Goal: Use online tool/utility: Utilize a website feature to perform a specific function

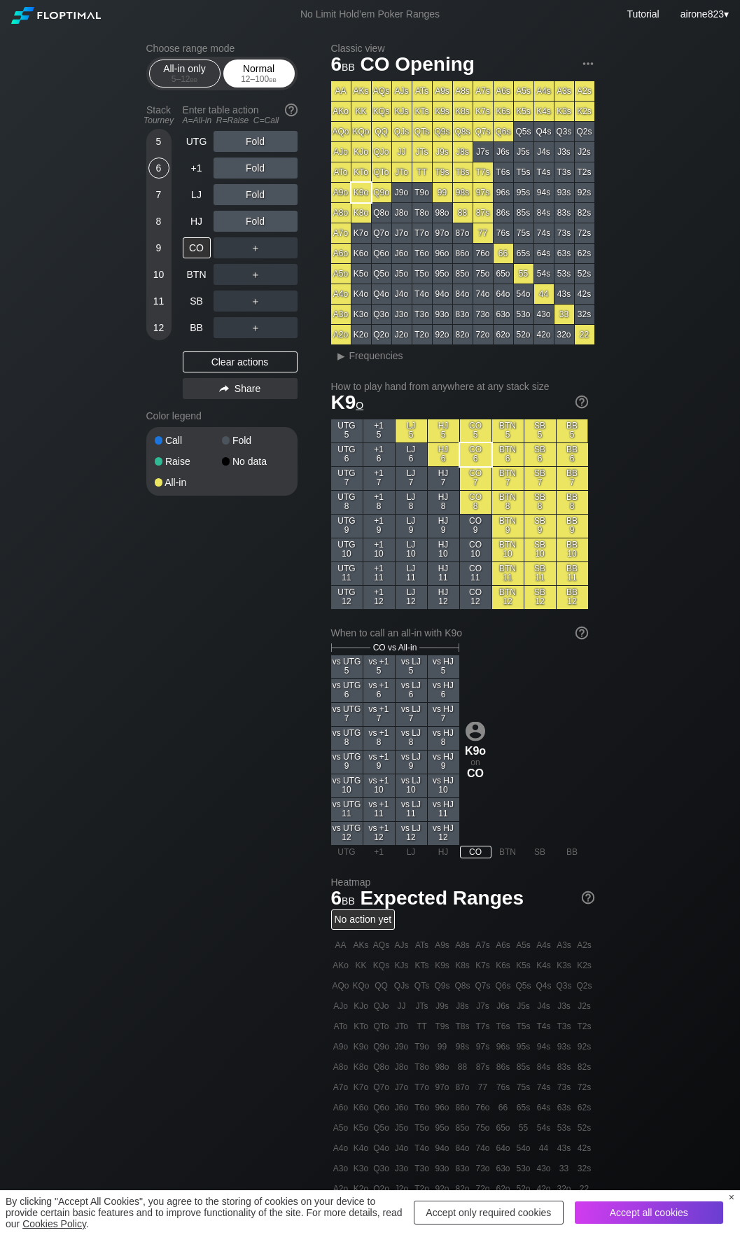
click at [282, 78] on div "12 – 100 bb" at bounding box center [259, 79] width 59 height 10
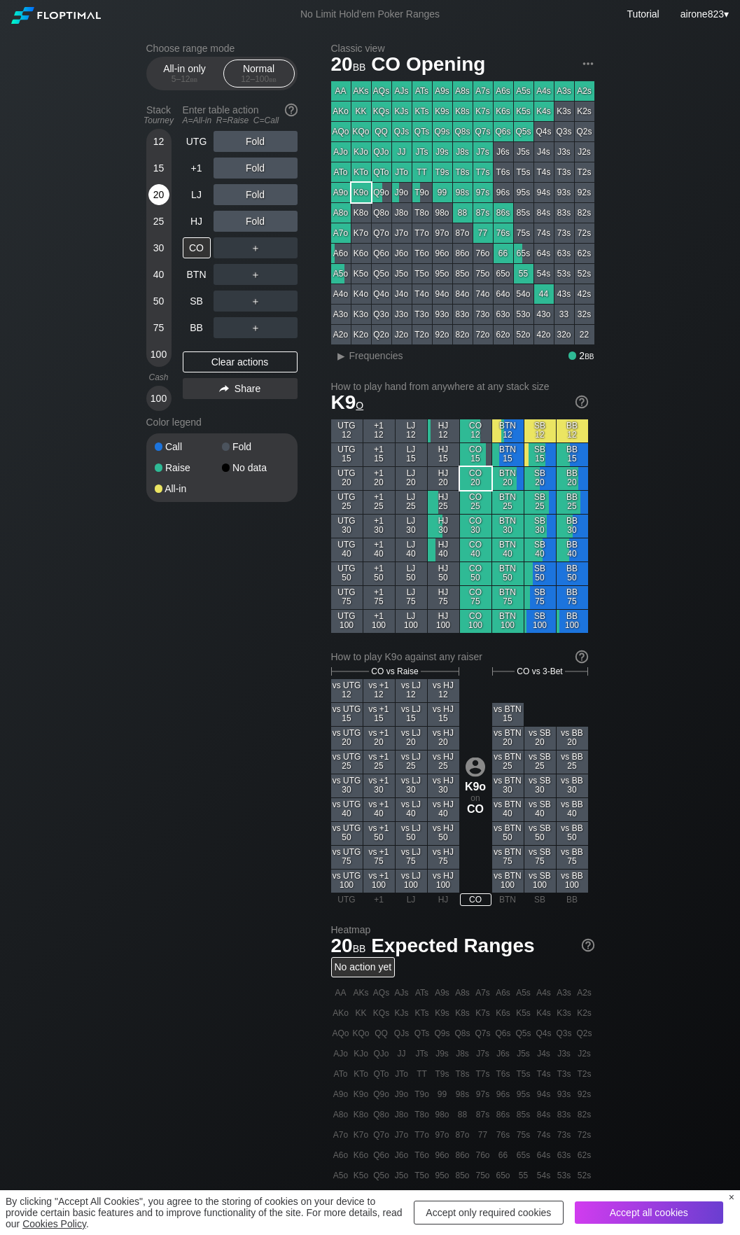
click at [161, 195] on div "20" at bounding box center [158, 194] width 21 height 21
drag, startPoint x: 255, startPoint y: 144, endPoint x: 235, endPoint y: 155, distance: 22.6
click at [255, 143] on div "R ✕" at bounding box center [255, 141] width 27 height 21
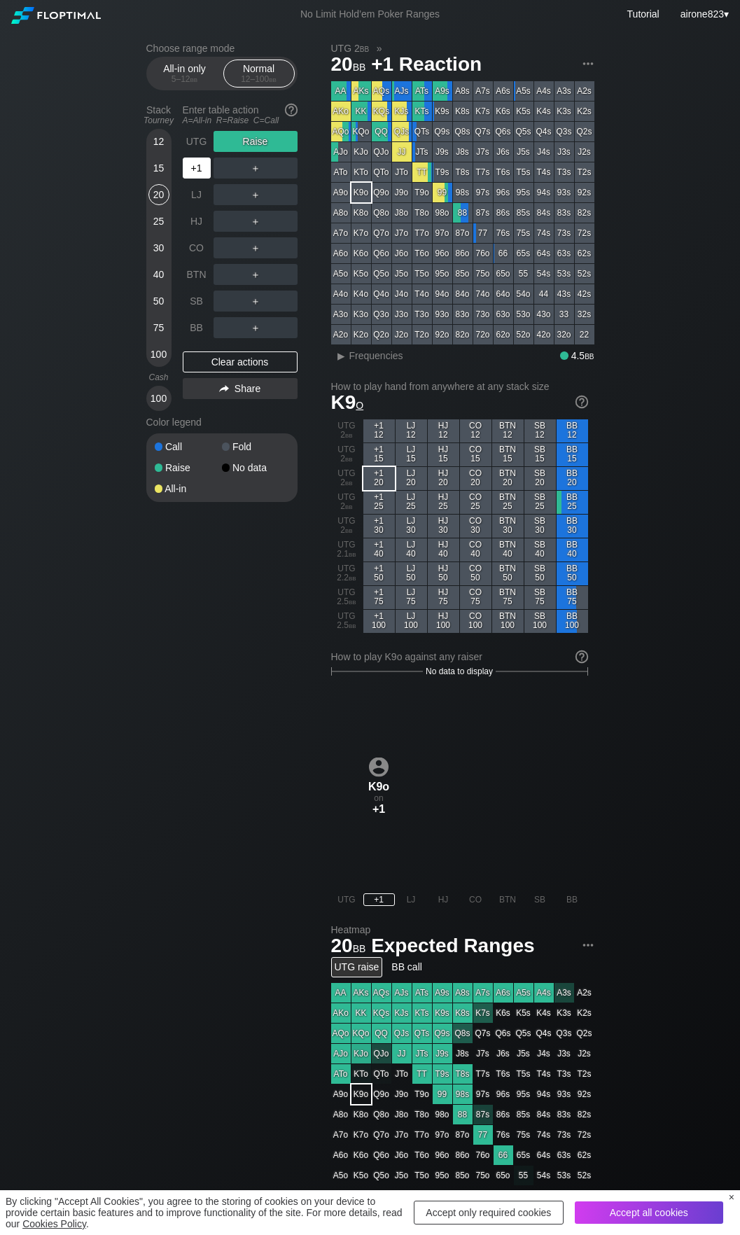
click at [198, 169] on div "+1" at bounding box center [197, 168] width 28 height 21
click at [155, 168] on div "15" at bounding box center [158, 168] width 21 height 21
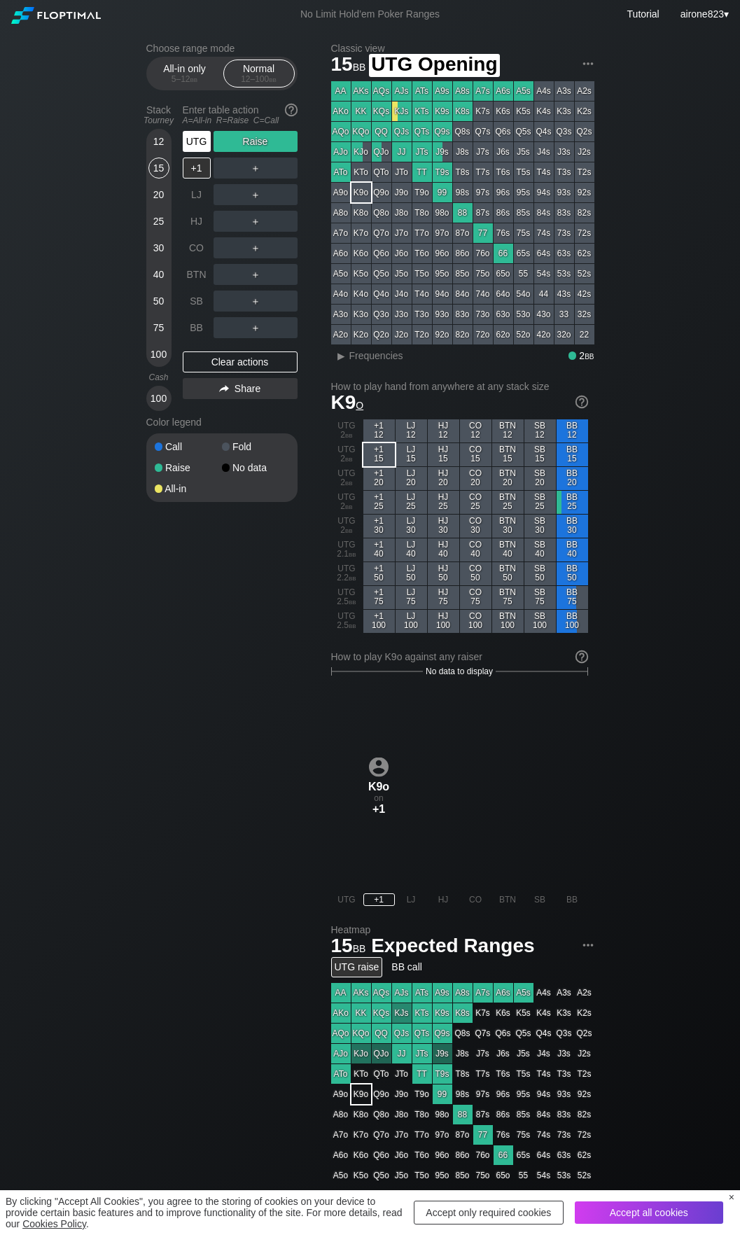
click at [196, 144] on div "UTG" at bounding box center [197, 141] width 28 height 21
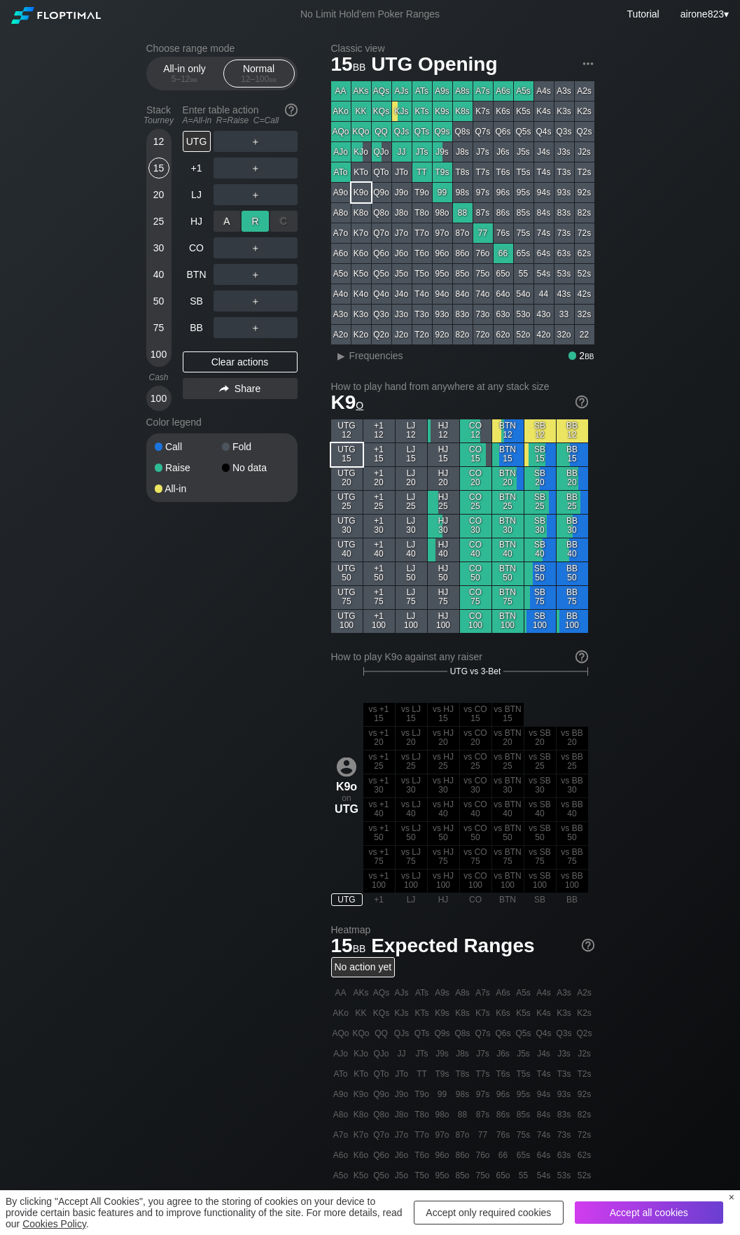
click at [251, 223] on div "R ✕" at bounding box center [255, 221] width 27 height 21
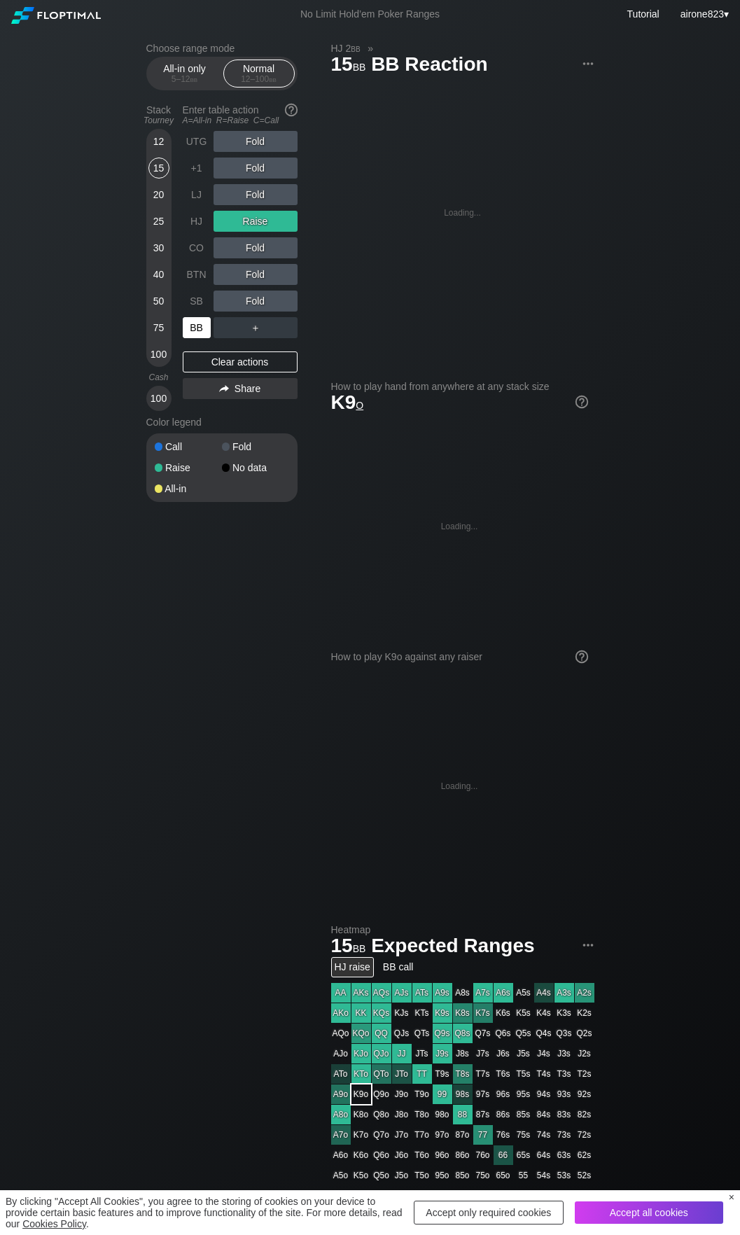
click at [199, 338] on div "BB" at bounding box center [197, 327] width 28 height 21
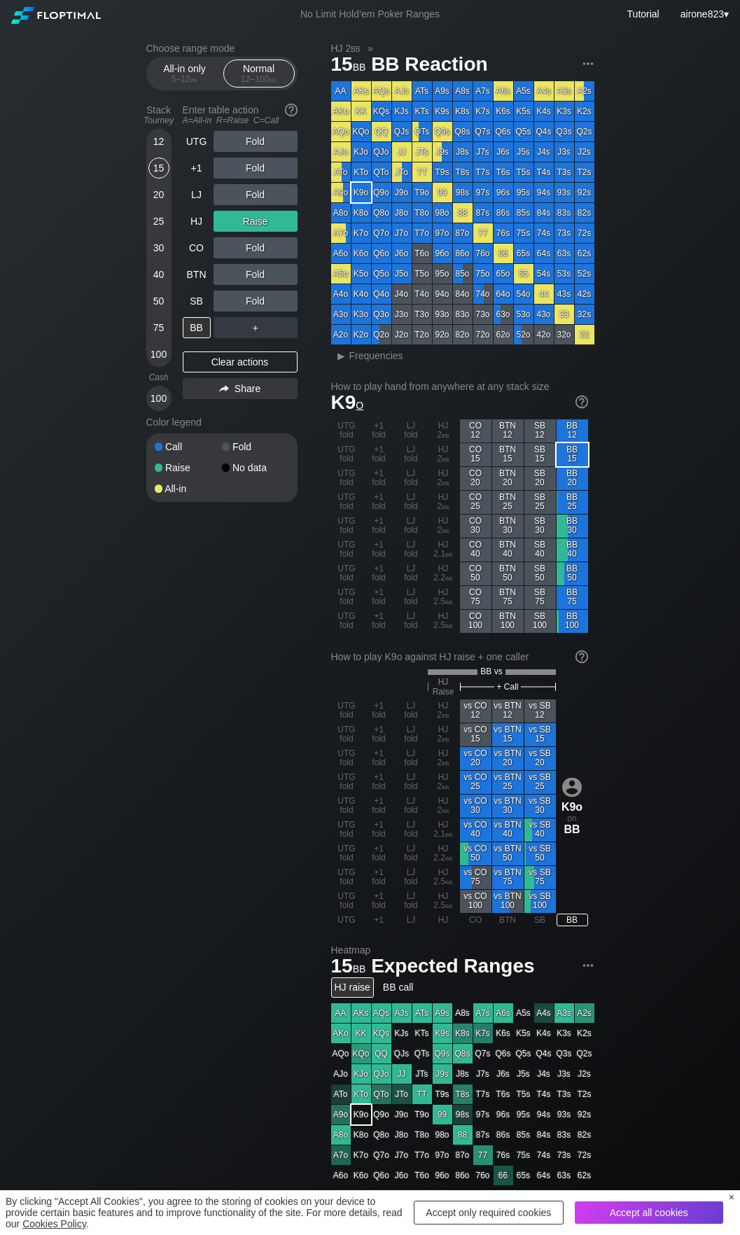
click at [158, 365] on div "100" at bounding box center [158, 354] width 21 height 21
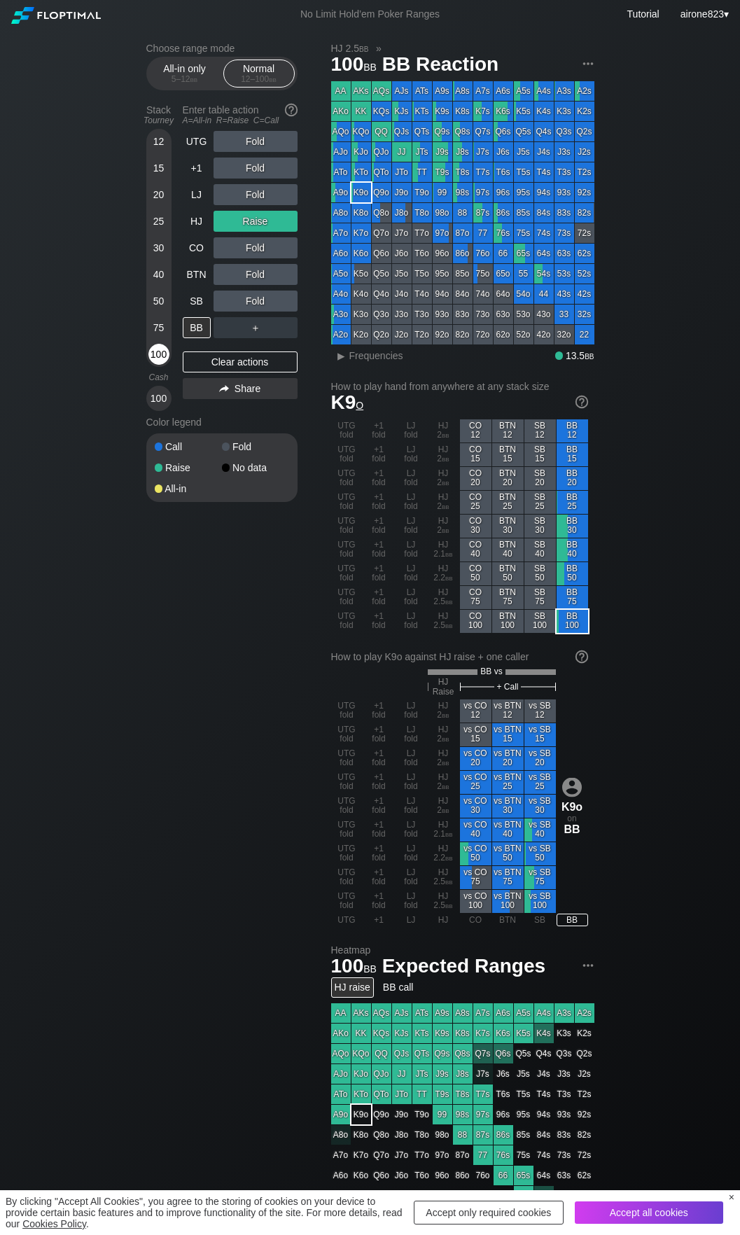
click at [158, 364] on div "100" at bounding box center [158, 354] width 21 height 21
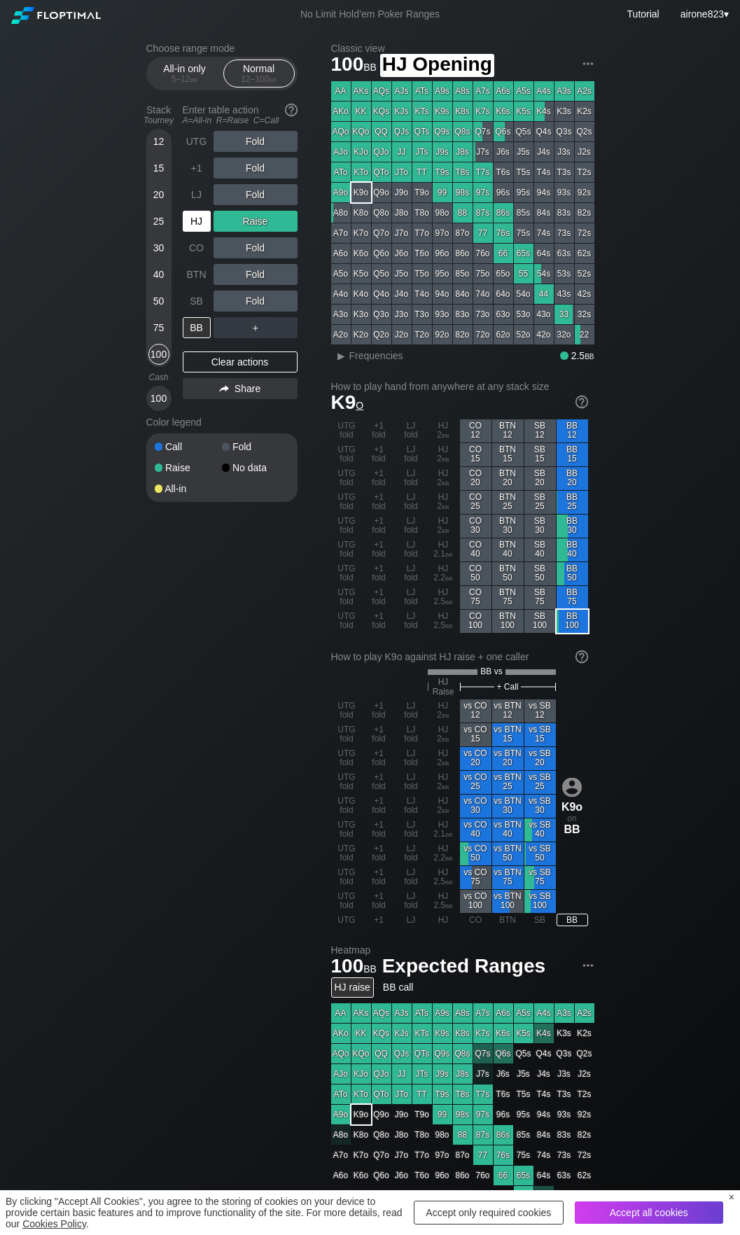
click at [197, 216] on div "HJ" at bounding box center [197, 221] width 28 height 21
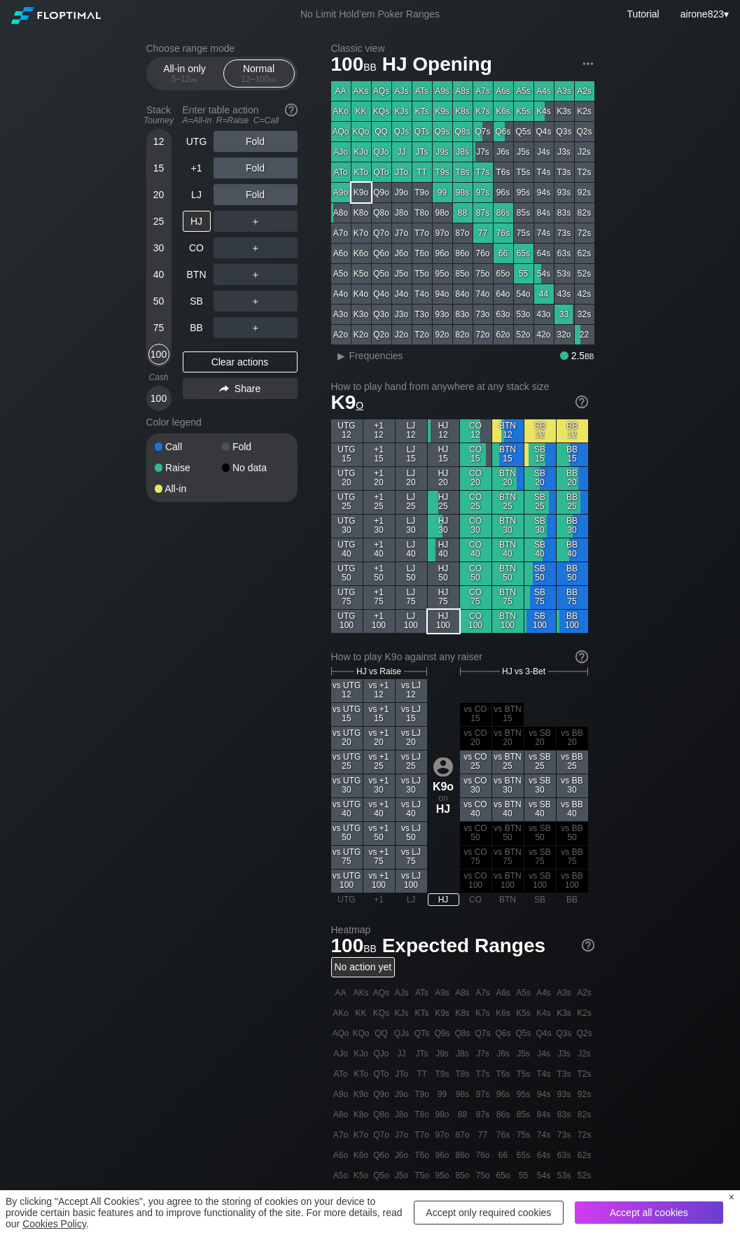
drag, startPoint x: 160, startPoint y: 221, endPoint x: 322, endPoint y: 307, distance: 182.9
click at [160, 221] on div "25" at bounding box center [158, 221] width 21 height 21
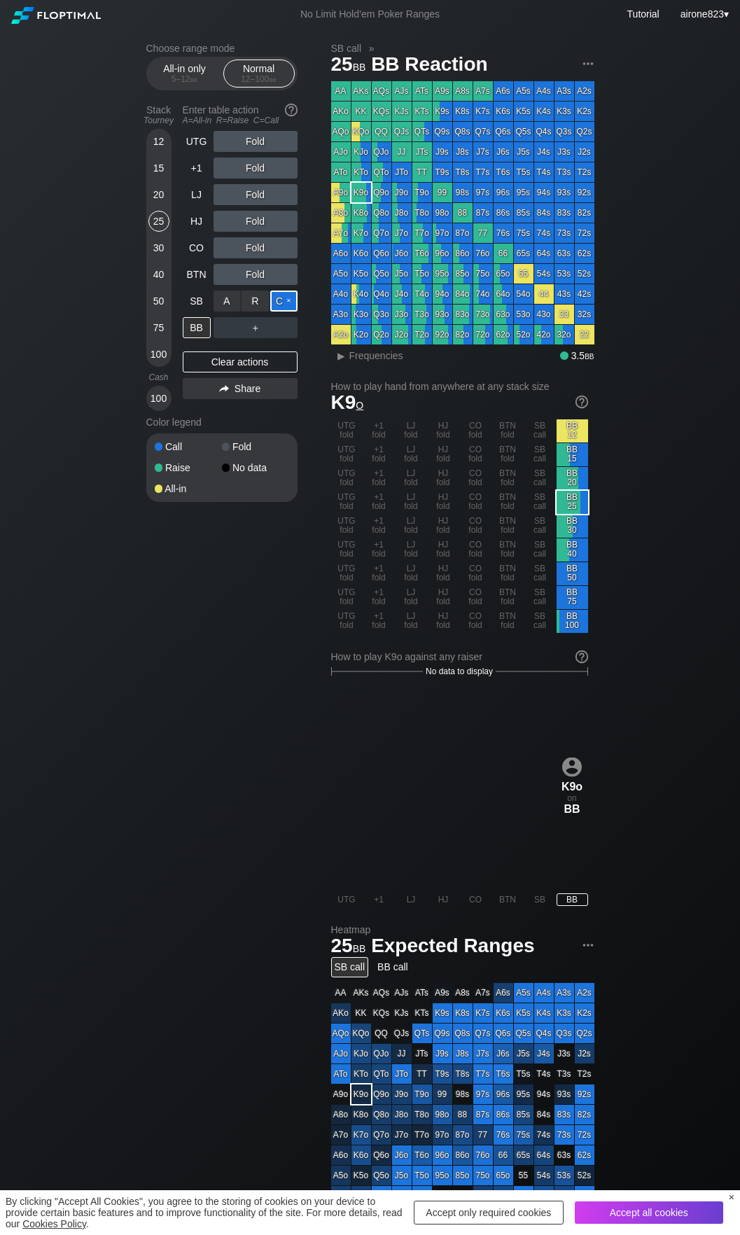
click at [286, 305] on div "C ✕" at bounding box center [283, 301] width 27 height 21
click at [196, 336] on div "BB" at bounding box center [197, 327] width 28 height 21
click at [155, 361] on div "100" at bounding box center [158, 354] width 21 height 21
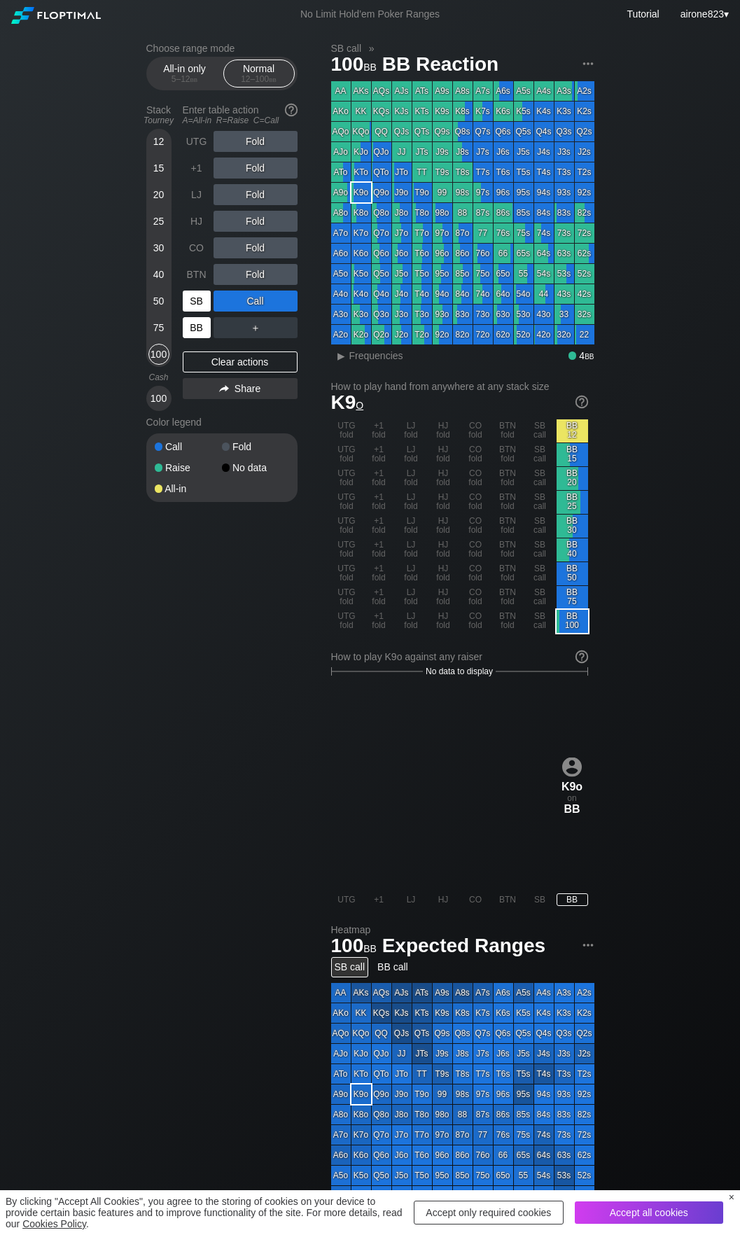
click at [193, 309] on div "SB" at bounding box center [197, 301] width 28 height 21
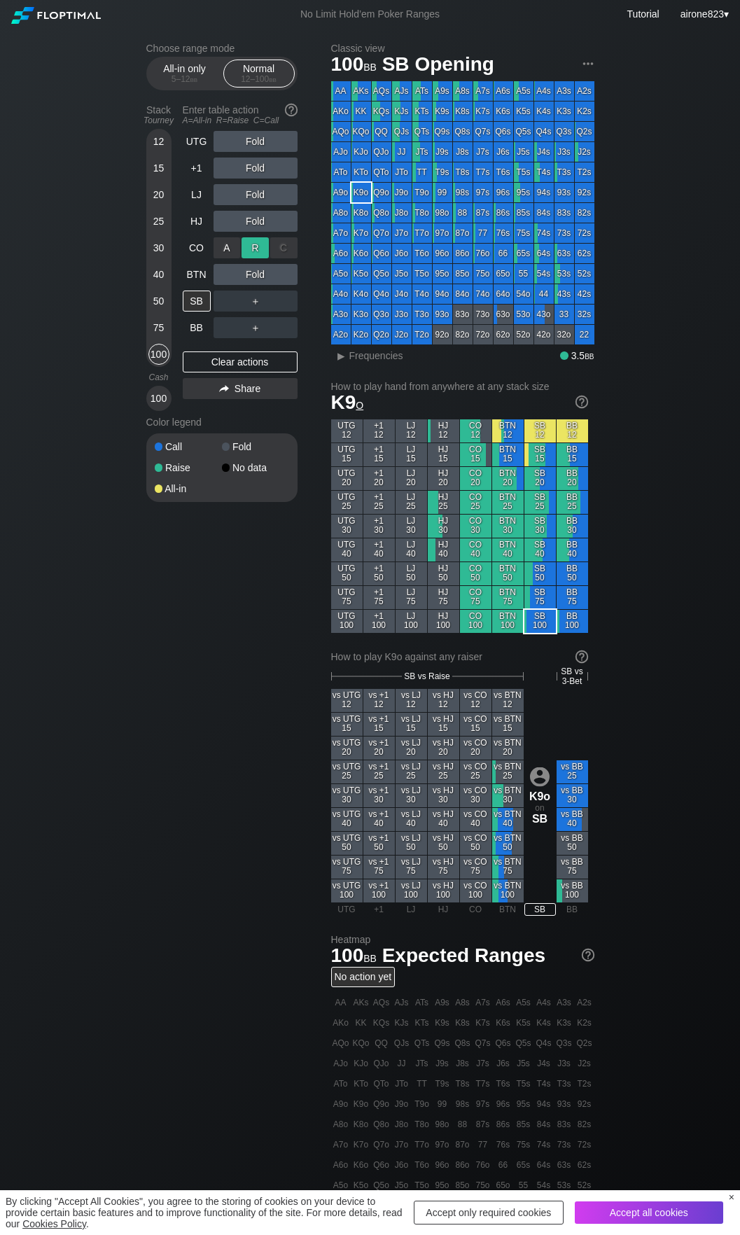
click at [246, 249] on div "R ✕" at bounding box center [255, 247] width 27 height 21
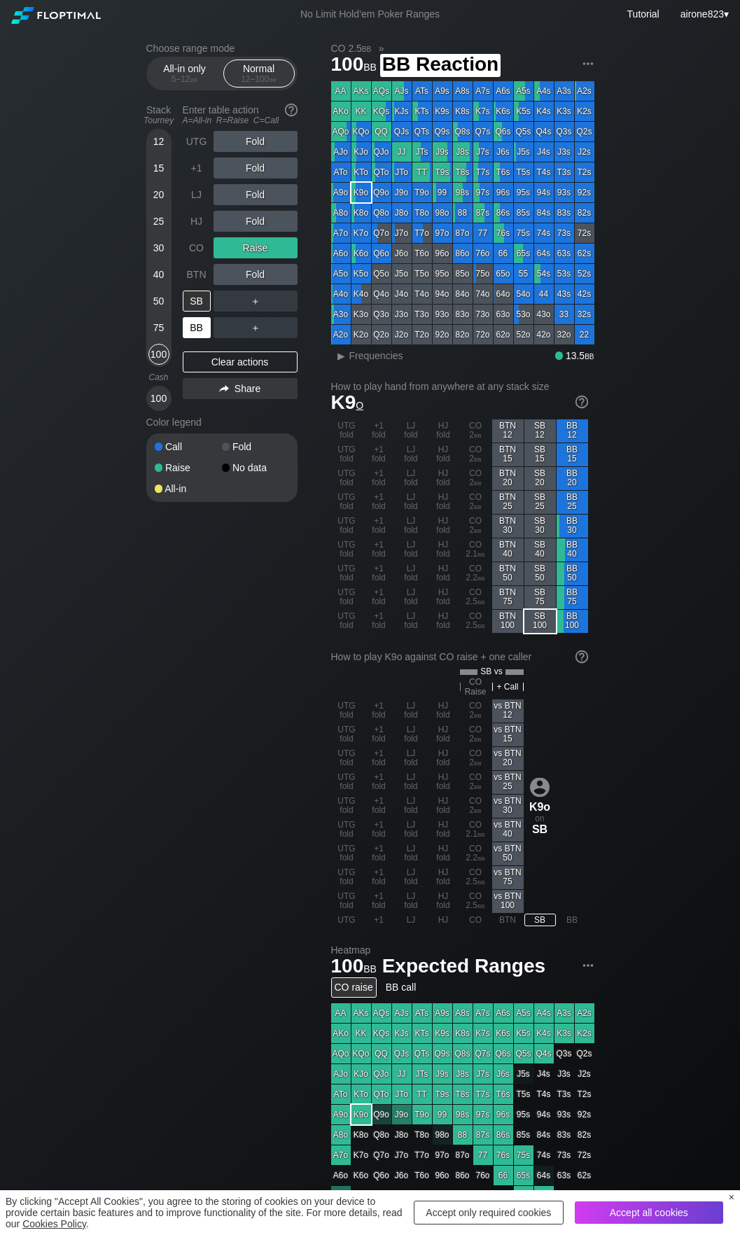
click at [200, 325] on div "BB" at bounding box center [197, 327] width 28 height 21
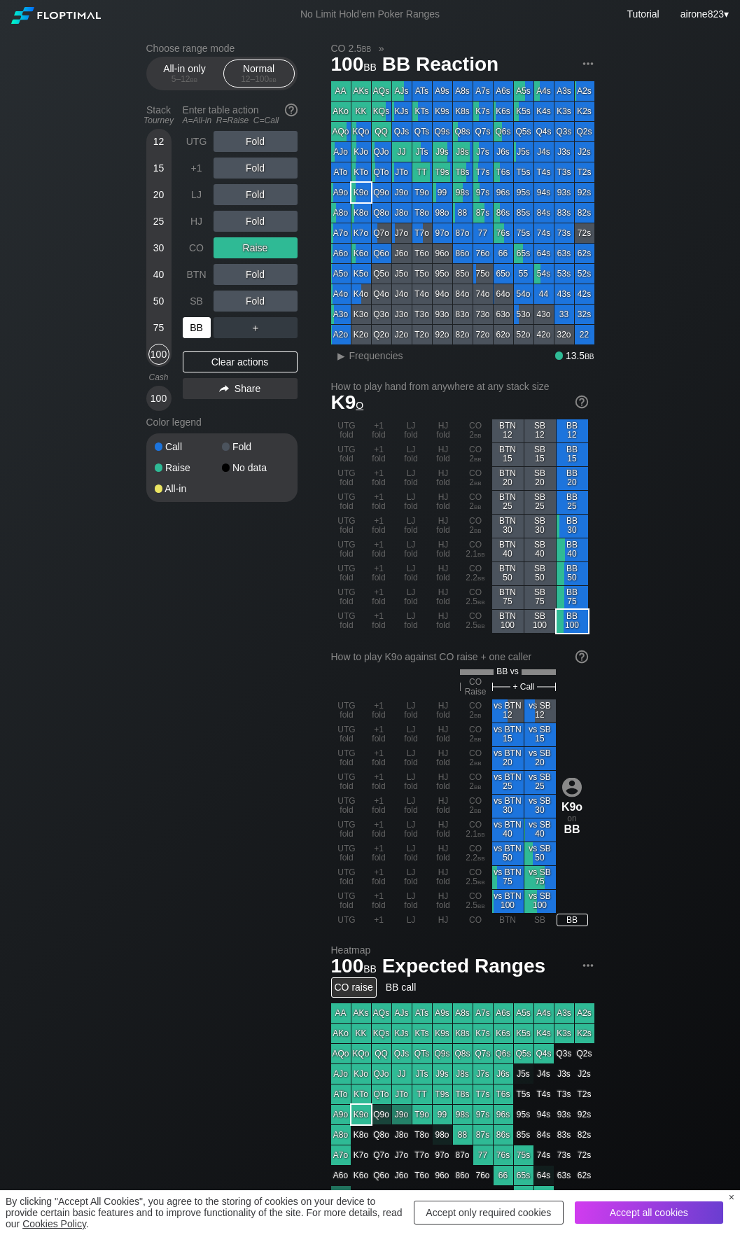
click at [200, 325] on div "BB" at bounding box center [197, 327] width 28 height 21
click at [200, 326] on div "BB" at bounding box center [197, 327] width 28 height 21
click at [156, 230] on div "25" at bounding box center [158, 221] width 21 height 21
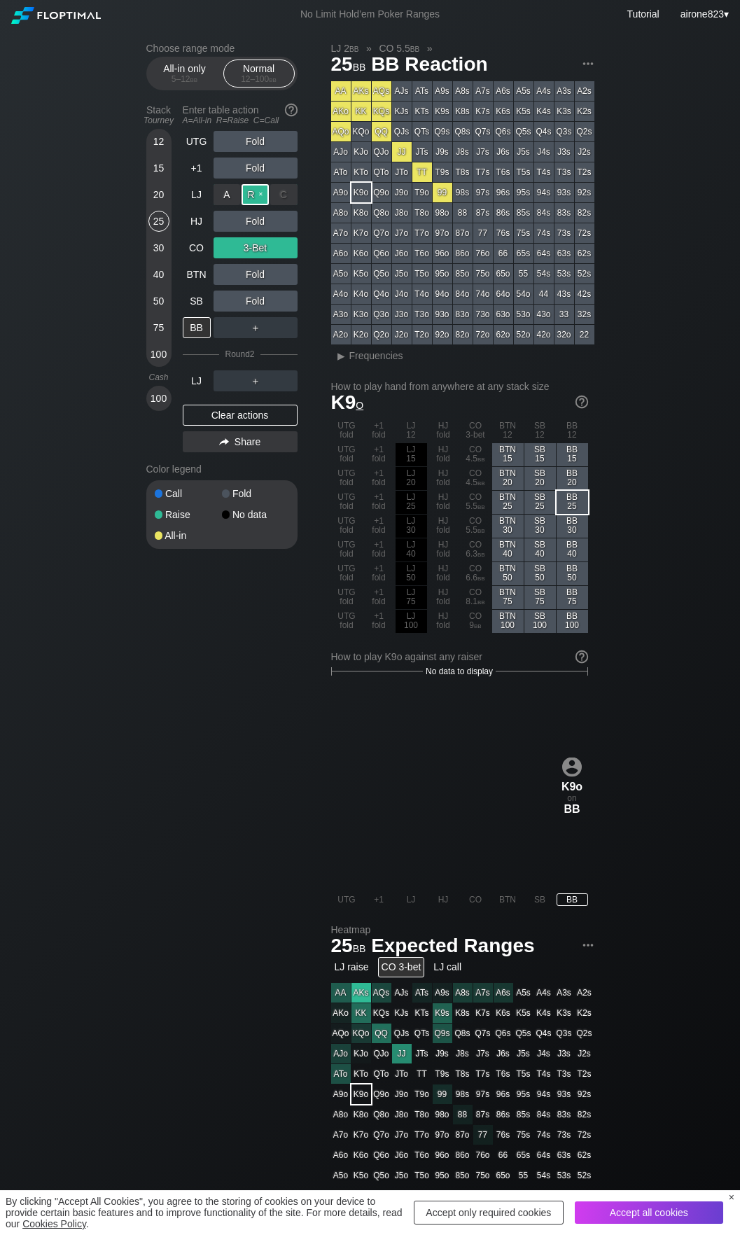
click at [252, 195] on div "R ✕" at bounding box center [255, 194] width 27 height 21
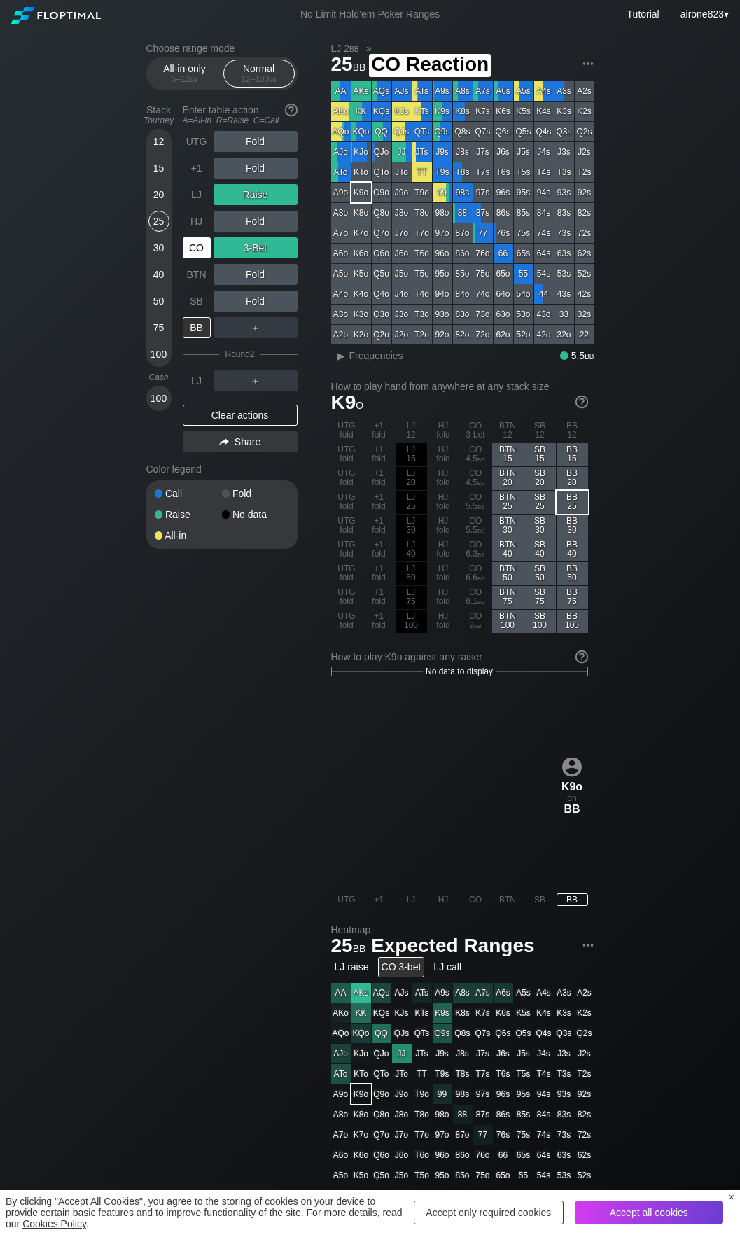
click at [191, 248] on div "CO" at bounding box center [197, 247] width 28 height 21
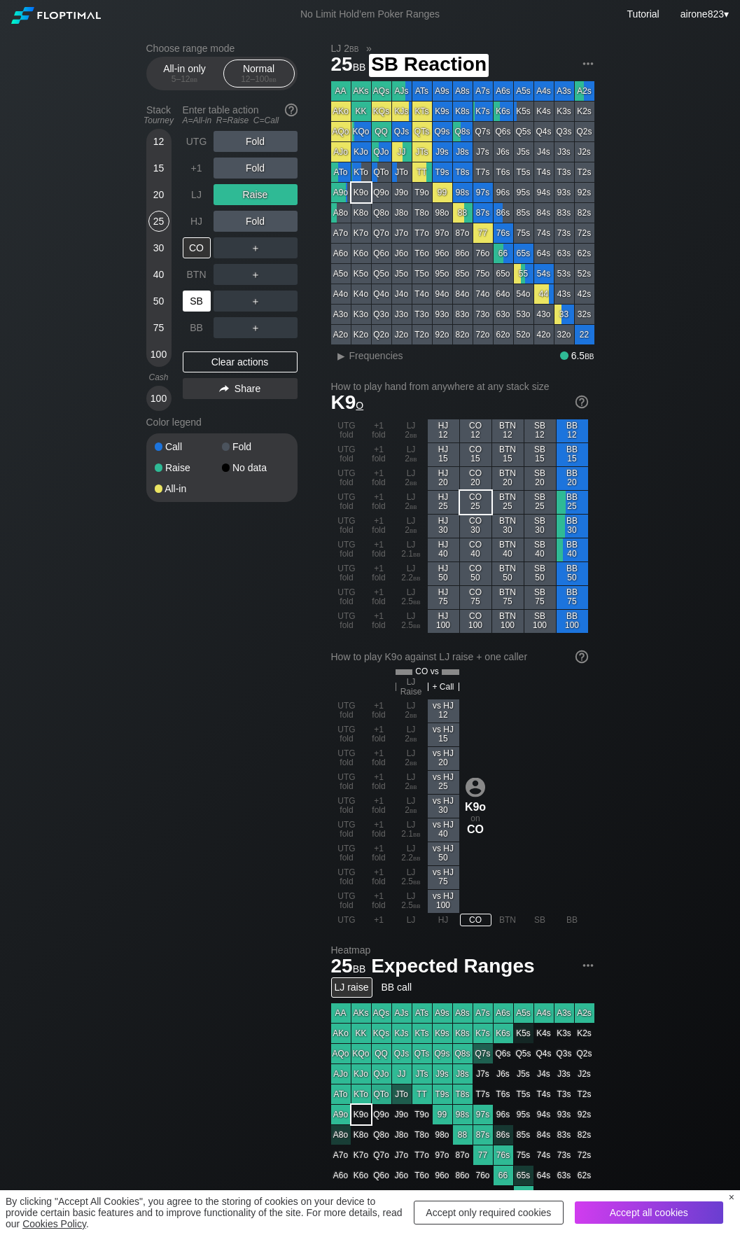
click at [204, 305] on div "SB" at bounding box center [197, 301] width 28 height 21
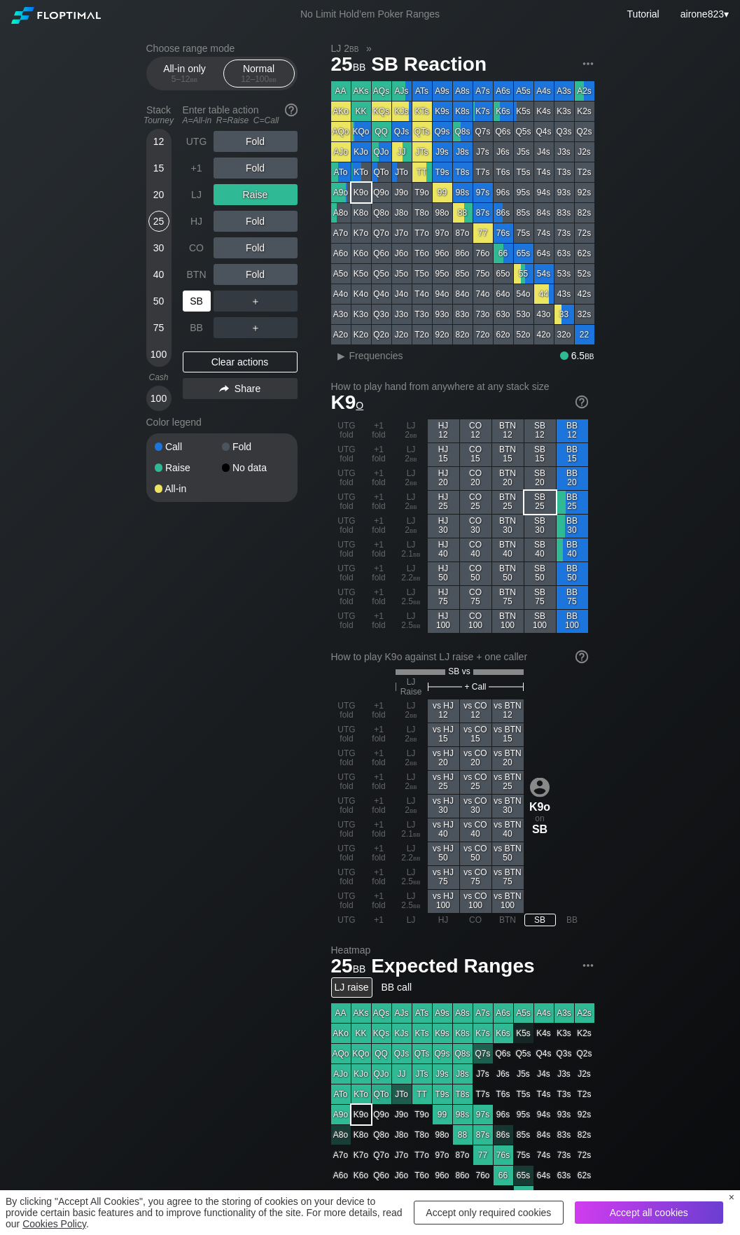
click at [204, 305] on div "SB" at bounding box center [197, 301] width 28 height 21
click at [151, 355] on div "100" at bounding box center [158, 354] width 21 height 21
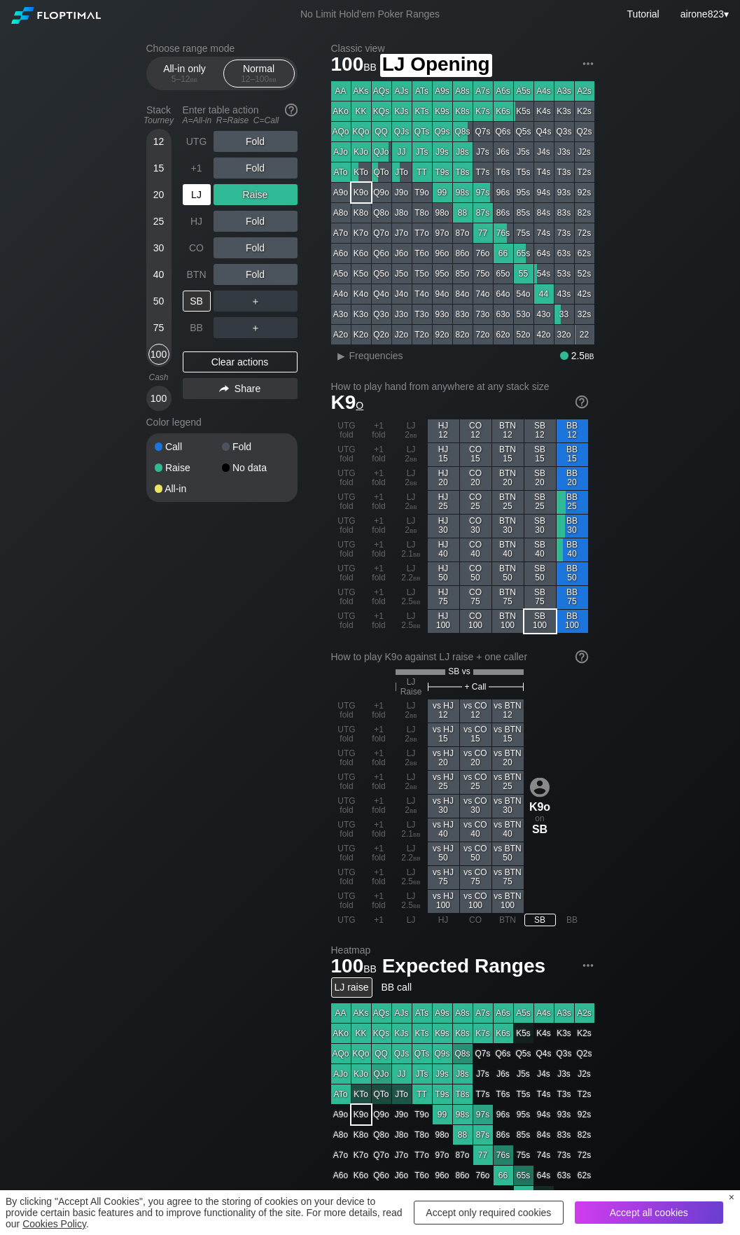
click at [192, 195] on div "LJ" at bounding box center [197, 194] width 28 height 21
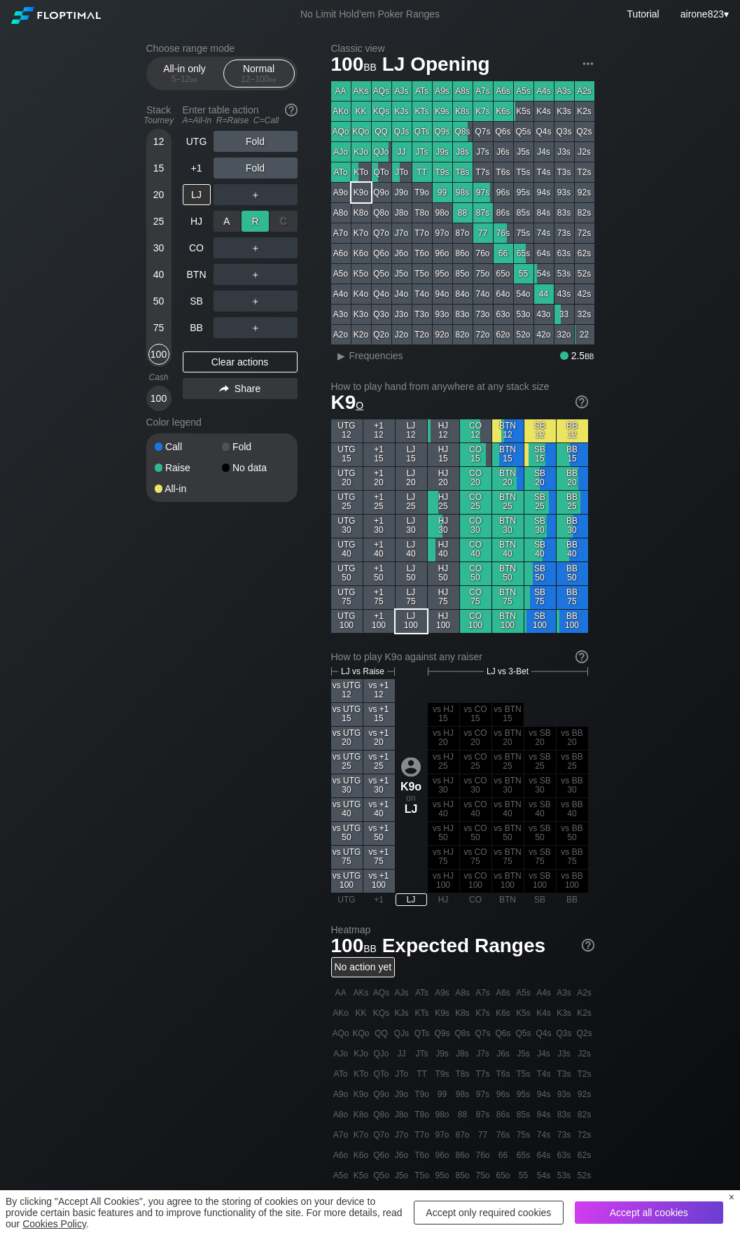
click at [255, 218] on div "R ✕" at bounding box center [255, 221] width 27 height 21
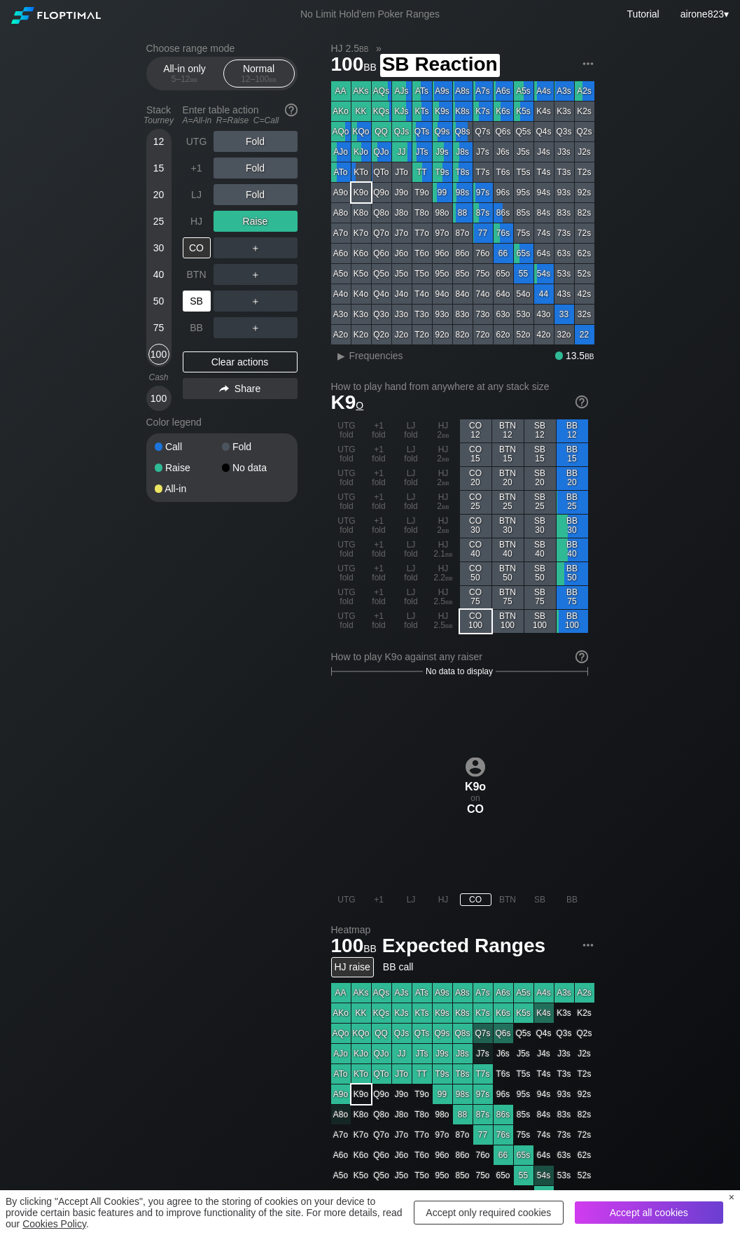
click at [191, 298] on div "SB" at bounding box center [197, 301] width 28 height 21
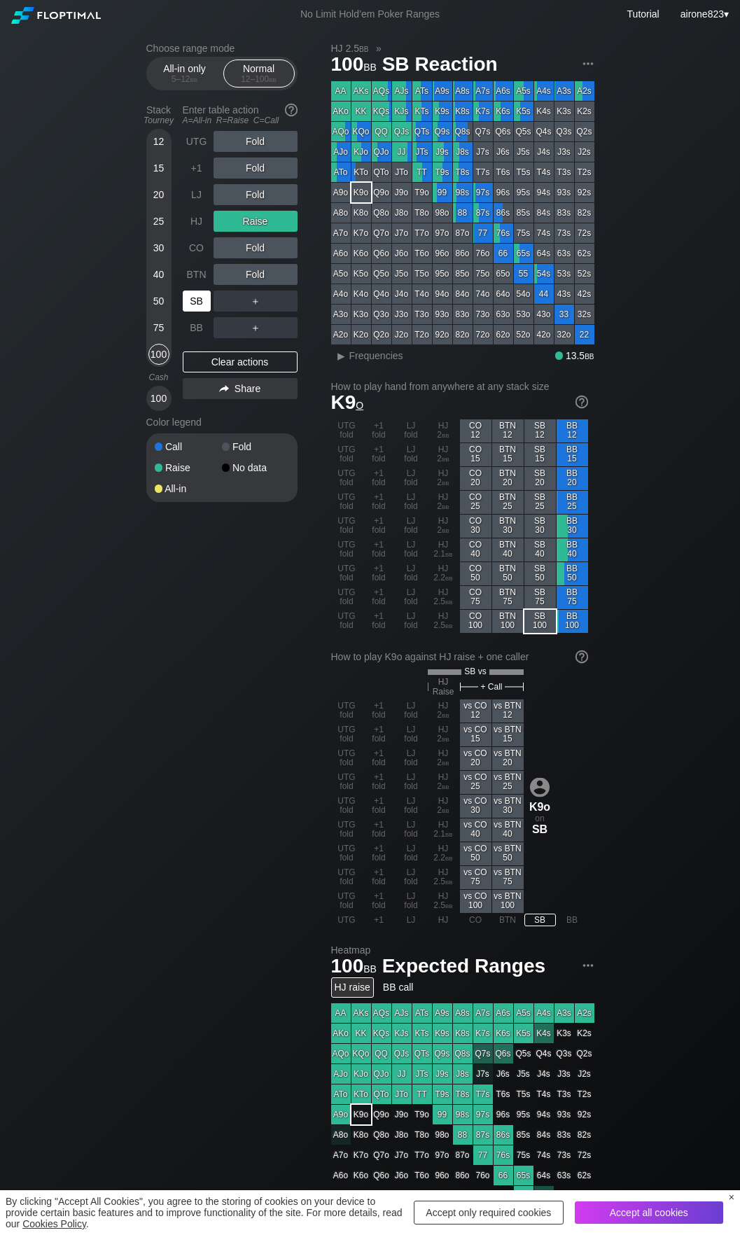
click at [191, 298] on div "SB" at bounding box center [197, 301] width 28 height 21
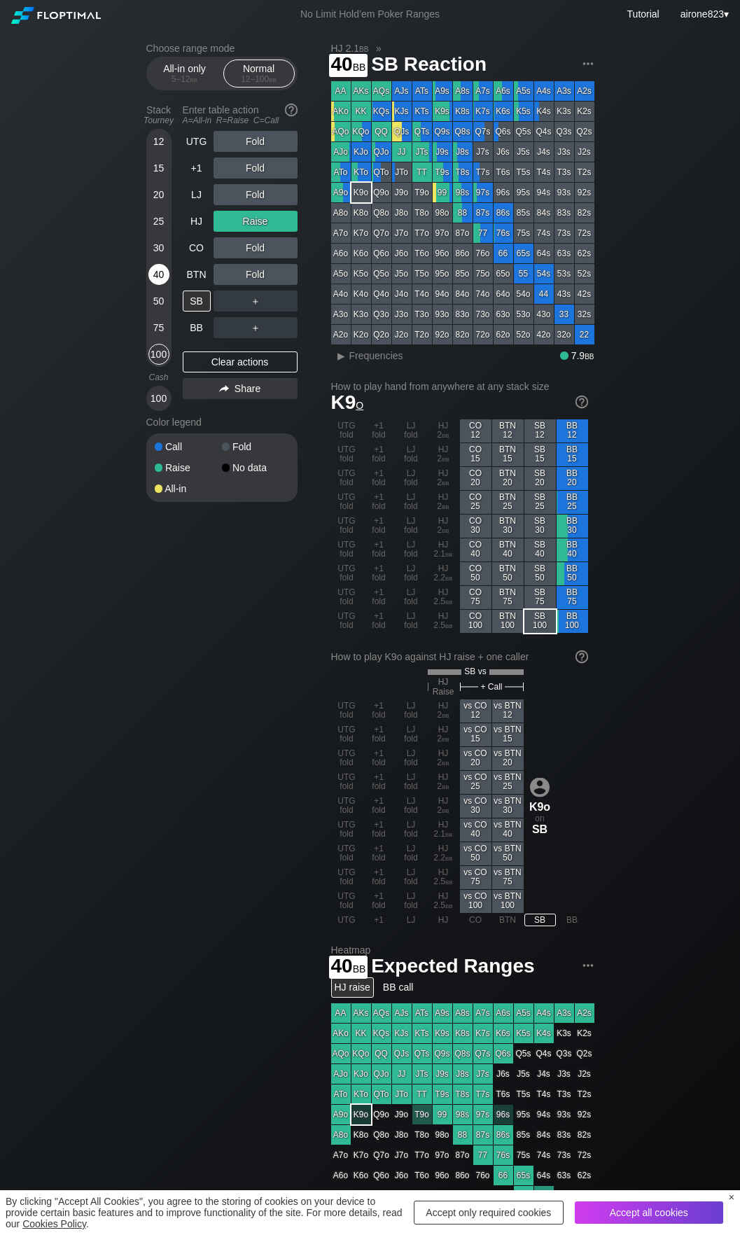
click at [162, 283] on div "40" at bounding box center [158, 274] width 21 height 21
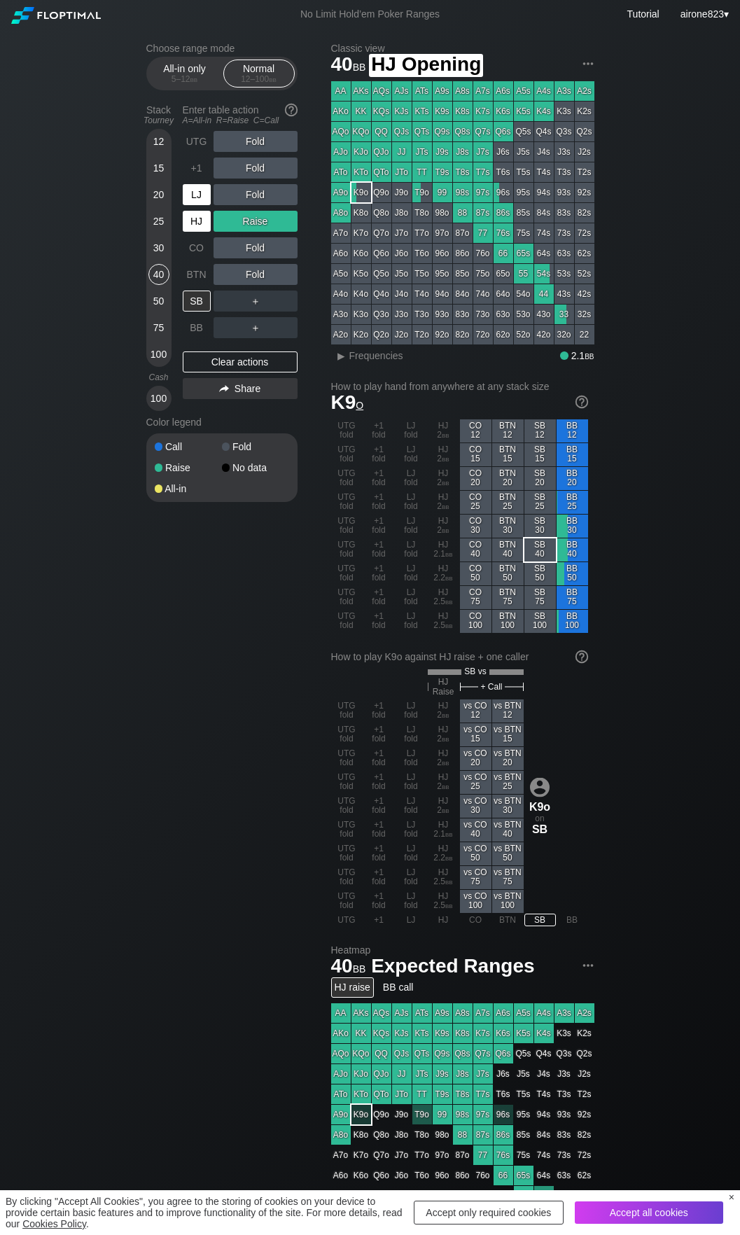
click at [191, 205] on div "LJ" at bounding box center [197, 194] width 28 height 21
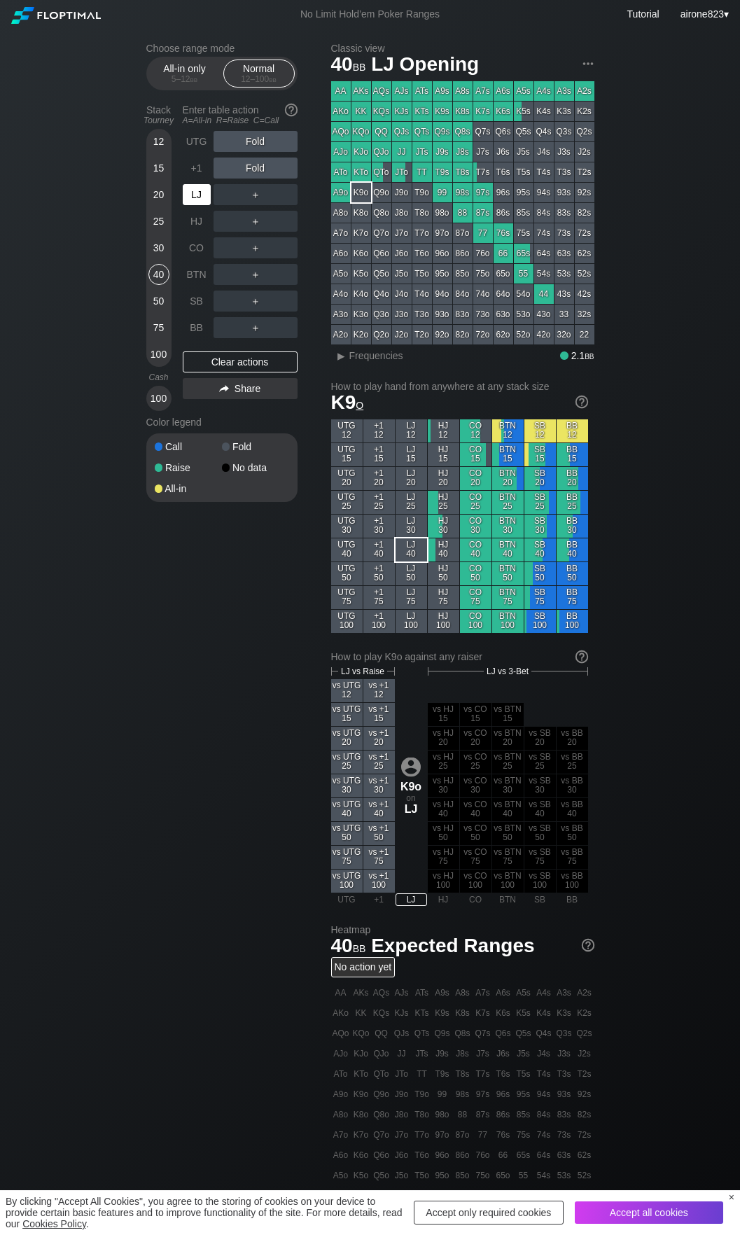
click at [190, 201] on div "LJ" at bounding box center [197, 194] width 28 height 21
click at [190, 200] on div "LJ" at bounding box center [197, 194] width 28 height 21
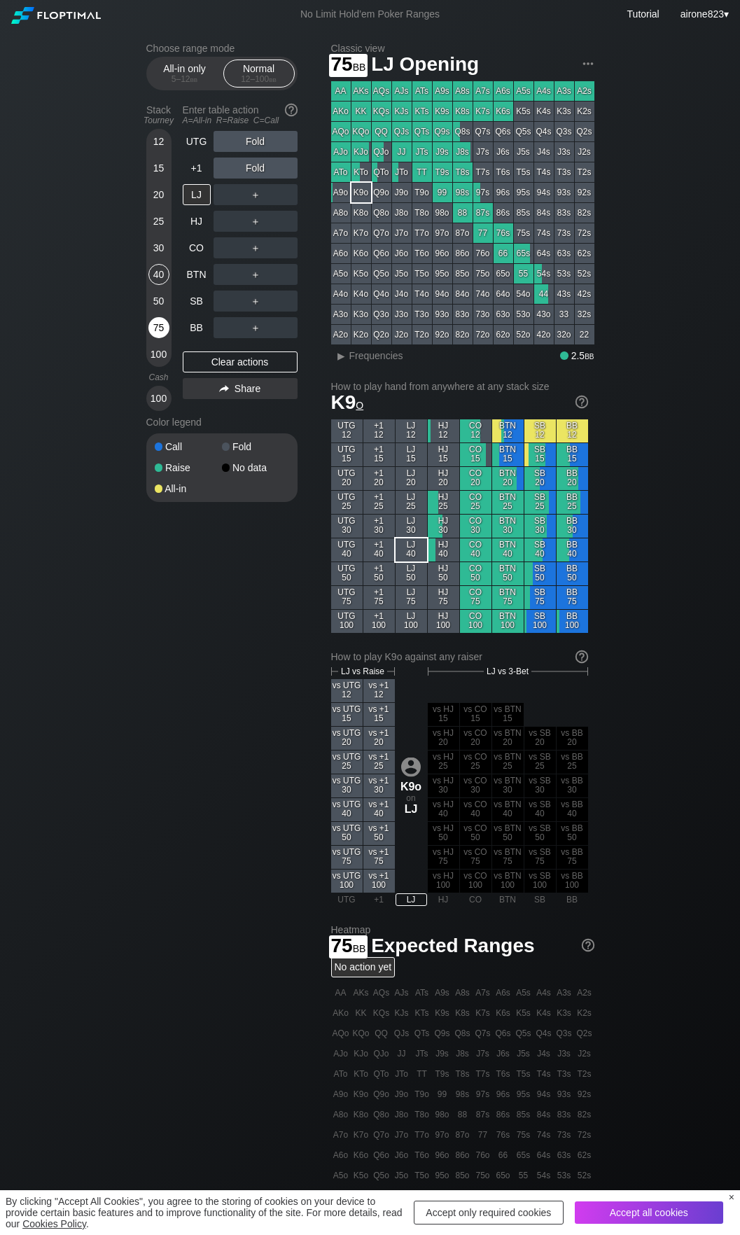
click at [158, 324] on div "75" at bounding box center [158, 327] width 21 height 21
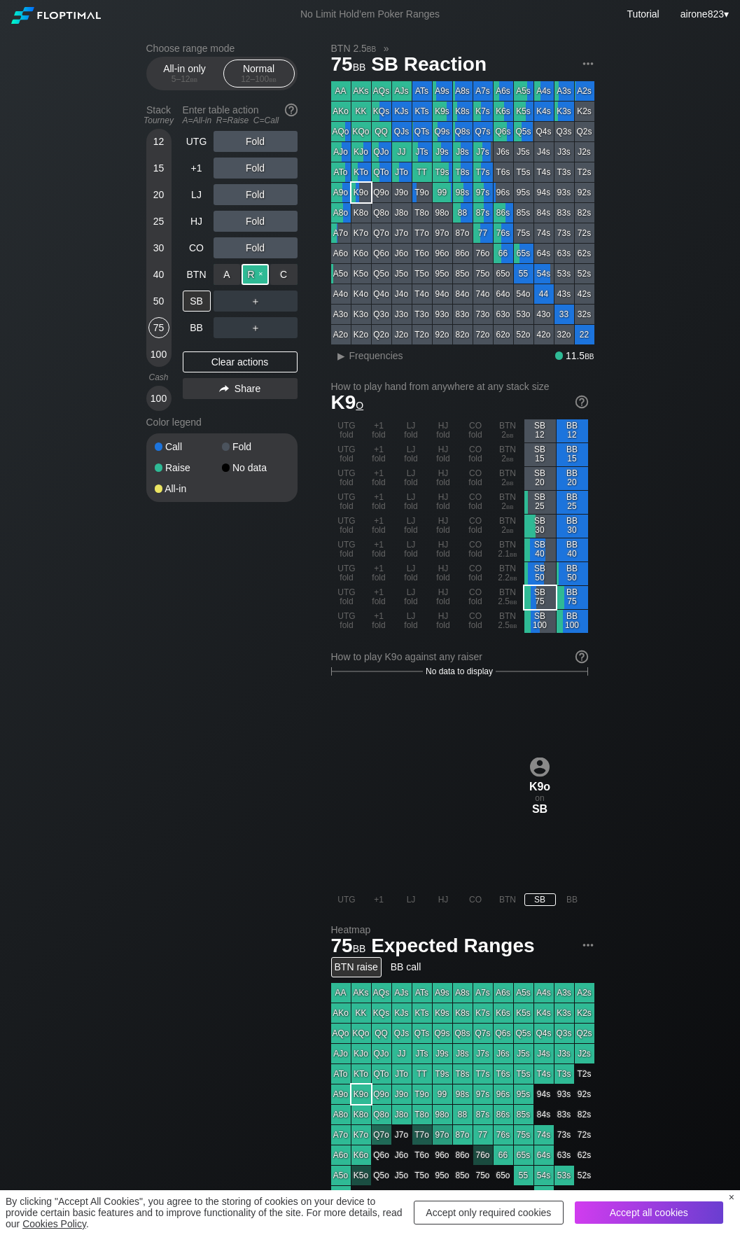
click at [263, 282] on div "R ✕" at bounding box center [255, 274] width 27 height 21
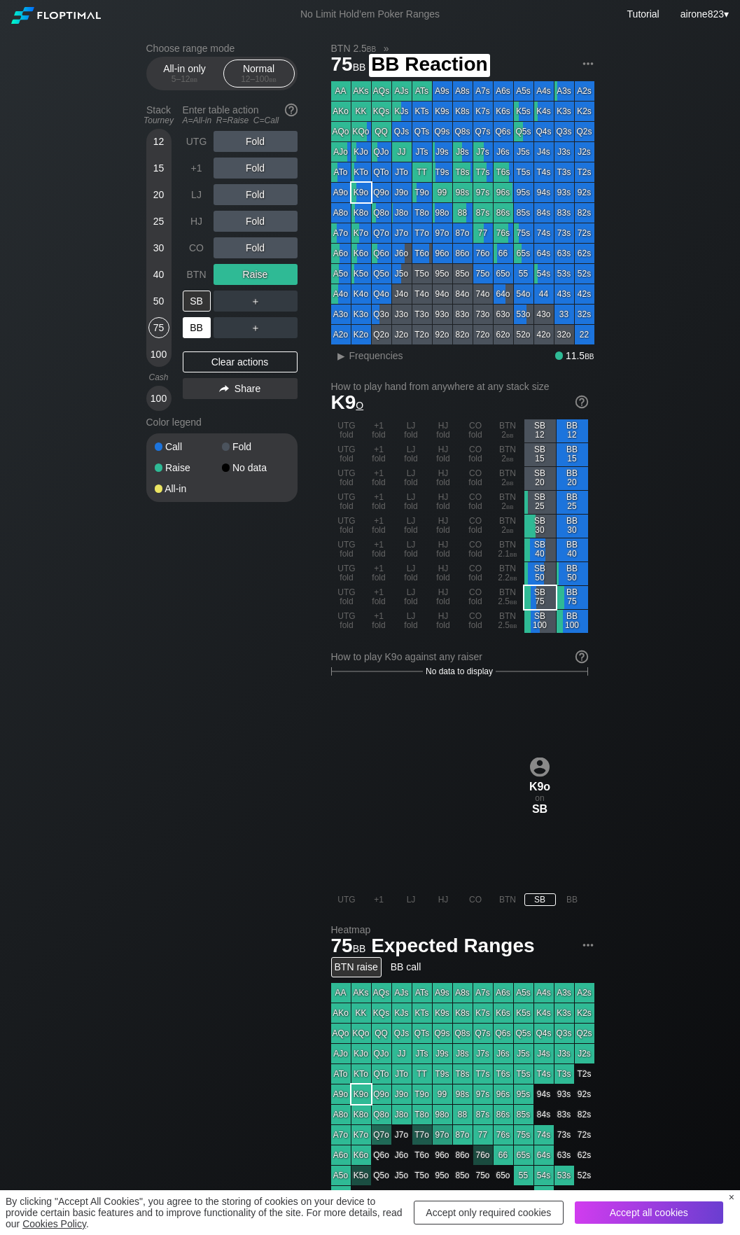
click at [194, 335] on div "BB" at bounding box center [197, 327] width 28 height 21
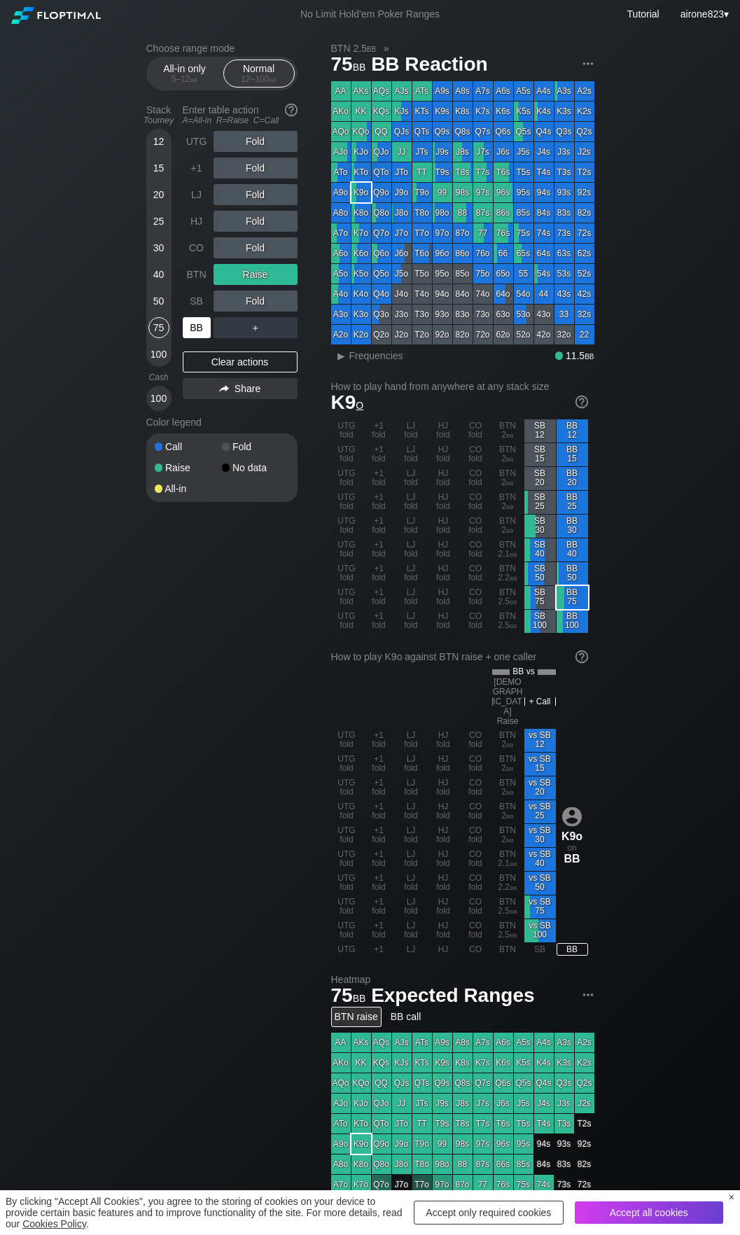
click at [194, 335] on div "BB" at bounding box center [197, 327] width 28 height 21
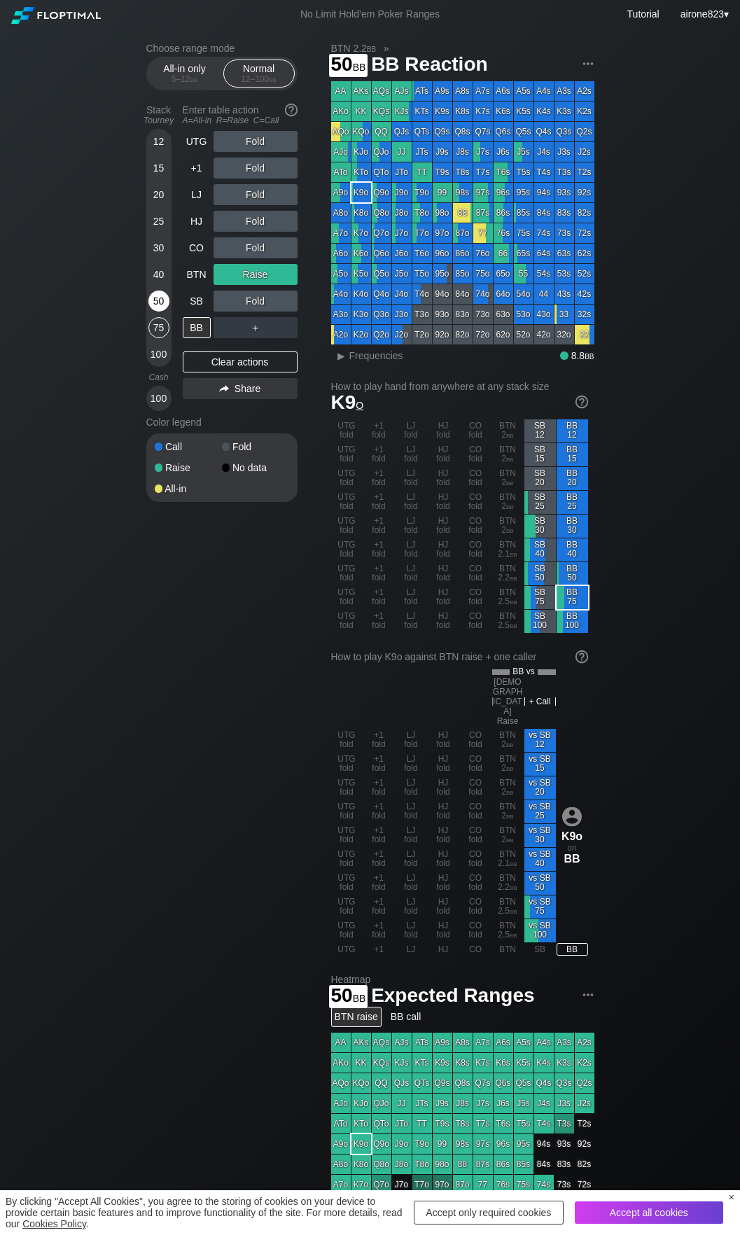
click at [158, 300] on div "50" at bounding box center [158, 301] width 21 height 21
click at [200, 329] on div "BB" at bounding box center [197, 327] width 28 height 21
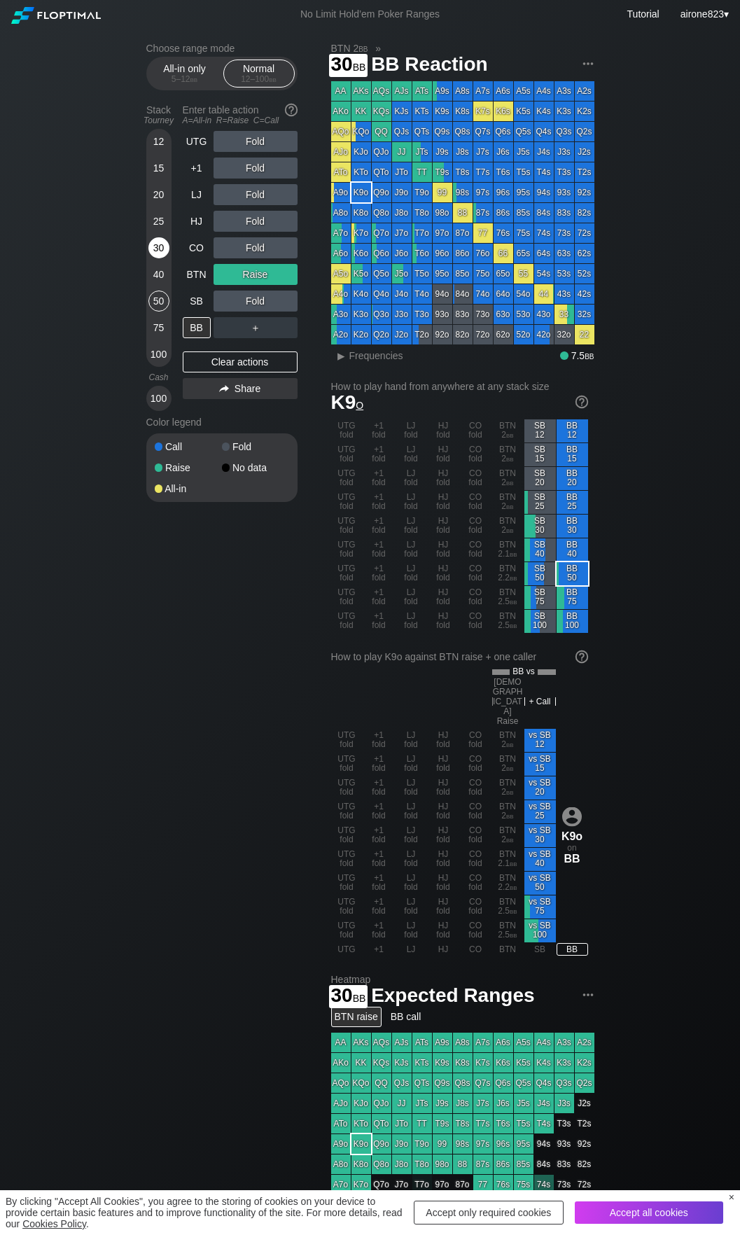
click at [150, 253] on div "30" at bounding box center [158, 247] width 21 height 21
click at [259, 228] on div "R ✕" at bounding box center [255, 221] width 27 height 21
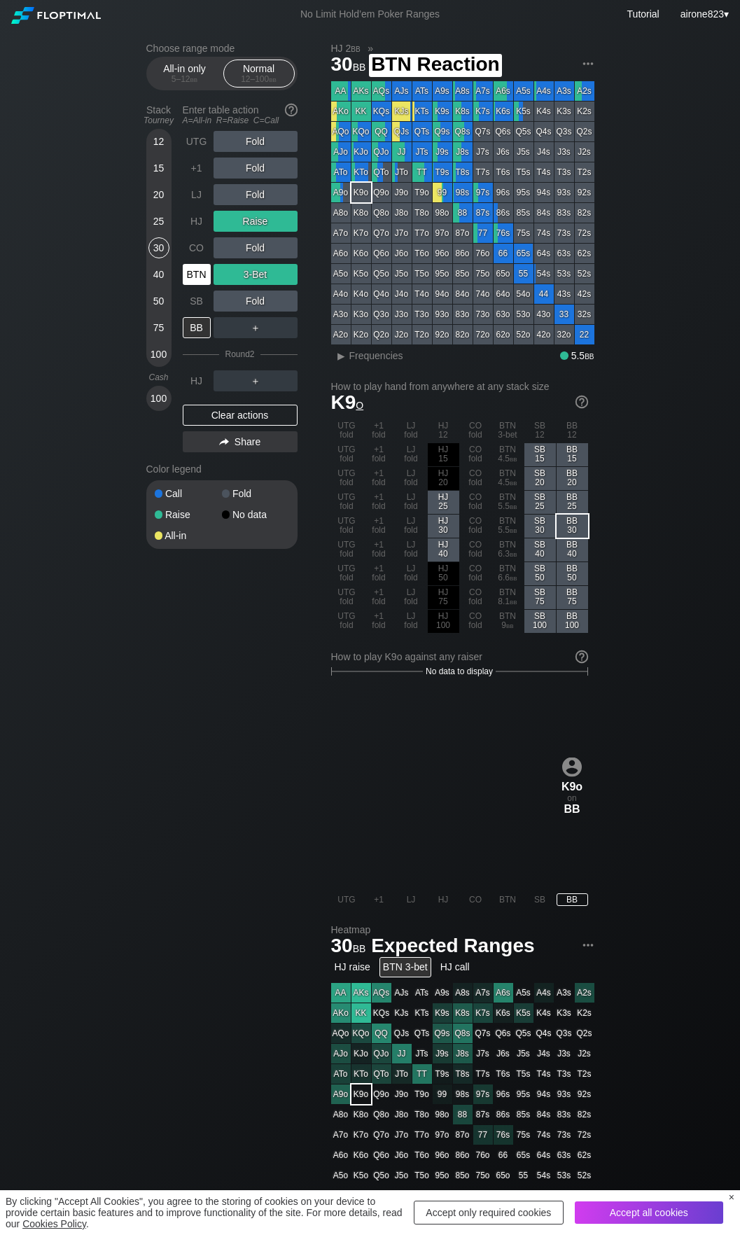
click at [189, 277] on div "BTN" at bounding box center [197, 274] width 28 height 21
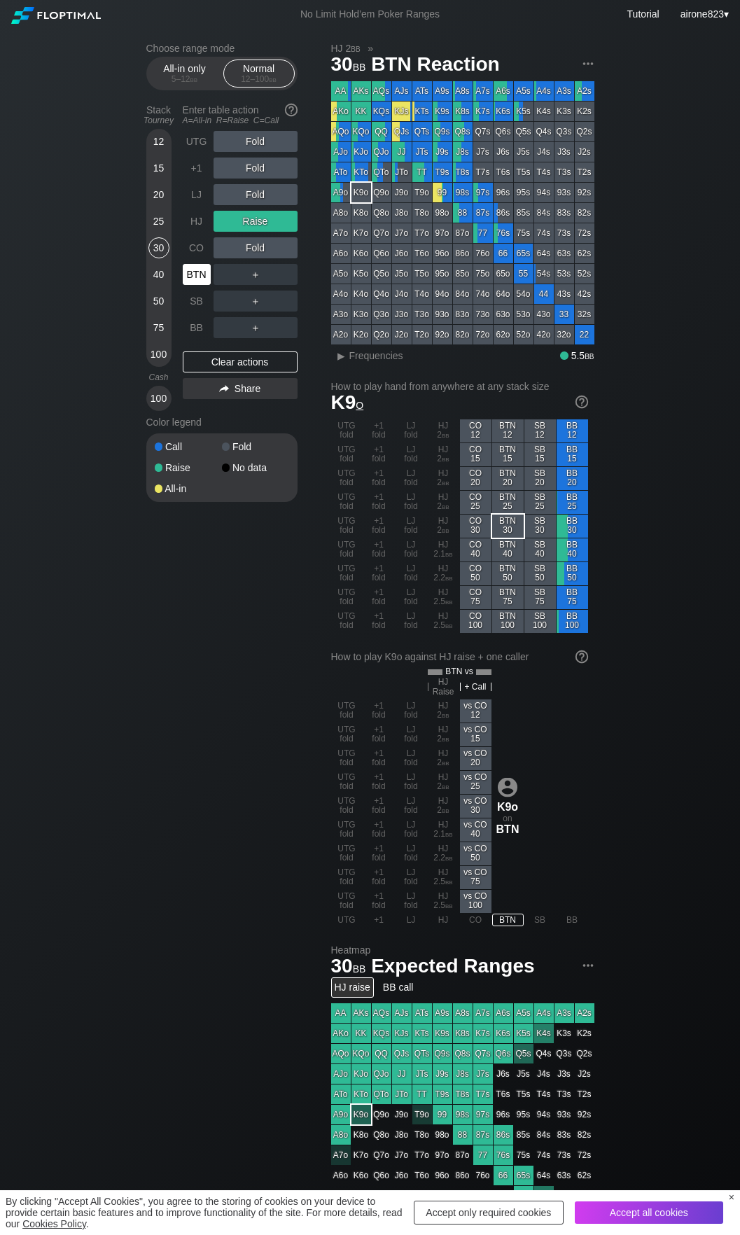
click at [189, 277] on div "BTN" at bounding box center [197, 274] width 28 height 21
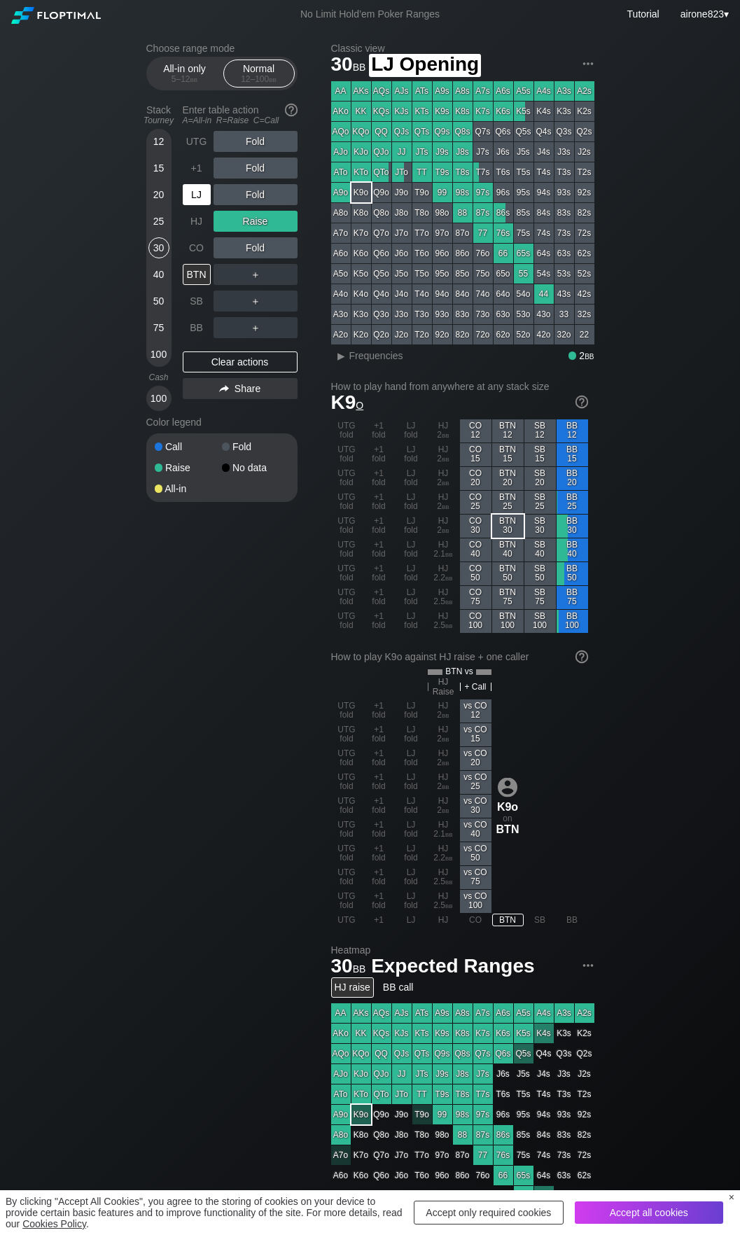
click at [204, 205] on div "LJ" at bounding box center [197, 194] width 28 height 21
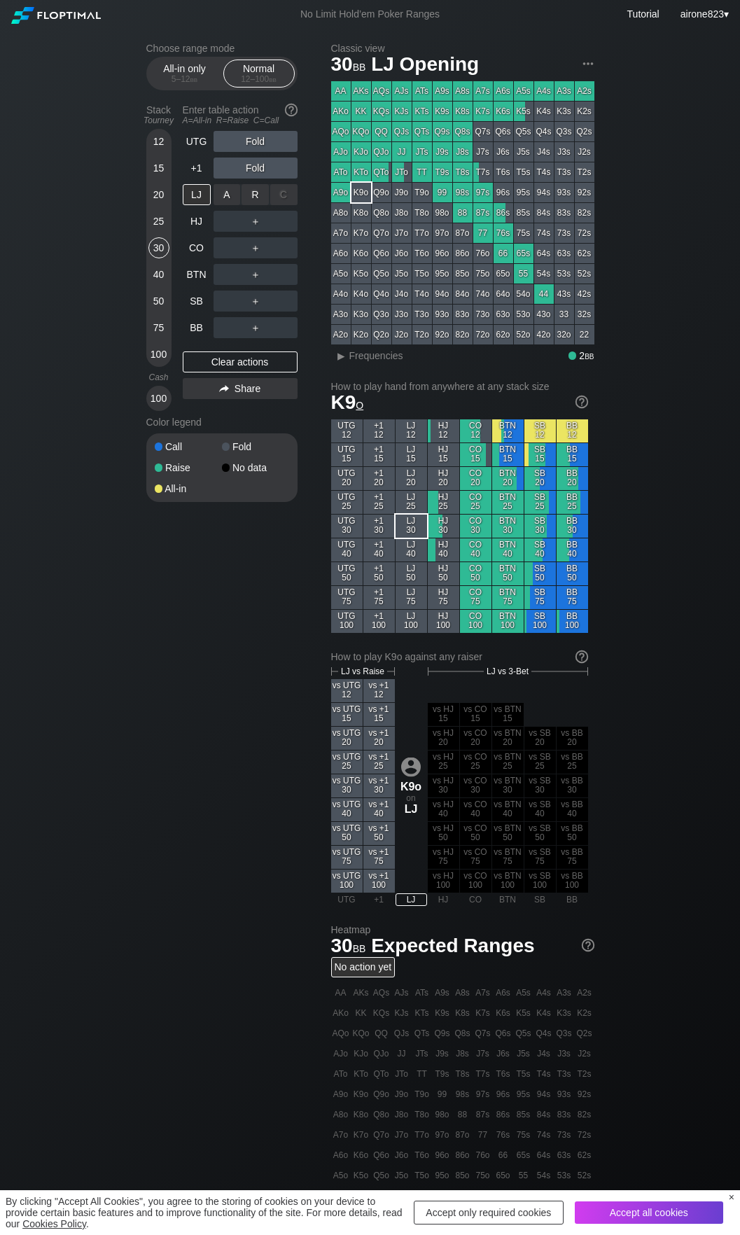
click at [246, 195] on div "R ✕" at bounding box center [255, 194] width 27 height 21
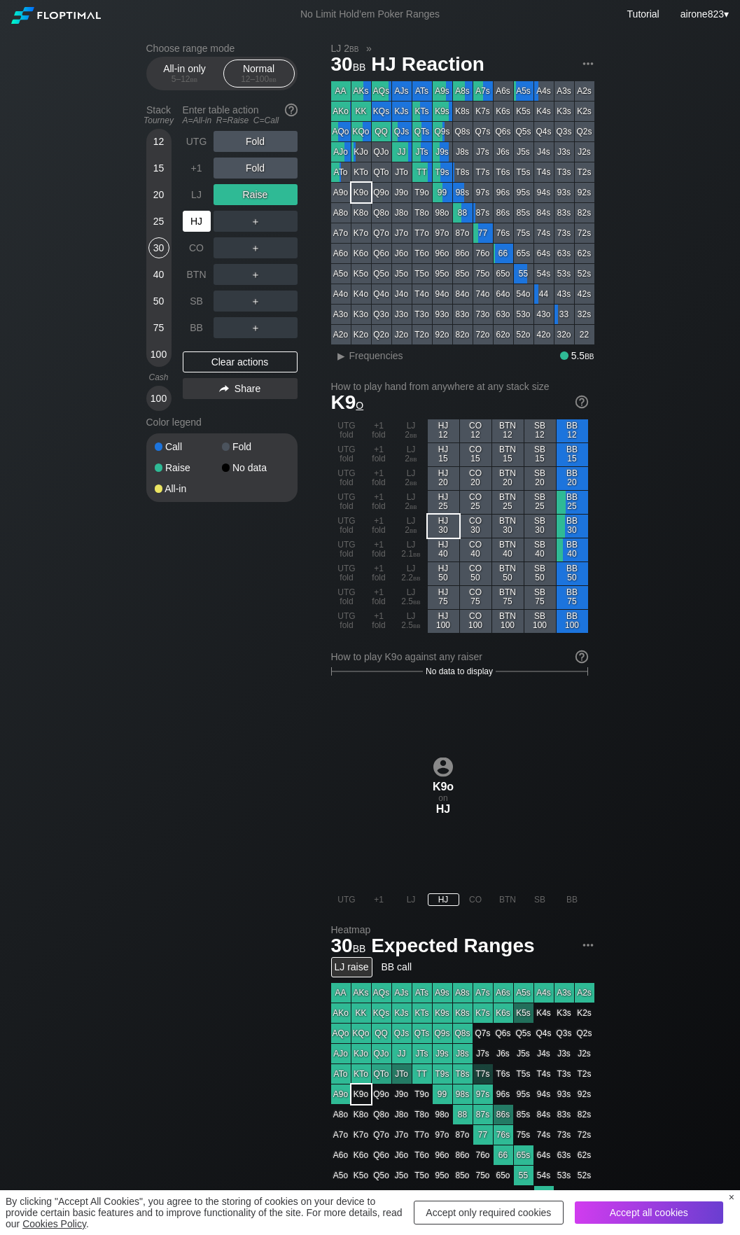
click at [202, 223] on div "HJ" at bounding box center [197, 221] width 28 height 21
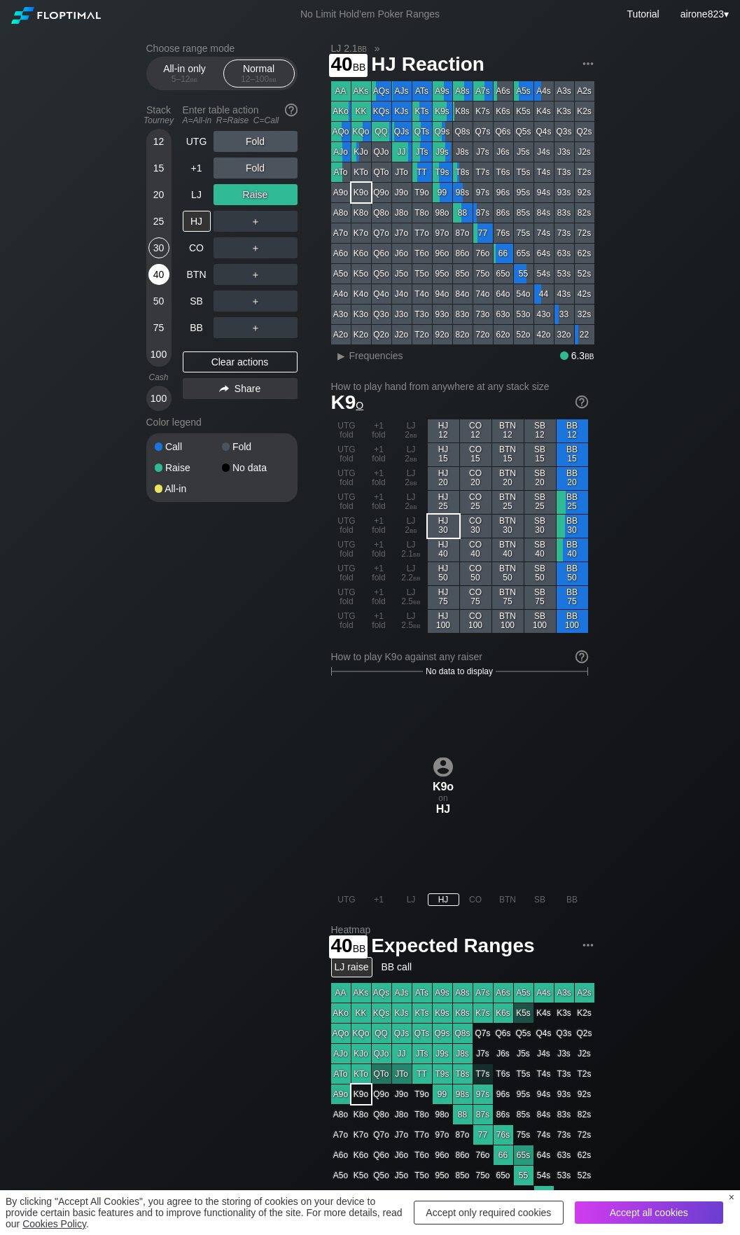
click at [166, 277] on div "40" at bounding box center [158, 274] width 21 height 21
click at [165, 225] on div "25" at bounding box center [158, 221] width 21 height 21
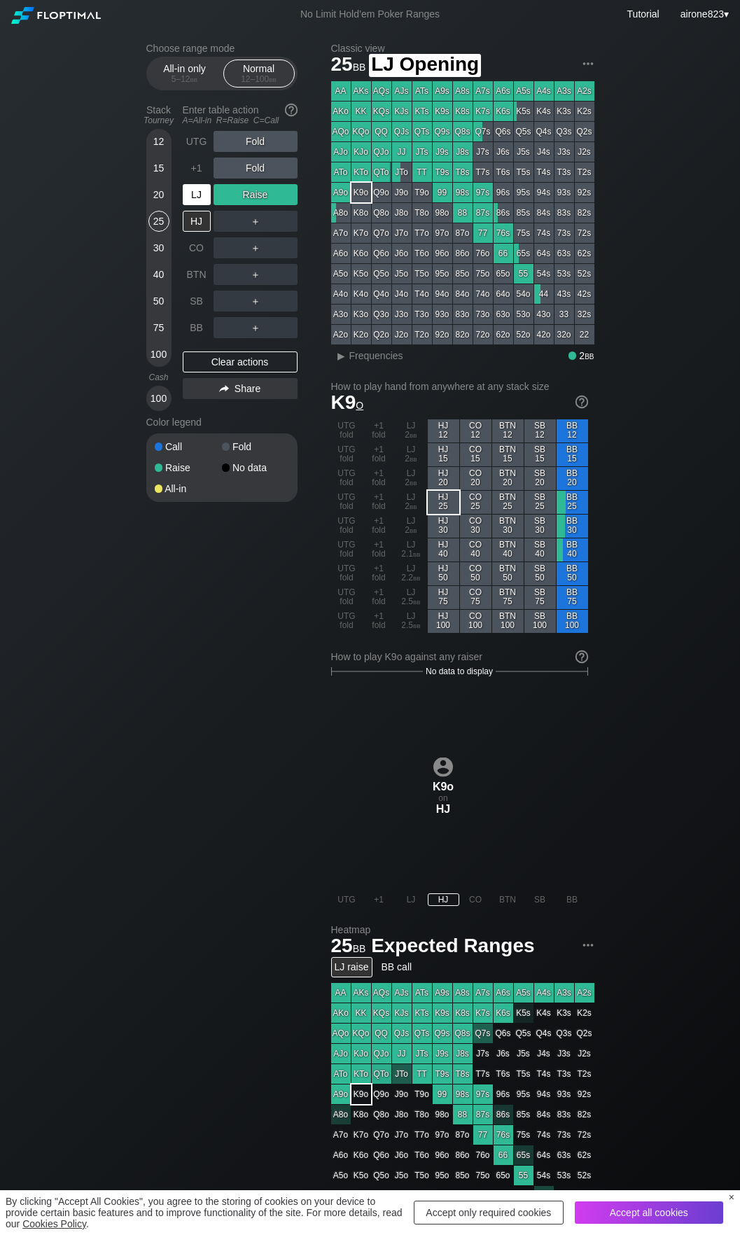
click at [197, 200] on div "LJ" at bounding box center [197, 194] width 28 height 21
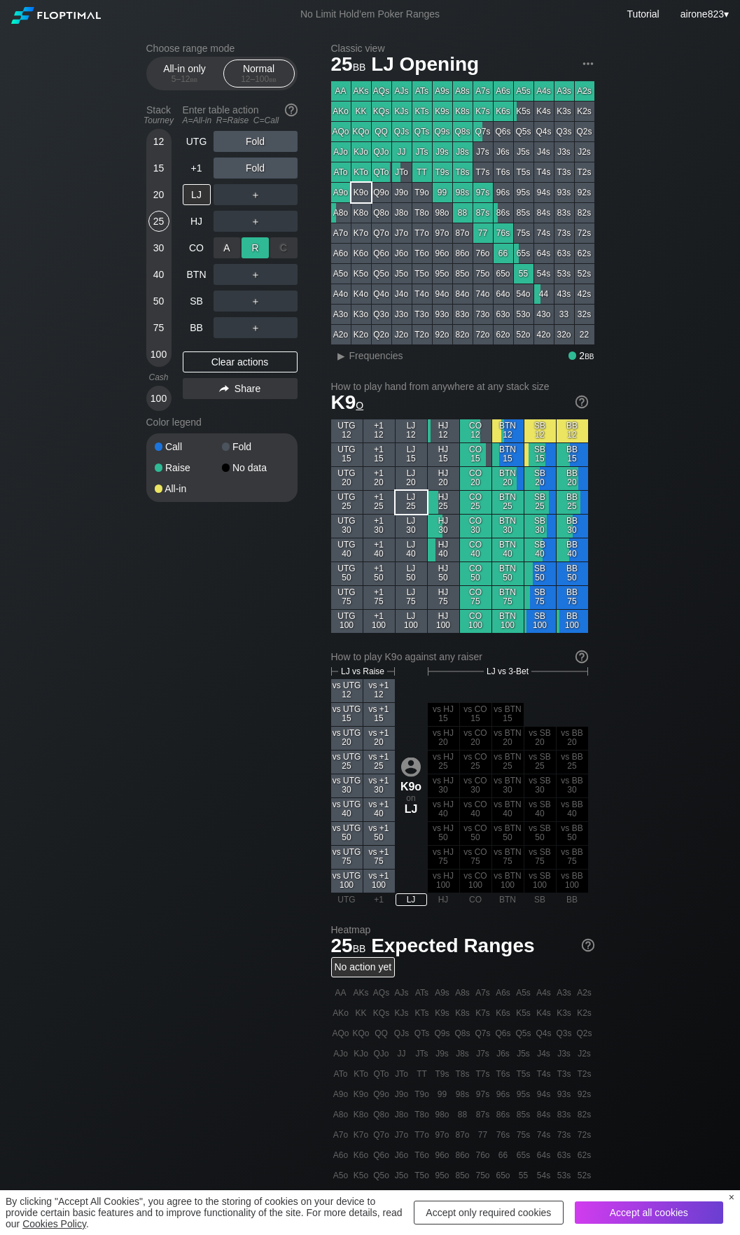
click at [251, 252] on div "R ✕" at bounding box center [255, 247] width 27 height 21
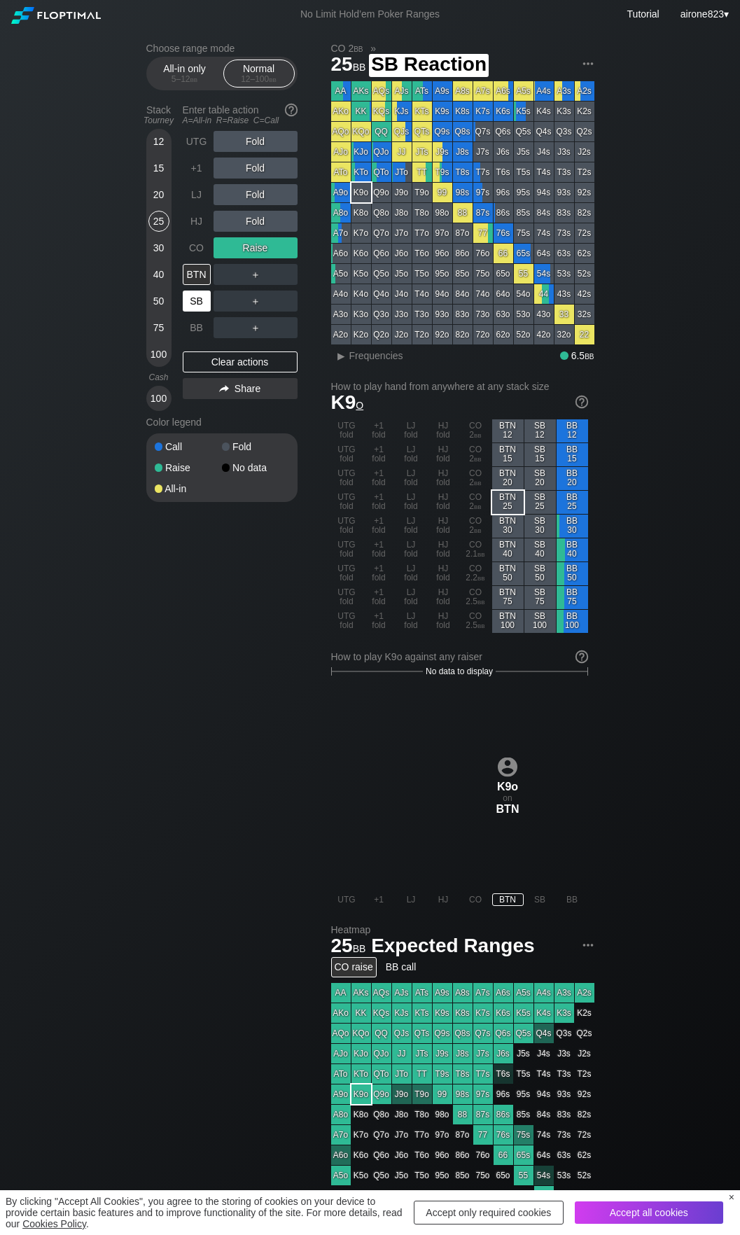
click at [193, 297] on div "SB" at bounding box center [197, 301] width 28 height 21
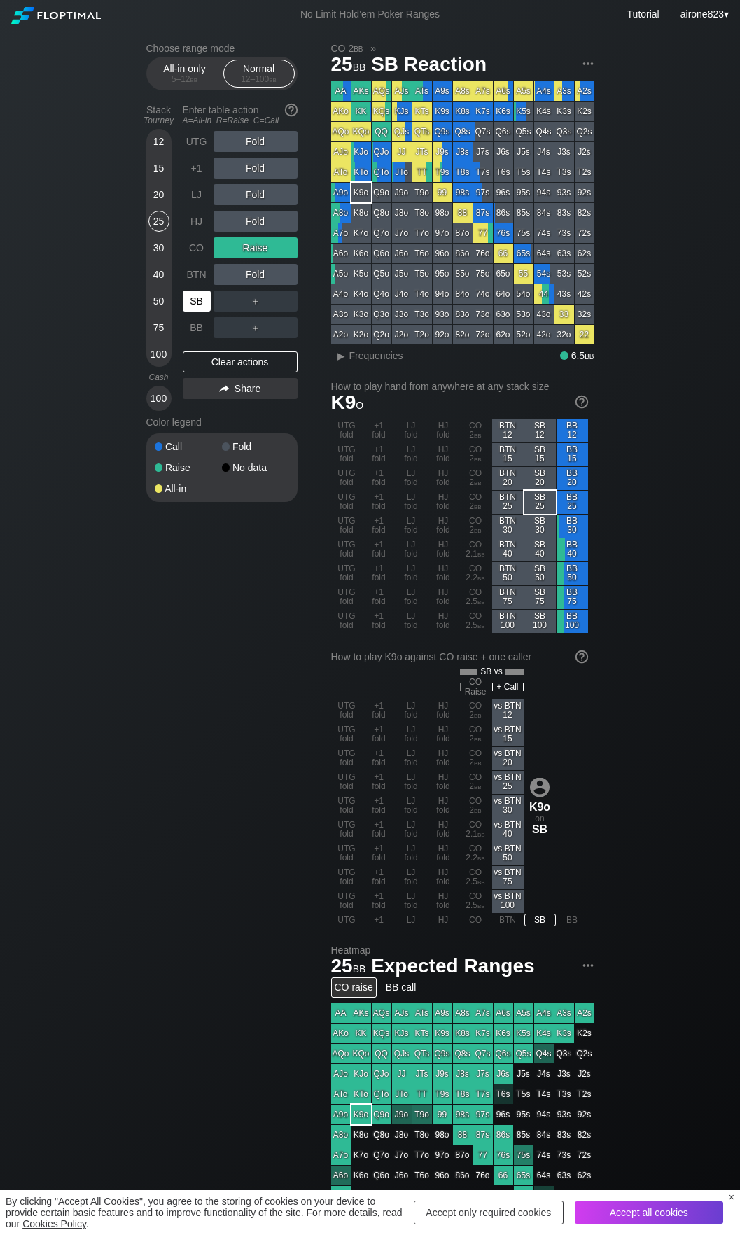
click at [193, 297] on div "SB" at bounding box center [197, 301] width 28 height 21
drag, startPoint x: 159, startPoint y: 929, endPoint x: 150, endPoint y: 913, distance: 18.5
click at [159, 929] on div "Choose range mode All-in only 5 – 12 bb Normal 12 – 100 bb Stack Tourney Enter …" at bounding box center [370, 839] width 471 height 1621
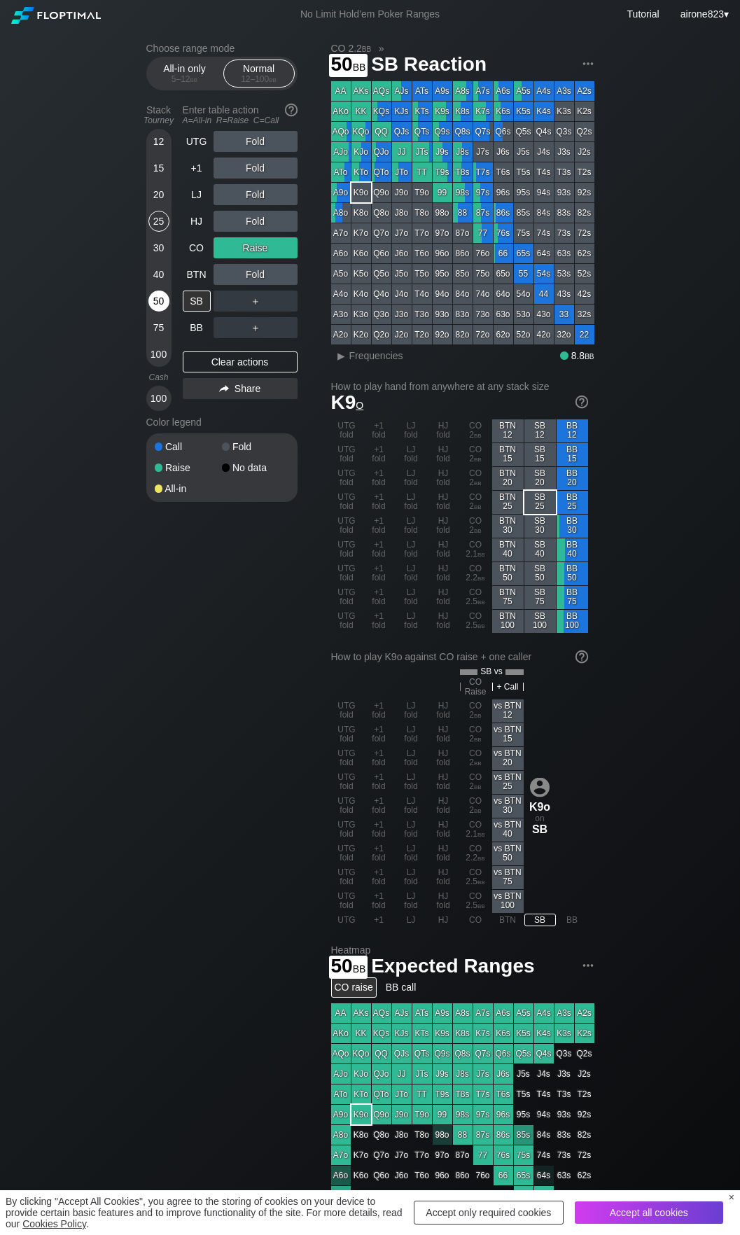
click at [158, 298] on div "50" at bounding box center [158, 301] width 21 height 21
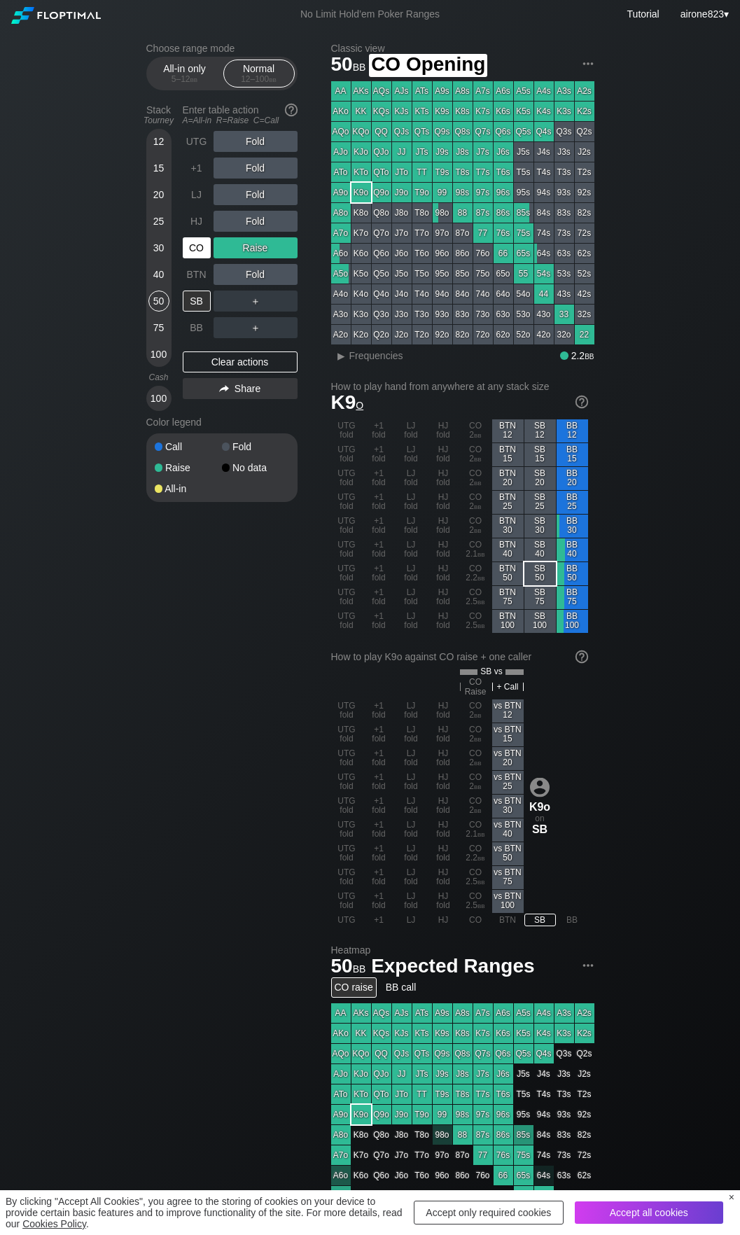
click at [195, 255] on div "CO" at bounding box center [197, 247] width 28 height 21
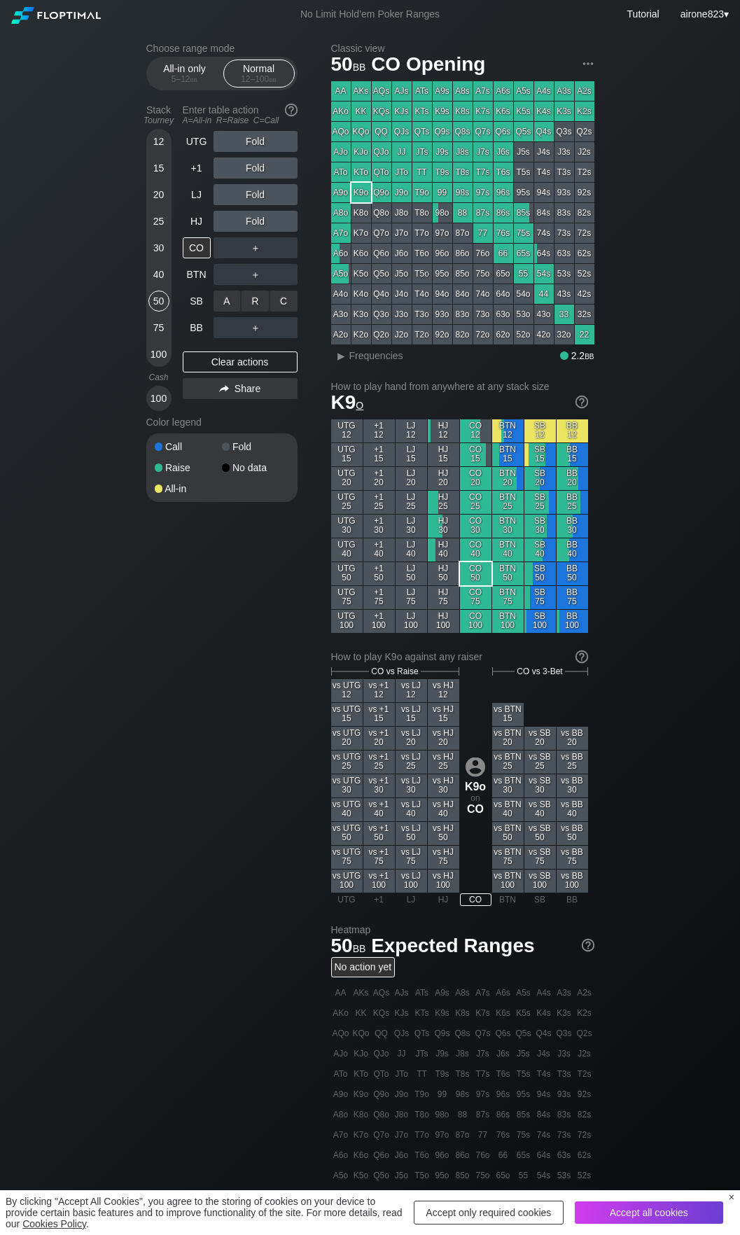
click at [263, 303] on div "R ✕" at bounding box center [255, 301] width 27 height 21
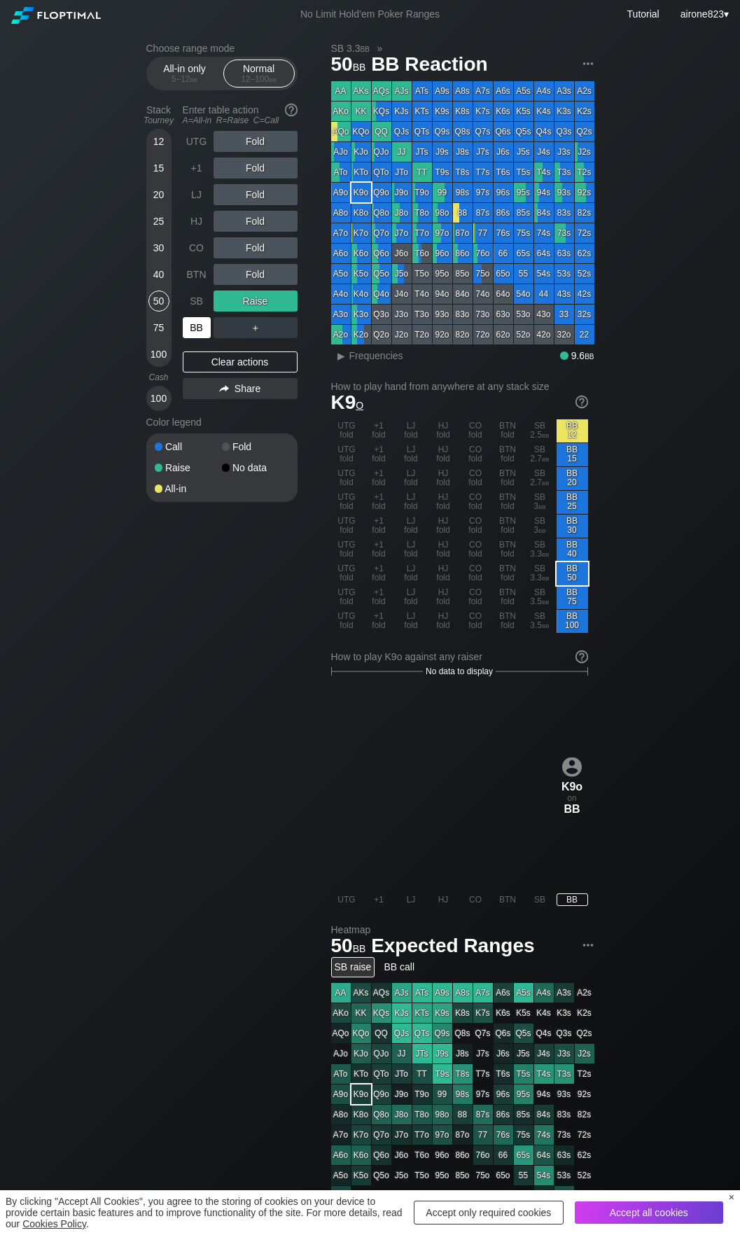
click at [202, 335] on div "BB" at bounding box center [197, 327] width 28 height 21
click at [234, 328] on div "UTG Fold +1 Fold LJ Fold HJ Fold CO Fold BTN Fold SB Raise BB ＋" at bounding box center [240, 234] width 115 height 207
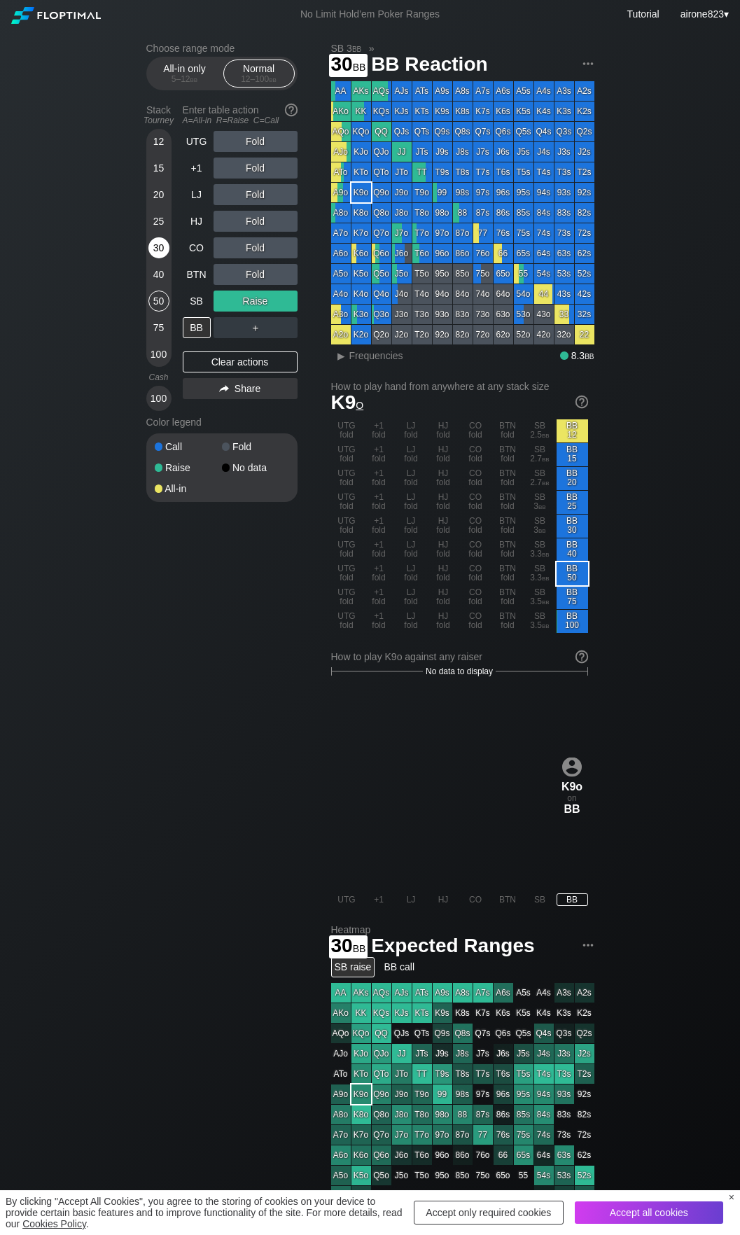
click at [160, 244] on div "30" at bounding box center [158, 247] width 21 height 21
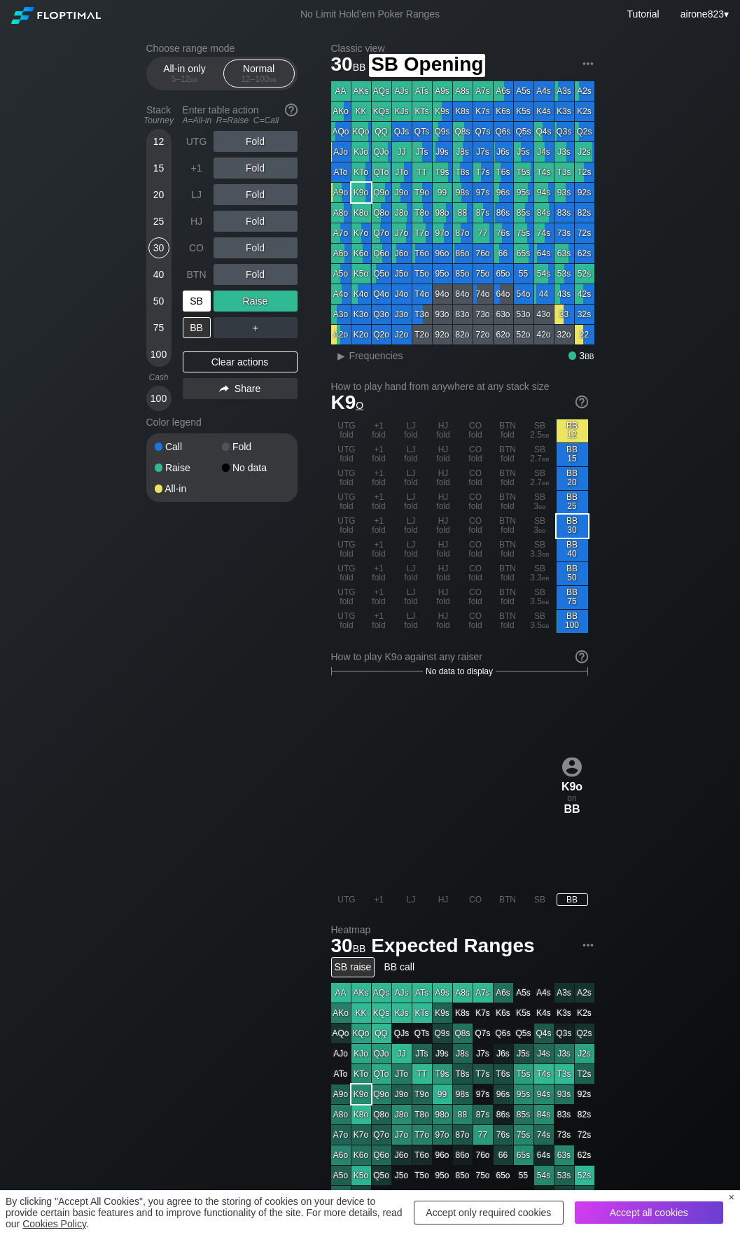
click at [194, 307] on div "SB" at bounding box center [197, 301] width 28 height 21
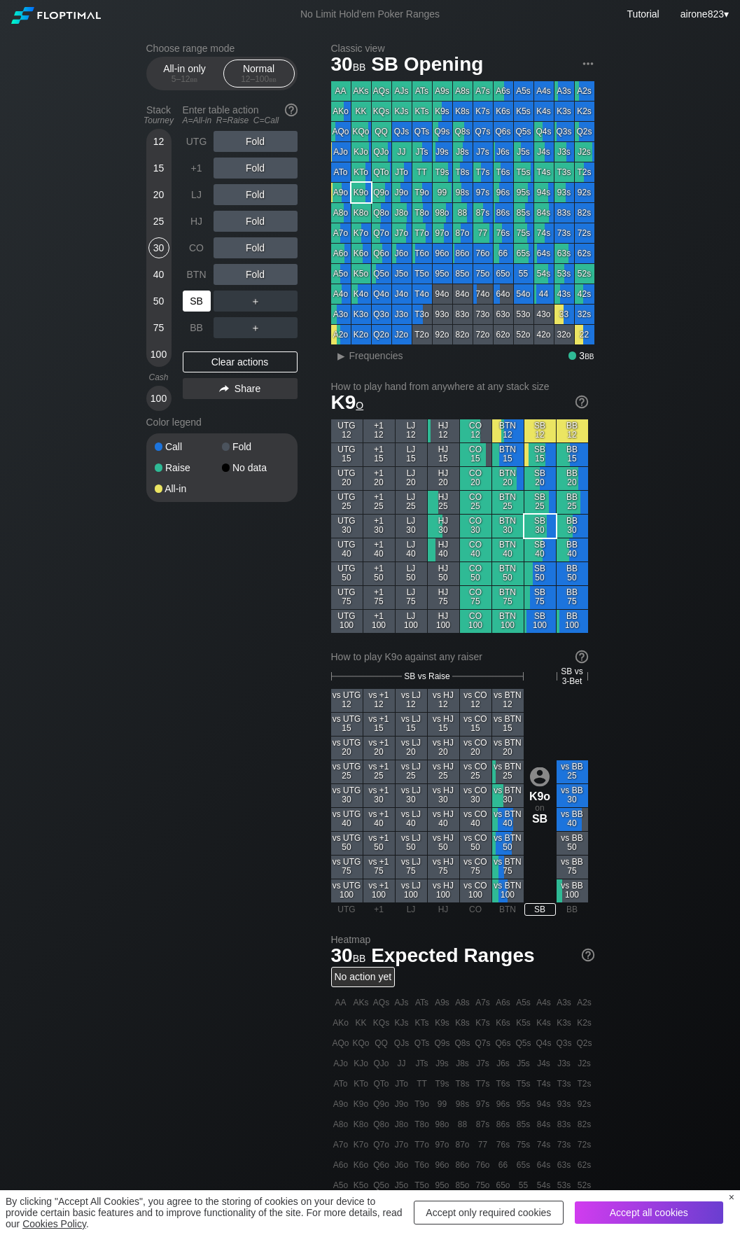
click at [194, 307] on div "SB" at bounding box center [197, 301] width 28 height 21
click at [159, 173] on div "15" at bounding box center [158, 168] width 21 height 21
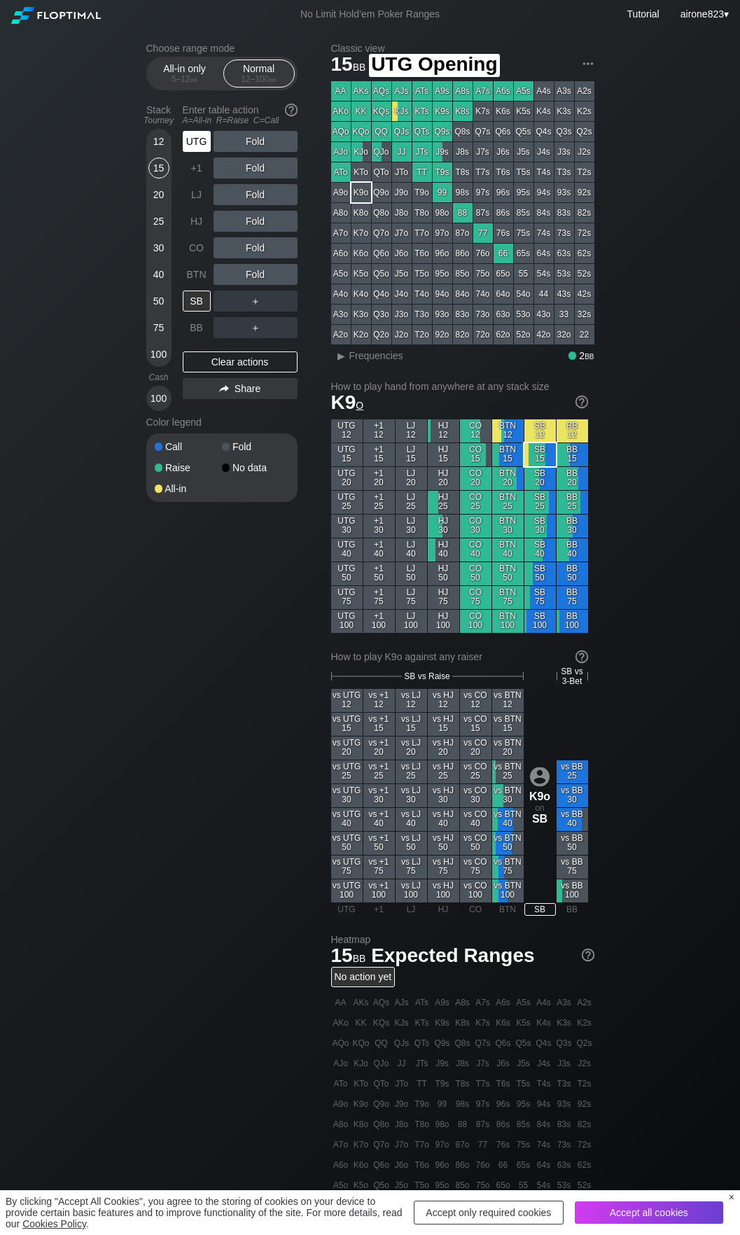
click at [187, 146] on div "UTG" at bounding box center [197, 141] width 28 height 21
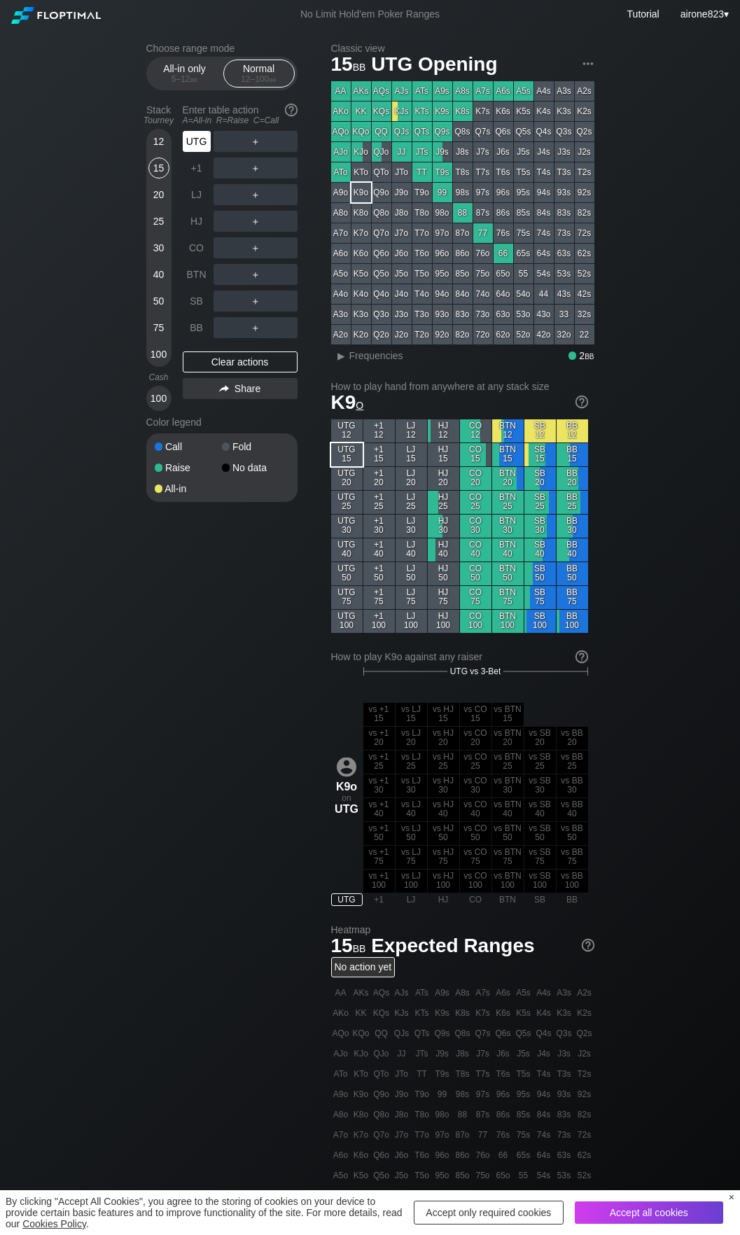
click at [187, 146] on div "UTG" at bounding box center [197, 141] width 28 height 21
drag, startPoint x: 208, startPoint y: 85, endPoint x: 193, endPoint y: 102, distance: 22.3
click at [208, 85] on div "All-in only 5 – 12 bb" at bounding box center [185, 73] width 64 height 27
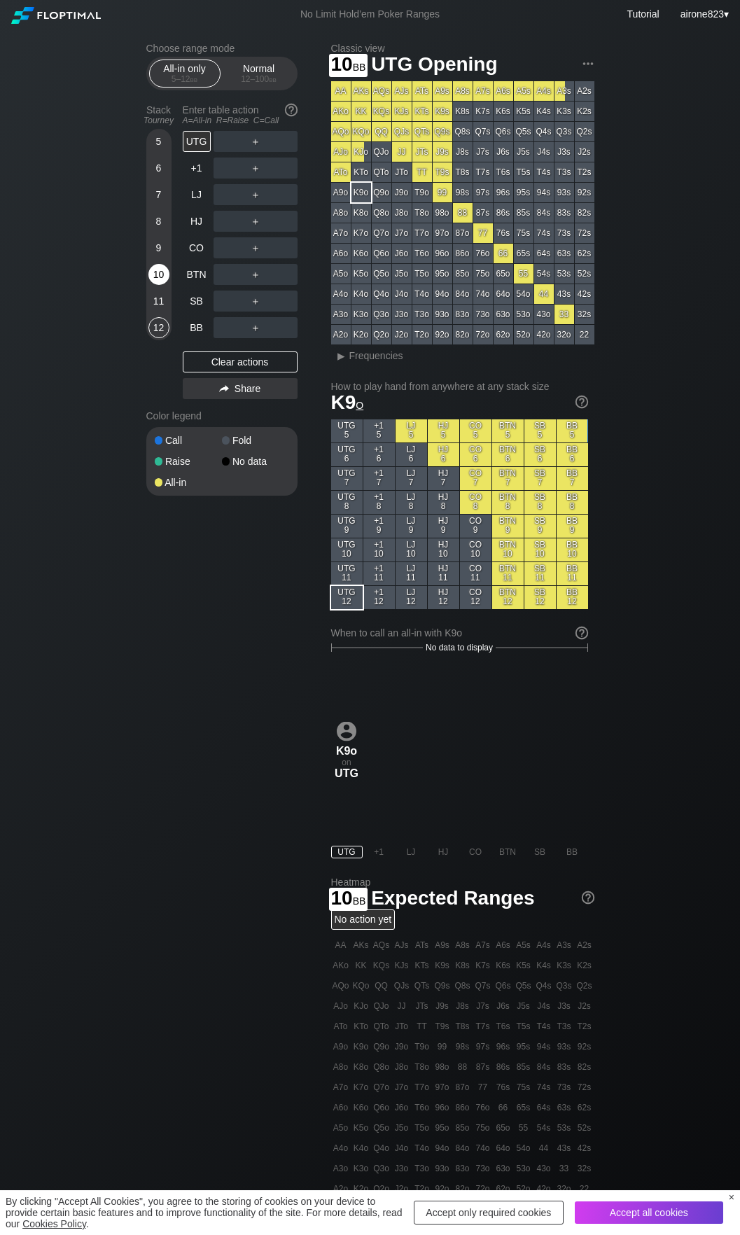
click at [164, 275] on div "10" at bounding box center [158, 274] width 21 height 21
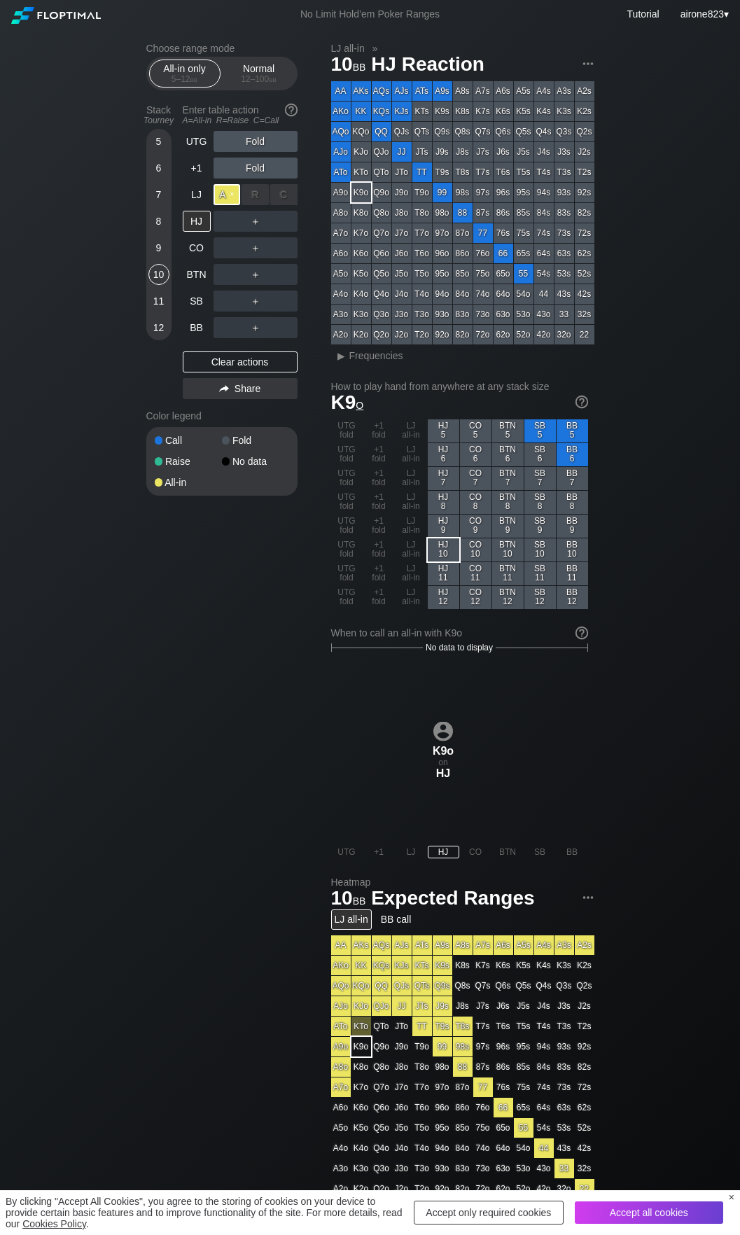
click at [228, 200] on div "A ✕" at bounding box center [227, 194] width 27 height 21
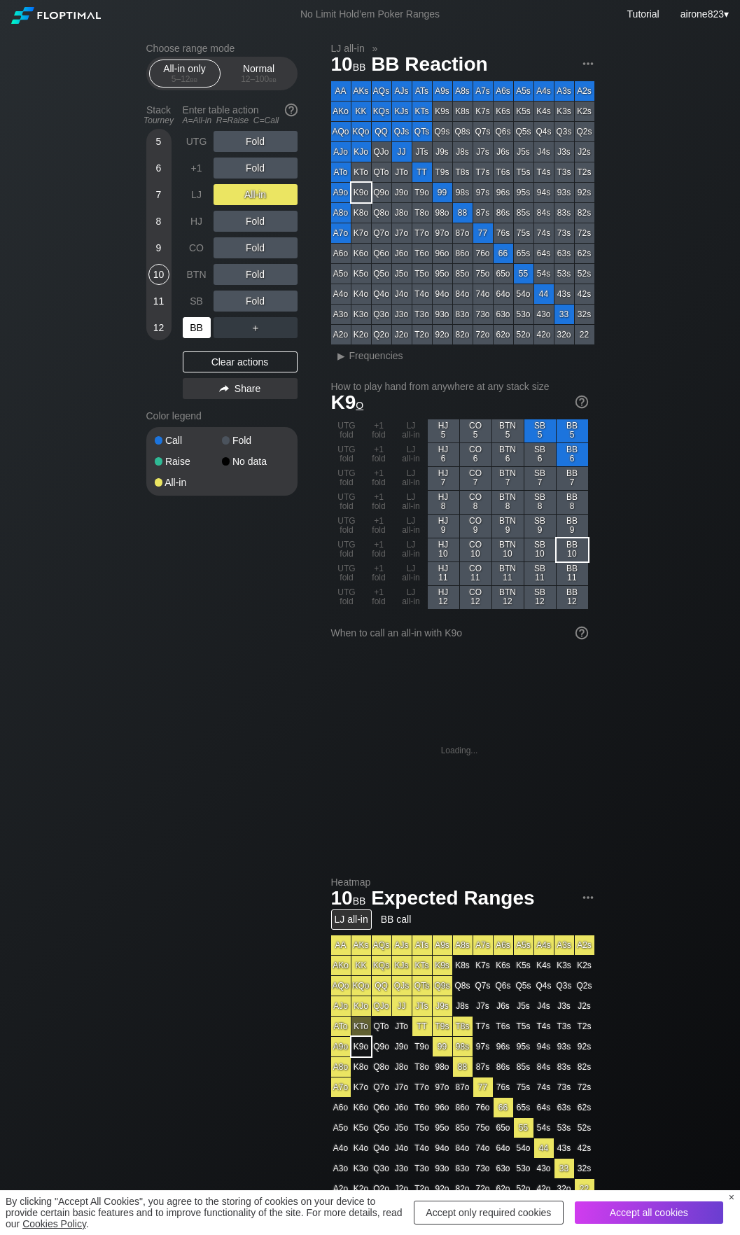
click at [193, 324] on div "BB" at bounding box center [197, 327] width 28 height 21
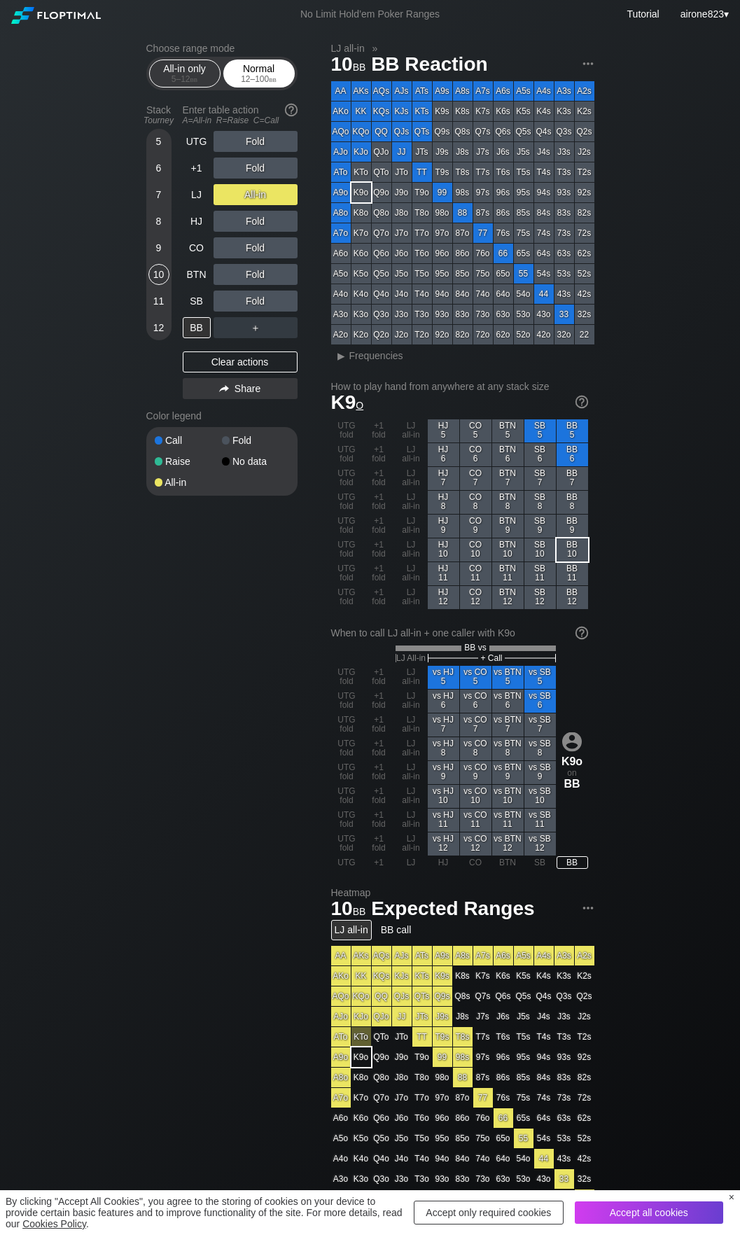
click at [265, 87] on div "Normal 12 – 100 bb" at bounding box center [259, 73] width 64 height 27
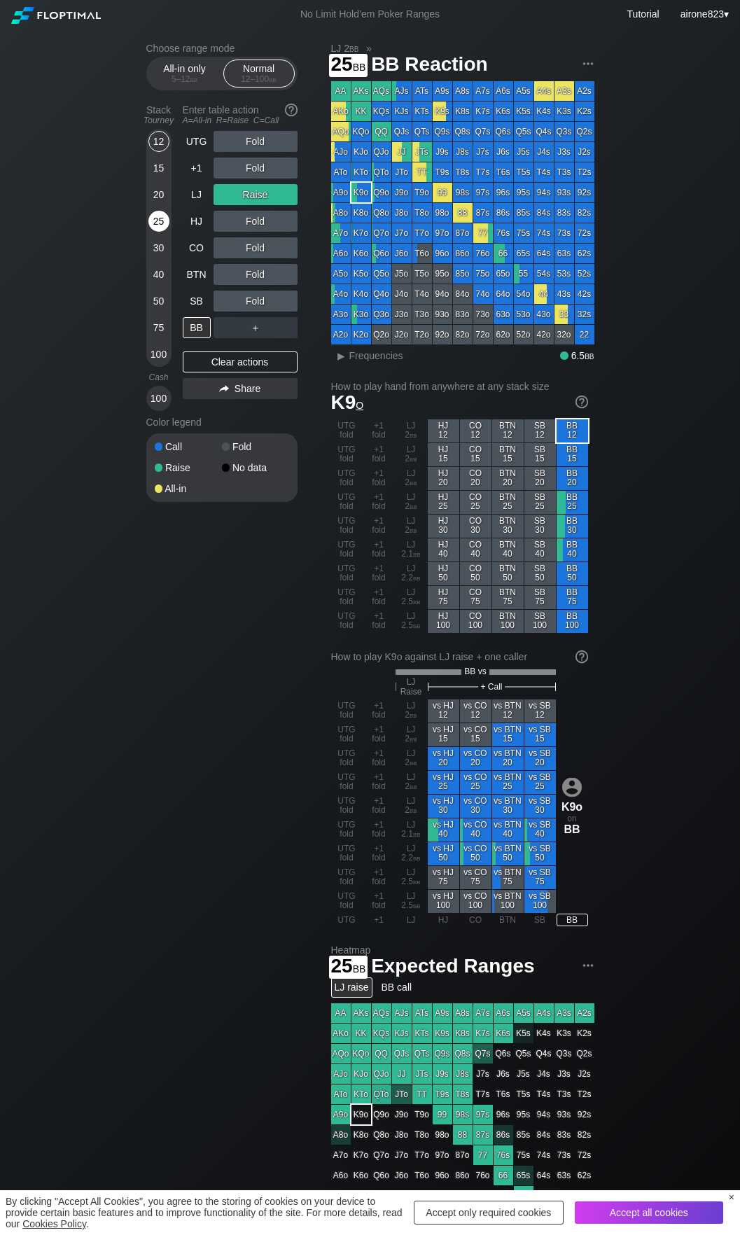
click at [161, 230] on div "25" at bounding box center [158, 221] width 21 height 21
click at [261, 140] on div "R ✕" at bounding box center [255, 141] width 27 height 21
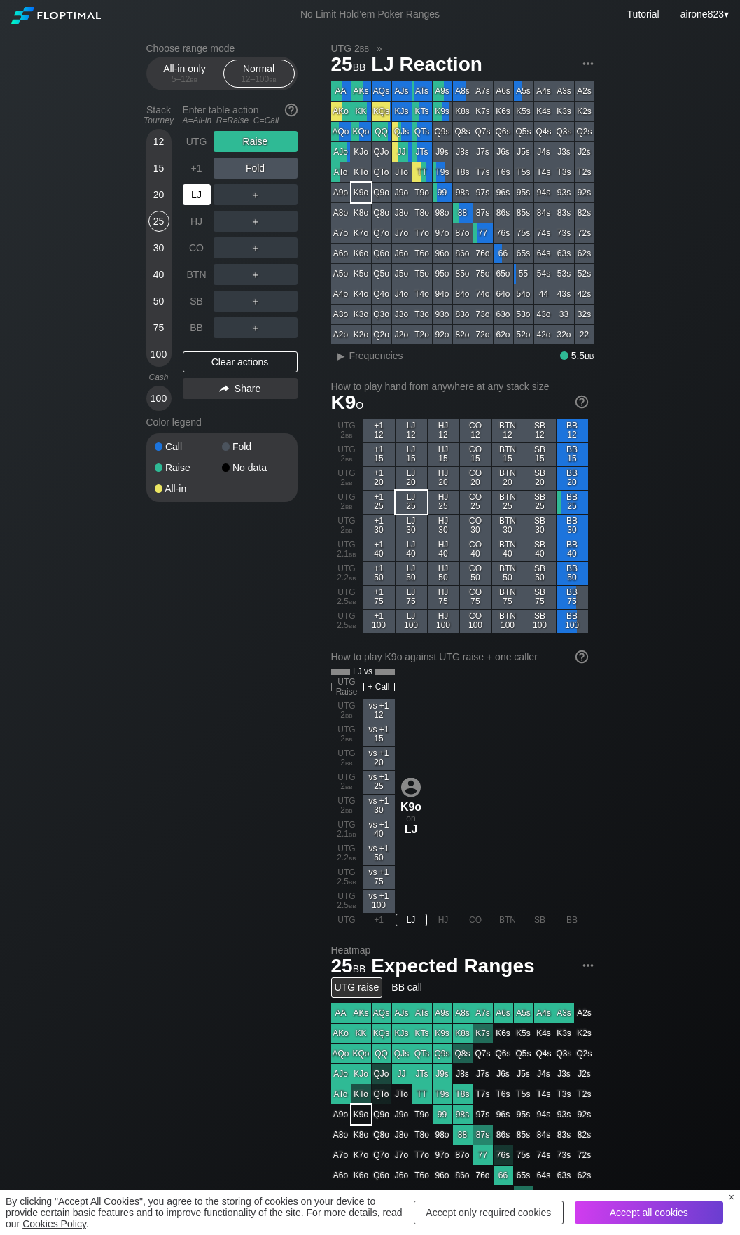
click at [198, 198] on div "LJ" at bounding box center [197, 194] width 28 height 21
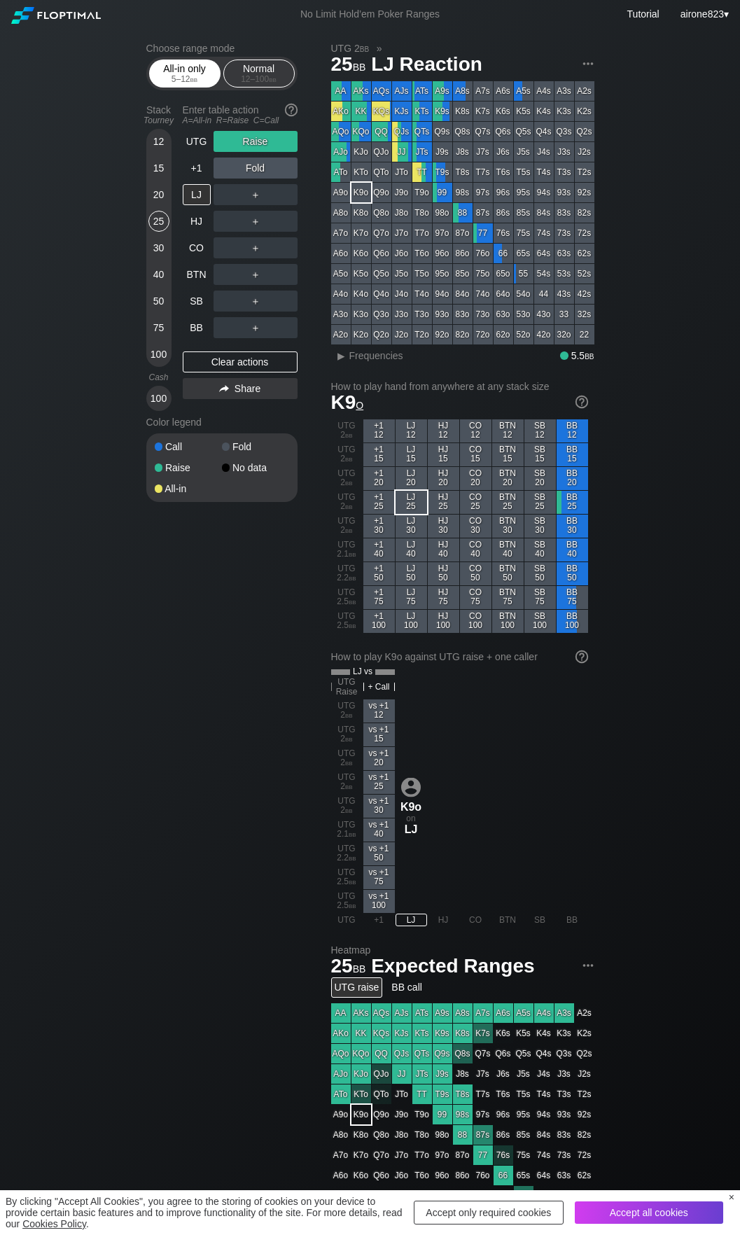
click at [181, 82] on div "5 – 12 bb" at bounding box center [184, 79] width 59 height 10
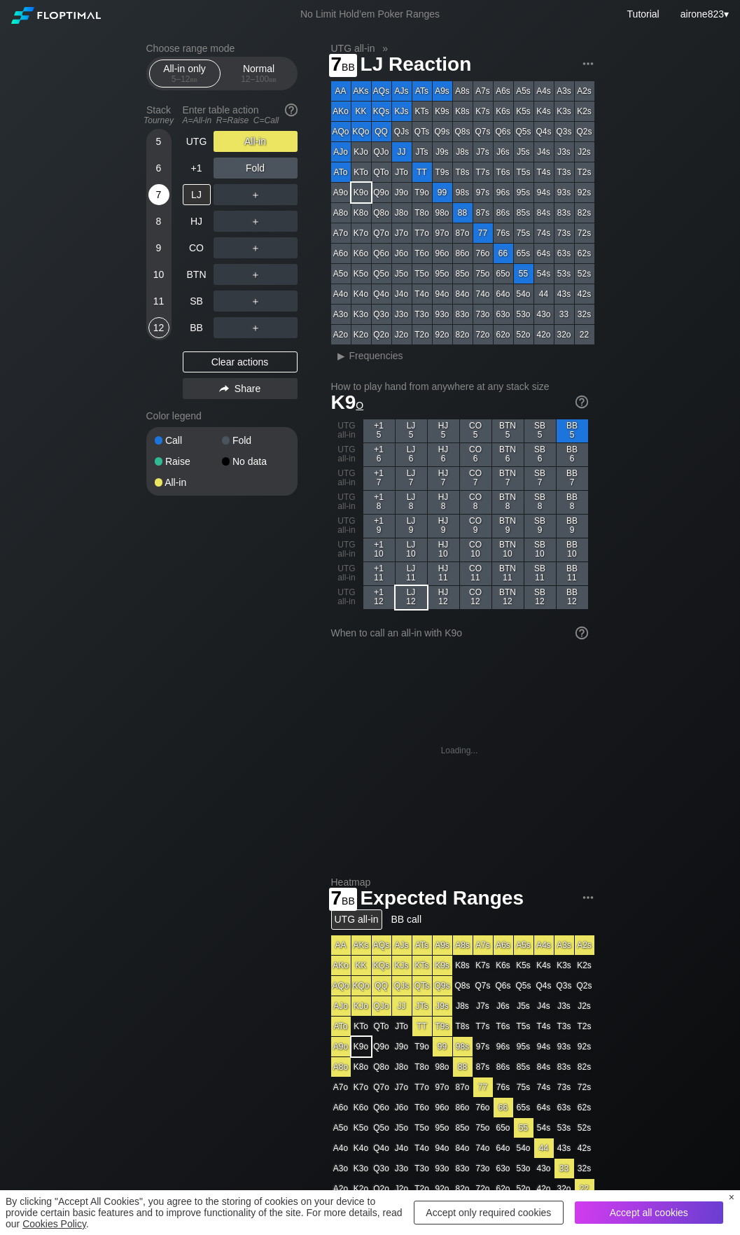
click at [155, 204] on div "7" at bounding box center [158, 194] width 21 height 21
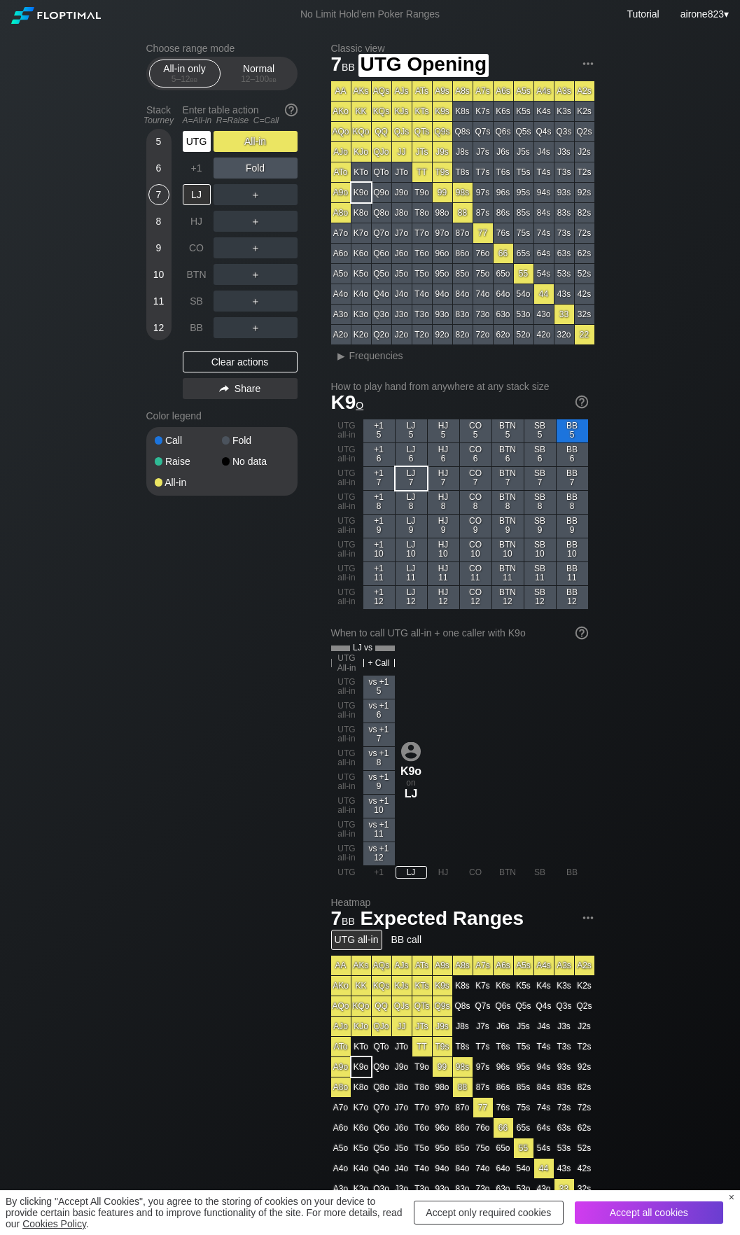
click at [194, 141] on div "UTG" at bounding box center [197, 141] width 28 height 21
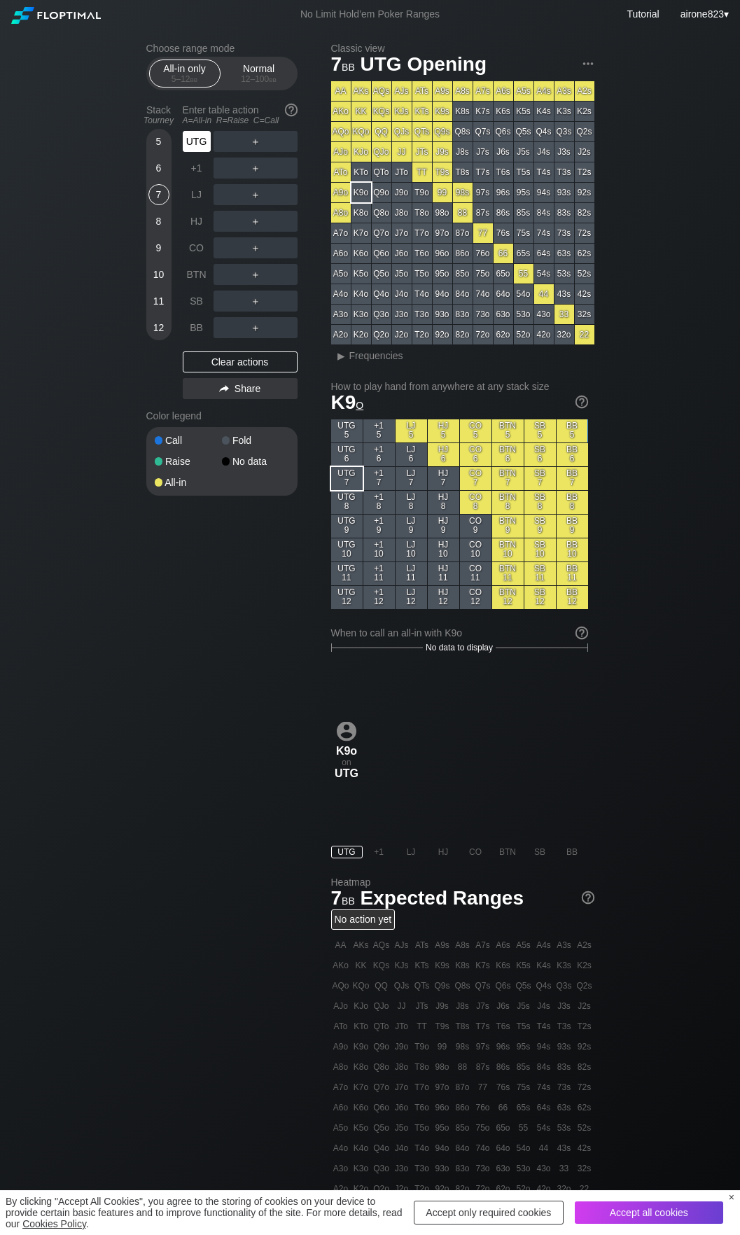
click at [194, 141] on div "UTG" at bounding box center [197, 141] width 28 height 21
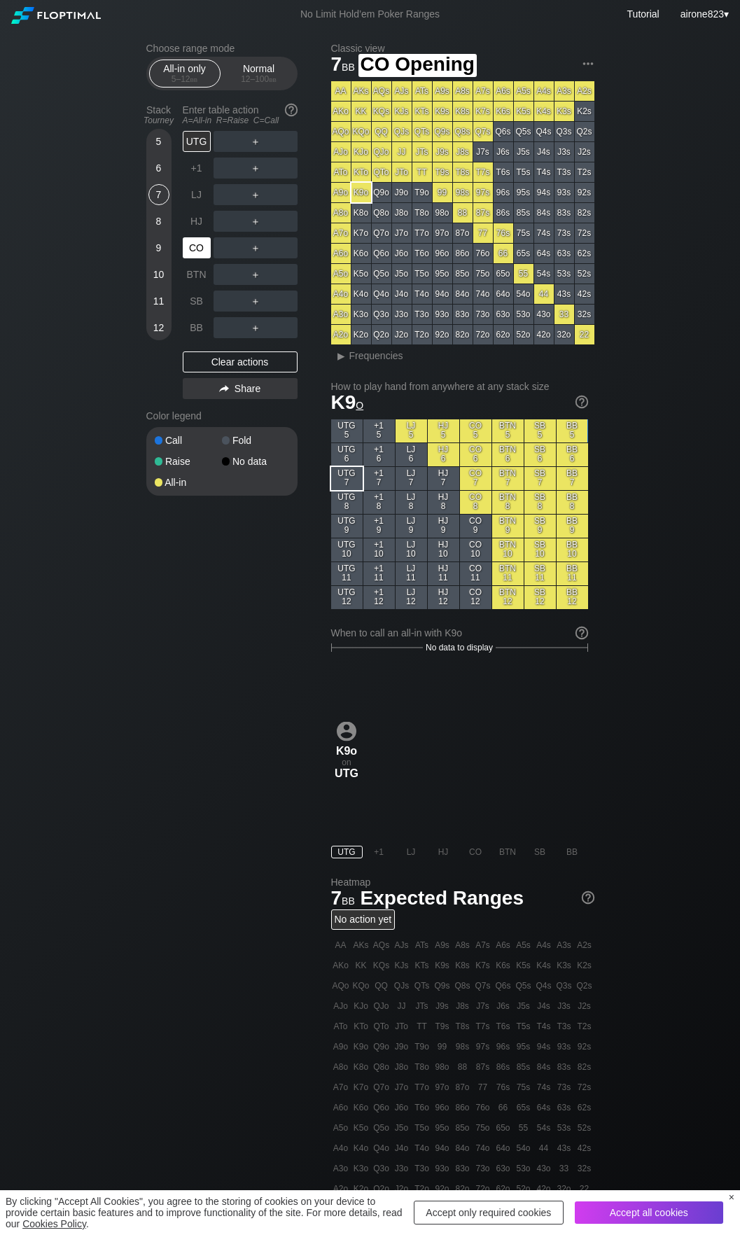
click at [197, 242] on div "CO" at bounding box center [197, 247] width 28 height 21
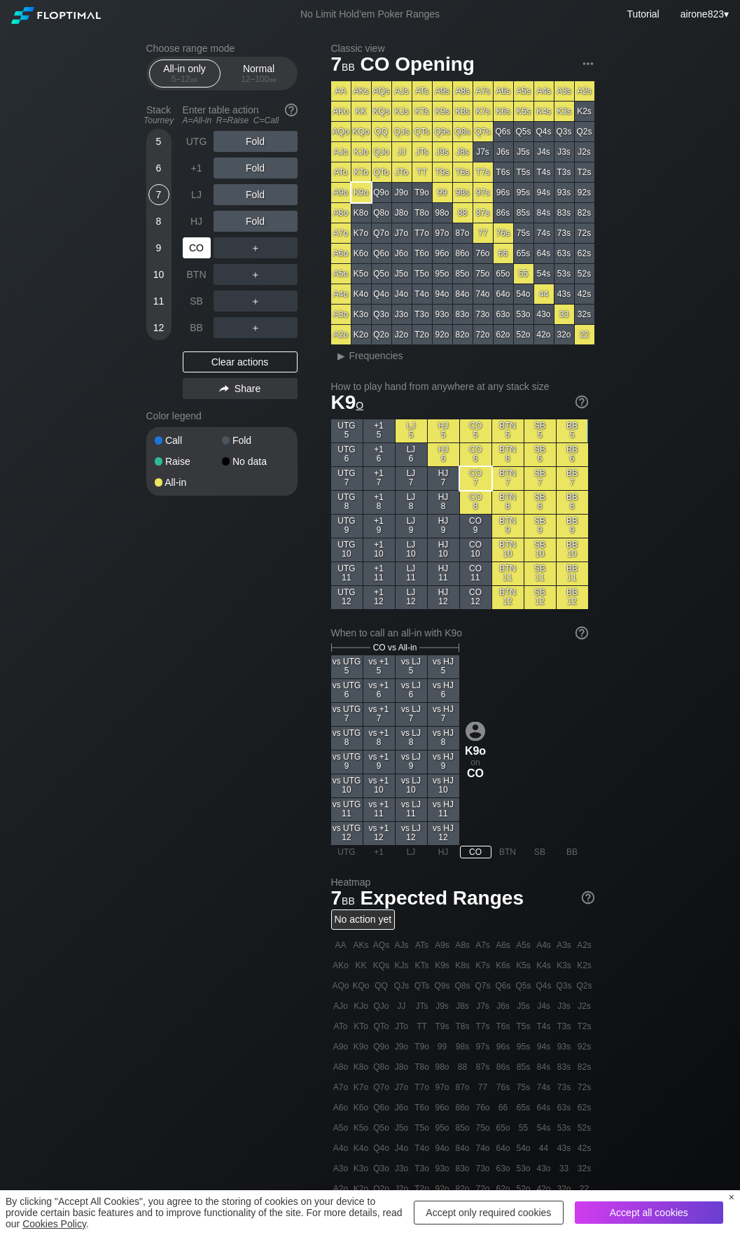
drag, startPoint x: 197, startPoint y: 242, endPoint x: 748, endPoint y: 232, distance: 551.2
click at [197, 243] on div "CO" at bounding box center [197, 247] width 28 height 21
click at [282, 67] on div "Normal 12 – 100 bb" at bounding box center [259, 73] width 64 height 27
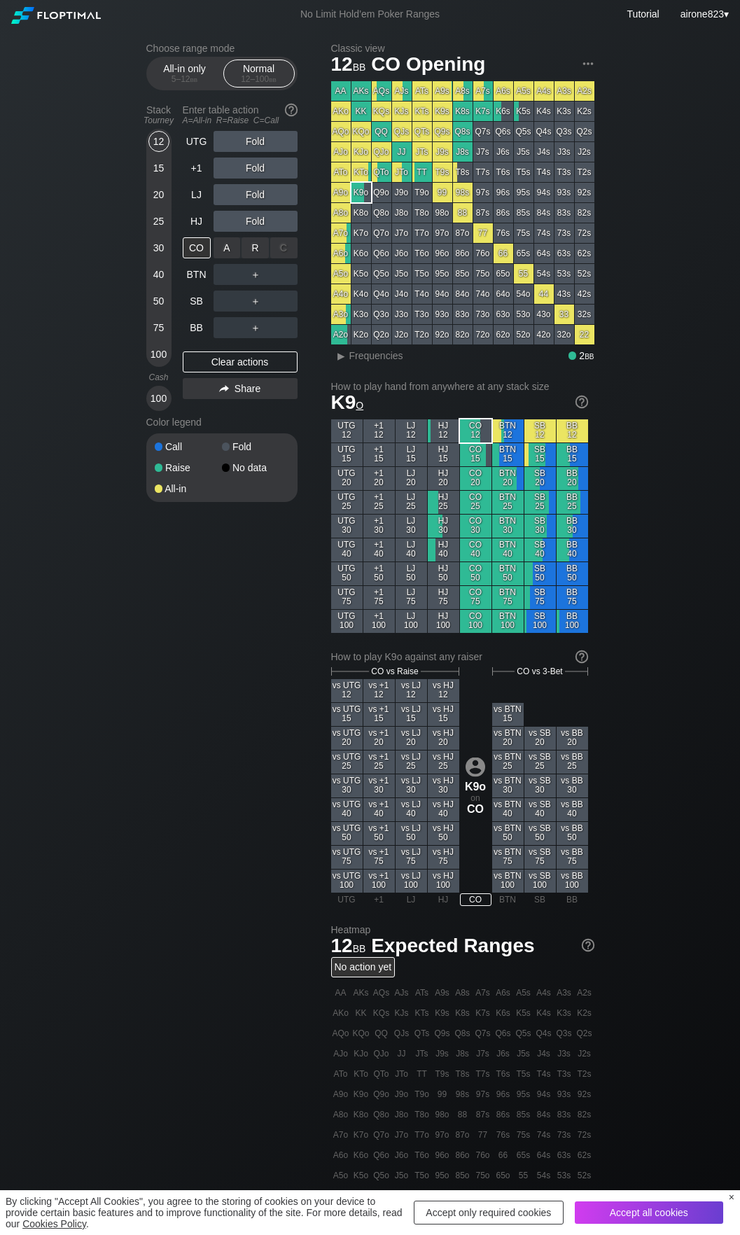
click at [251, 254] on div "R ✕" at bounding box center [255, 247] width 27 height 21
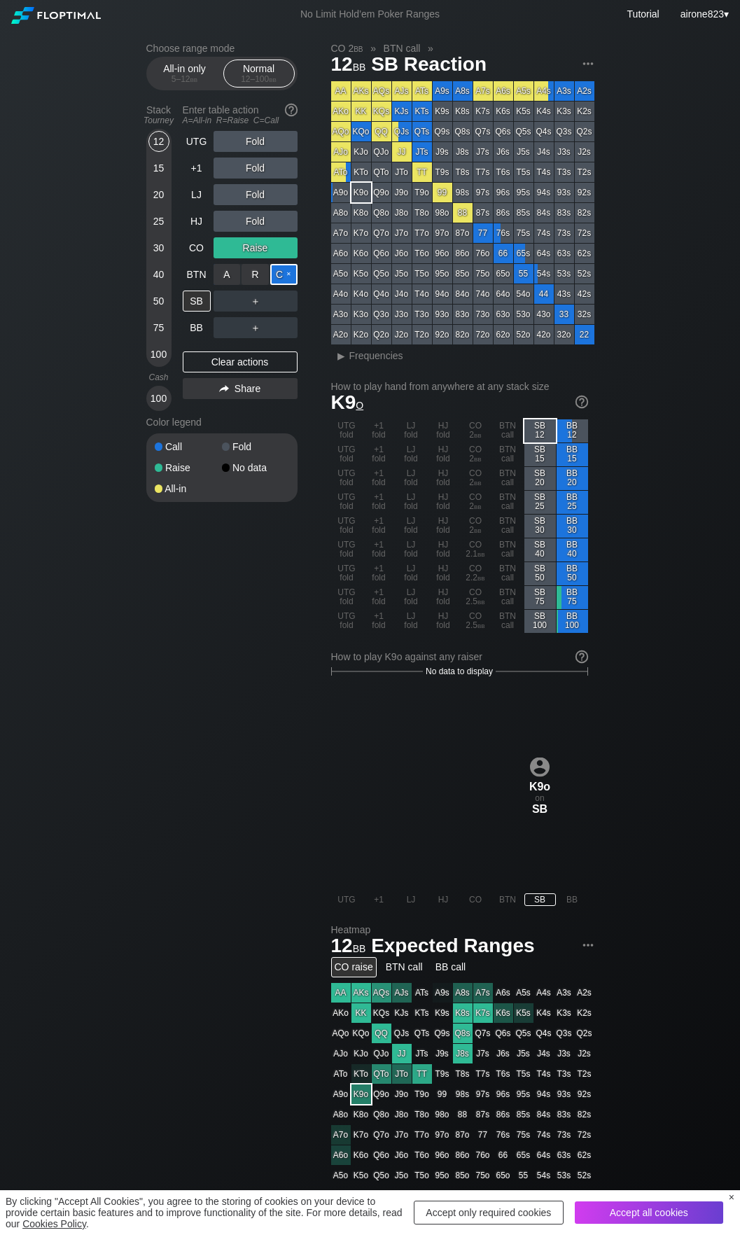
click at [290, 276] on div "C ✕" at bounding box center [283, 274] width 27 height 21
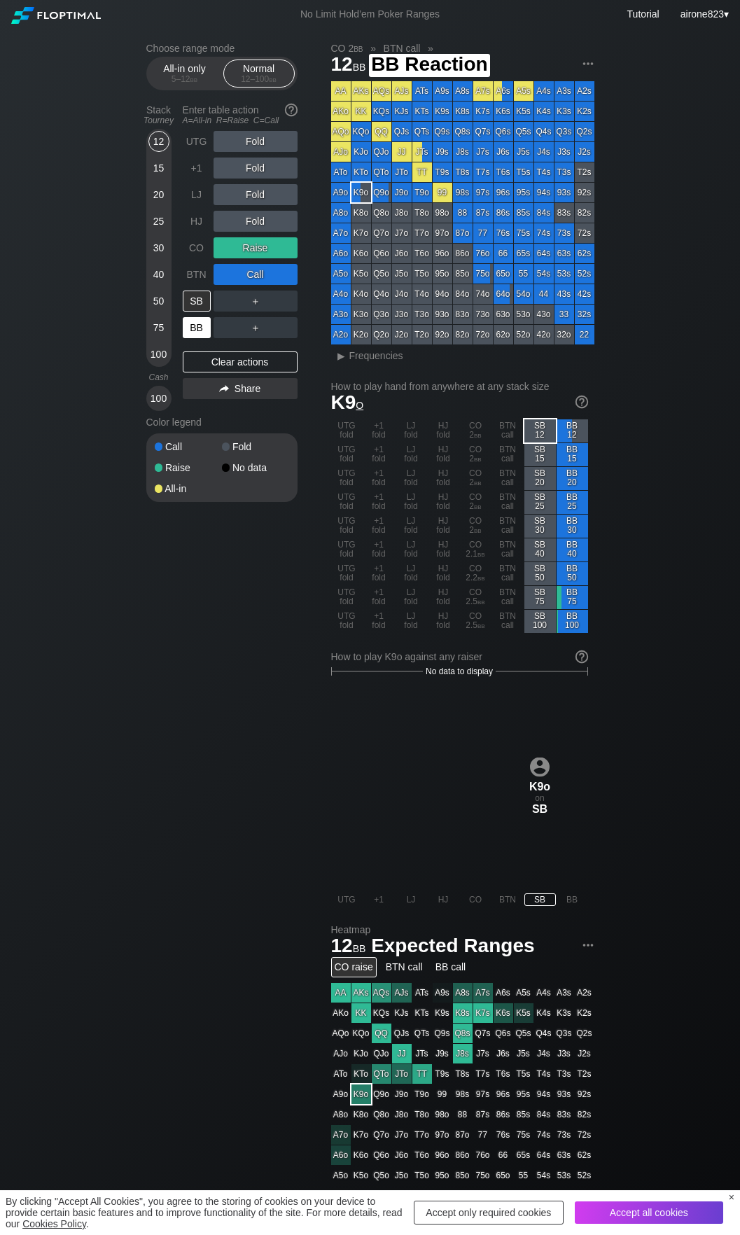
click at [200, 335] on div "BB" at bounding box center [197, 327] width 28 height 21
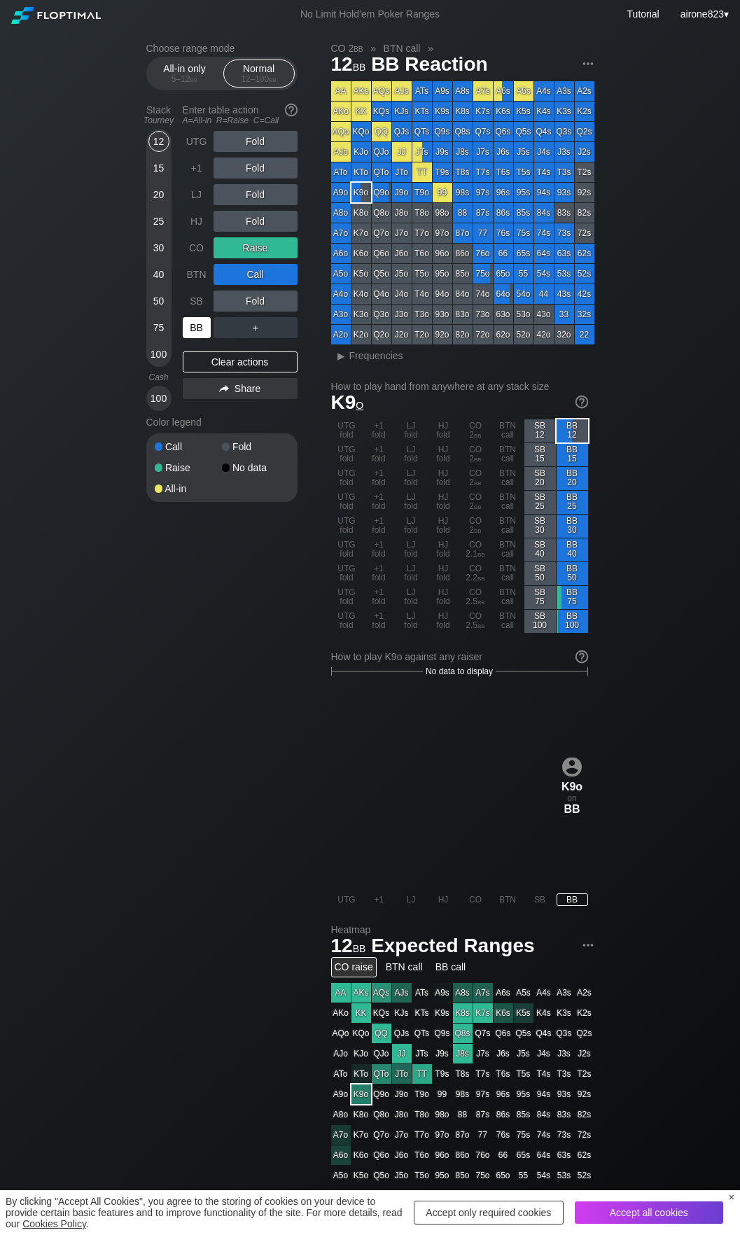
click at [200, 335] on div "BB" at bounding box center [197, 327] width 28 height 21
click at [193, 76] on span "bb" at bounding box center [194, 79] width 8 height 10
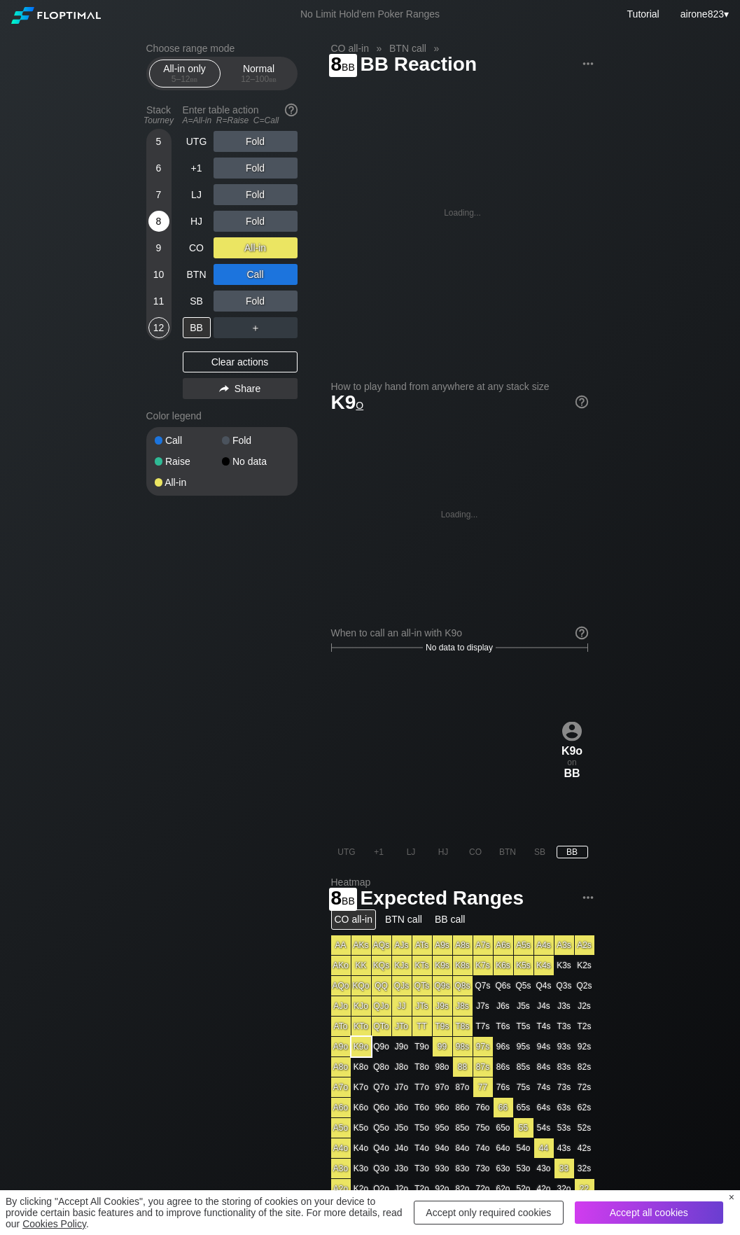
click at [162, 223] on div "8" at bounding box center [158, 221] width 21 height 21
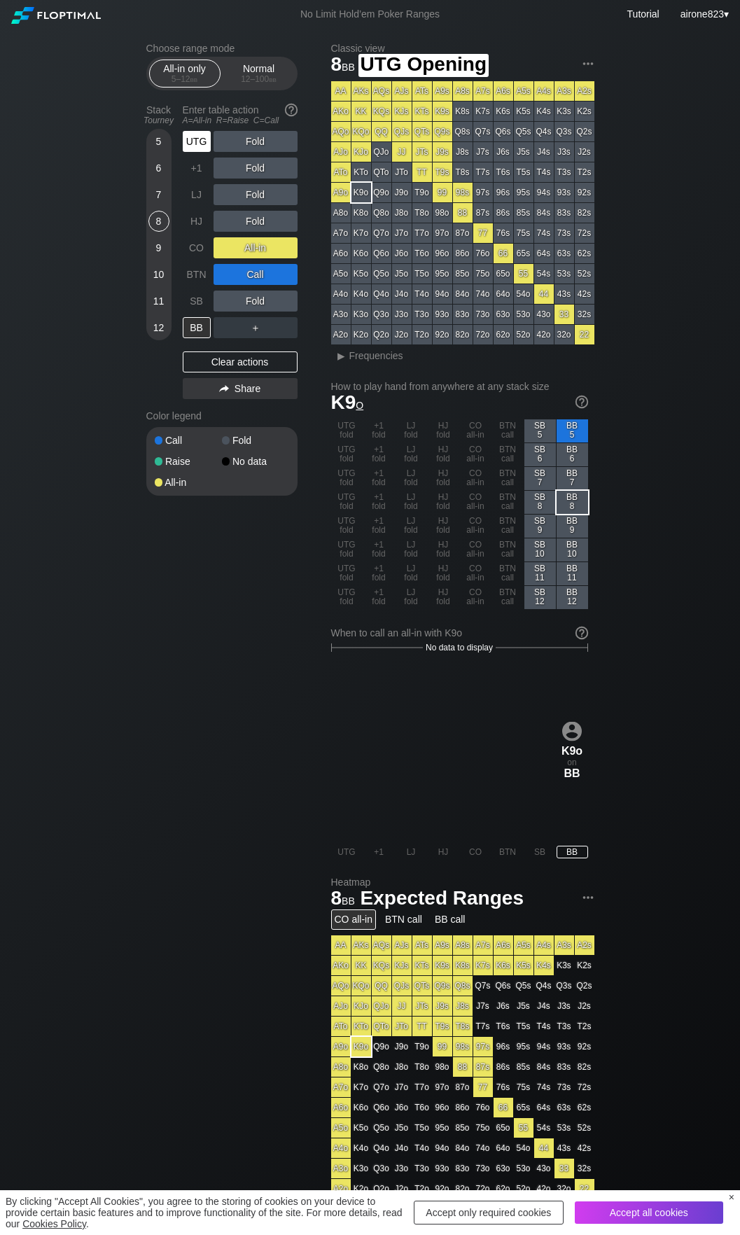
click at [204, 148] on div "UTG" at bounding box center [197, 141] width 28 height 21
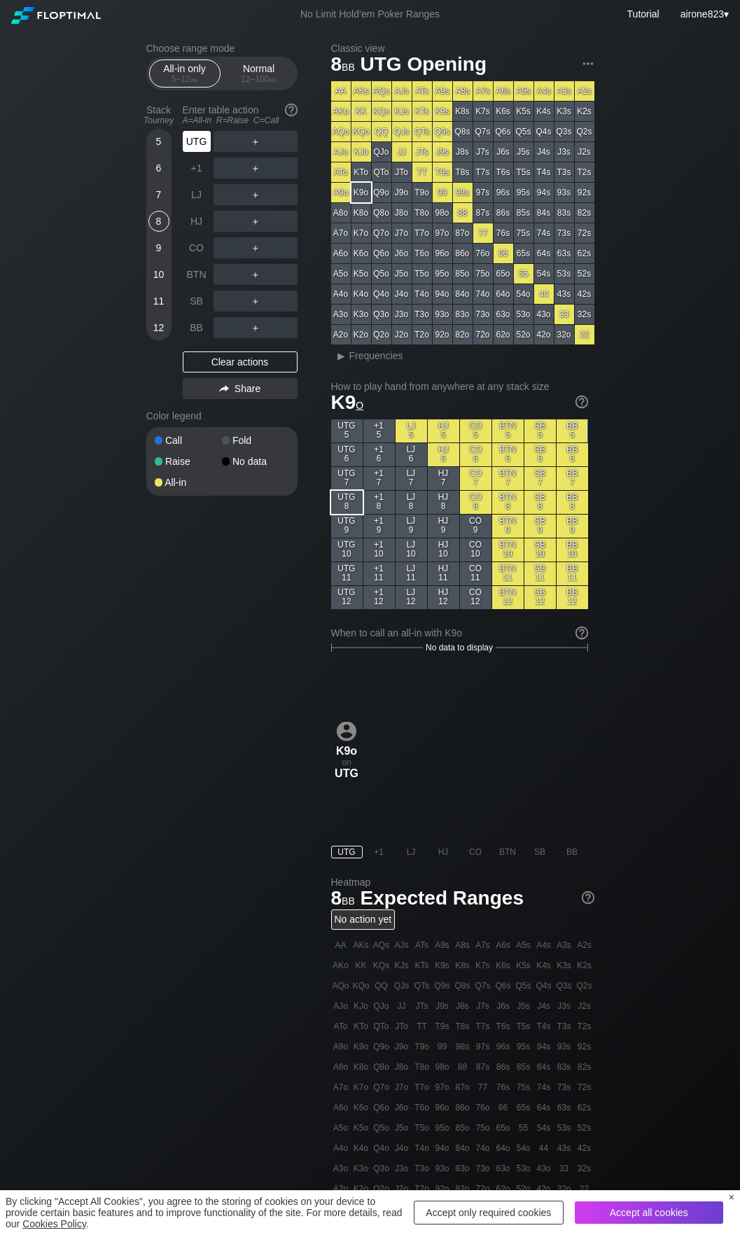
click at [204, 148] on div "UTG" at bounding box center [197, 141] width 28 height 21
click at [266, 85] on div "Normal 12 – 100 bb" at bounding box center [259, 73] width 64 height 27
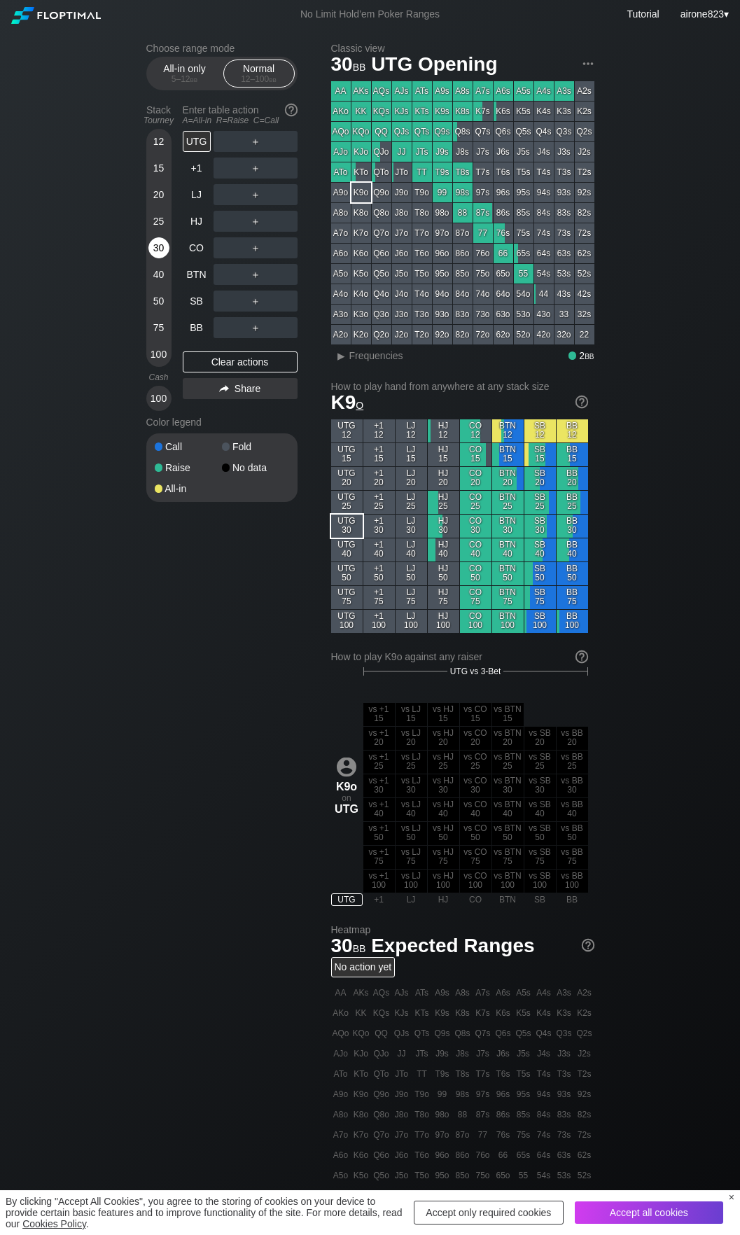
click at [166, 247] on div "30" at bounding box center [158, 247] width 21 height 21
click at [264, 281] on div "R ✕" at bounding box center [255, 274] width 27 height 21
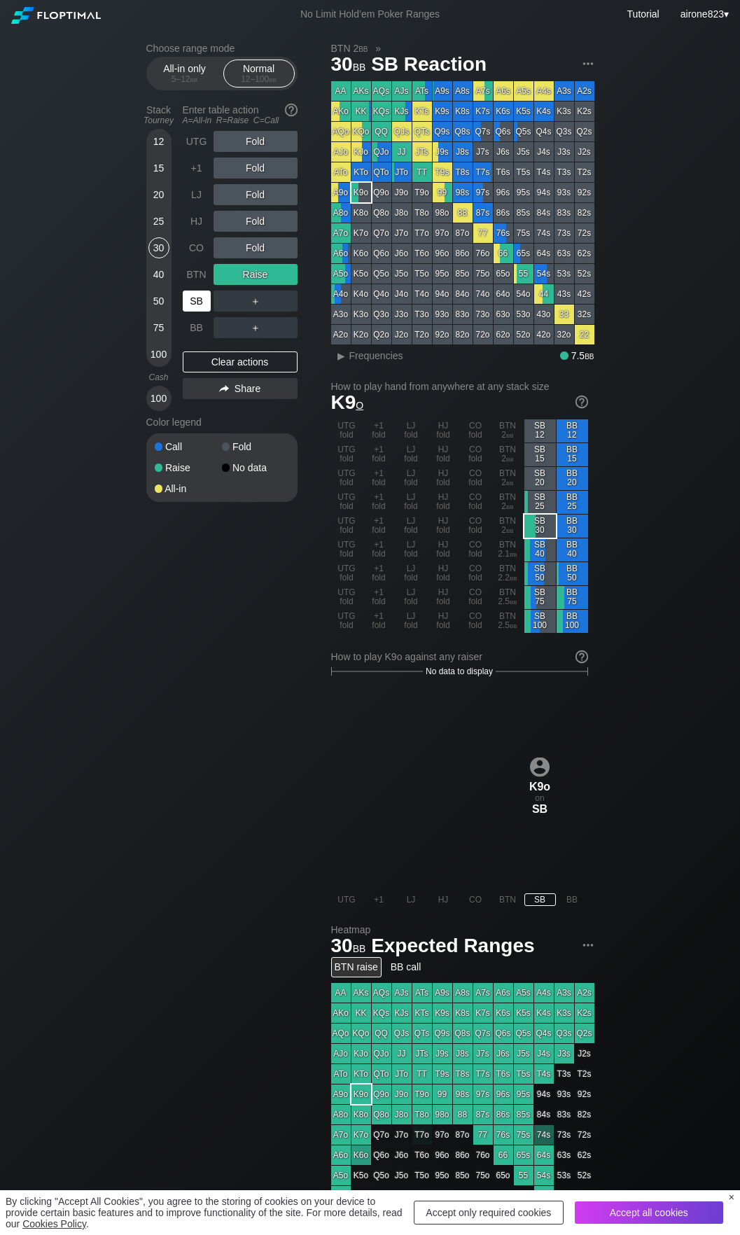
click at [201, 303] on div "SB" at bounding box center [197, 301] width 28 height 21
click at [212, 796] on div "Choose range mode All-in only 5 – 12 bb Normal 12 – 100 bb Stack Tourney Enter …" at bounding box center [370, 829] width 471 height 1601
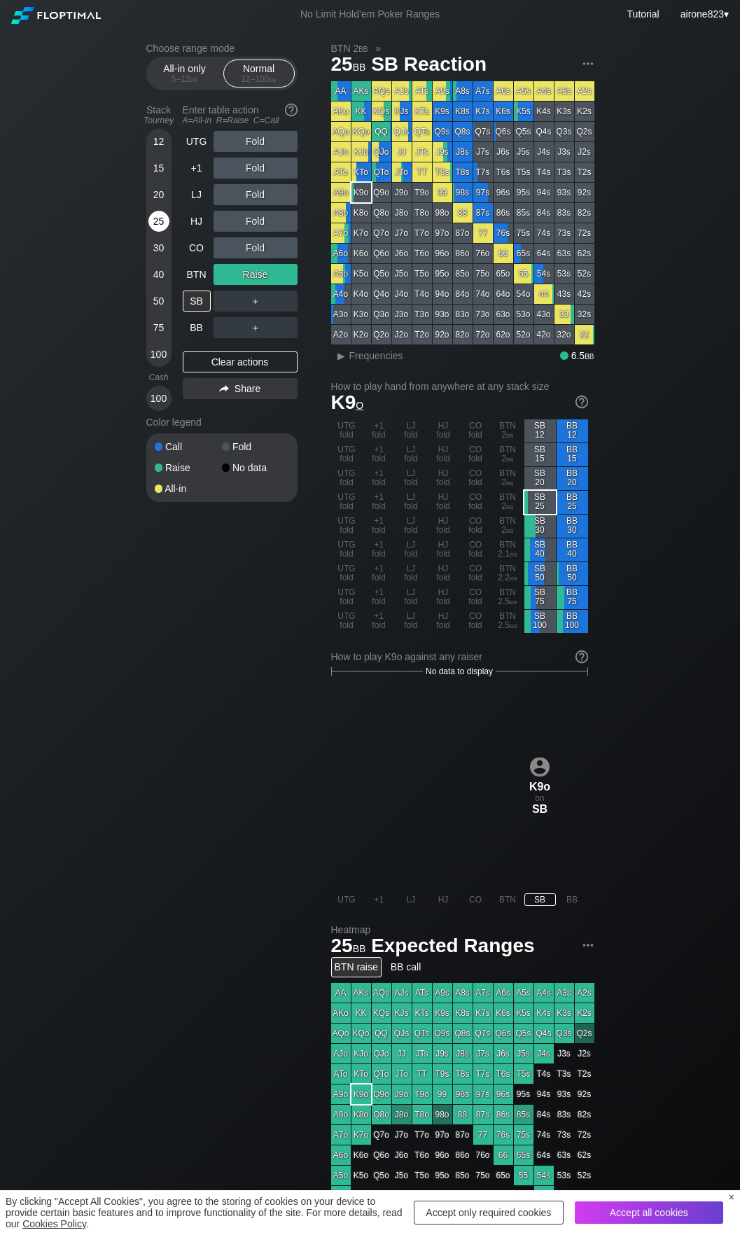
click at [153, 222] on div "25" at bounding box center [158, 221] width 21 height 21
click at [189, 252] on div "CO" at bounding box center [197, 247] width 28 height 21
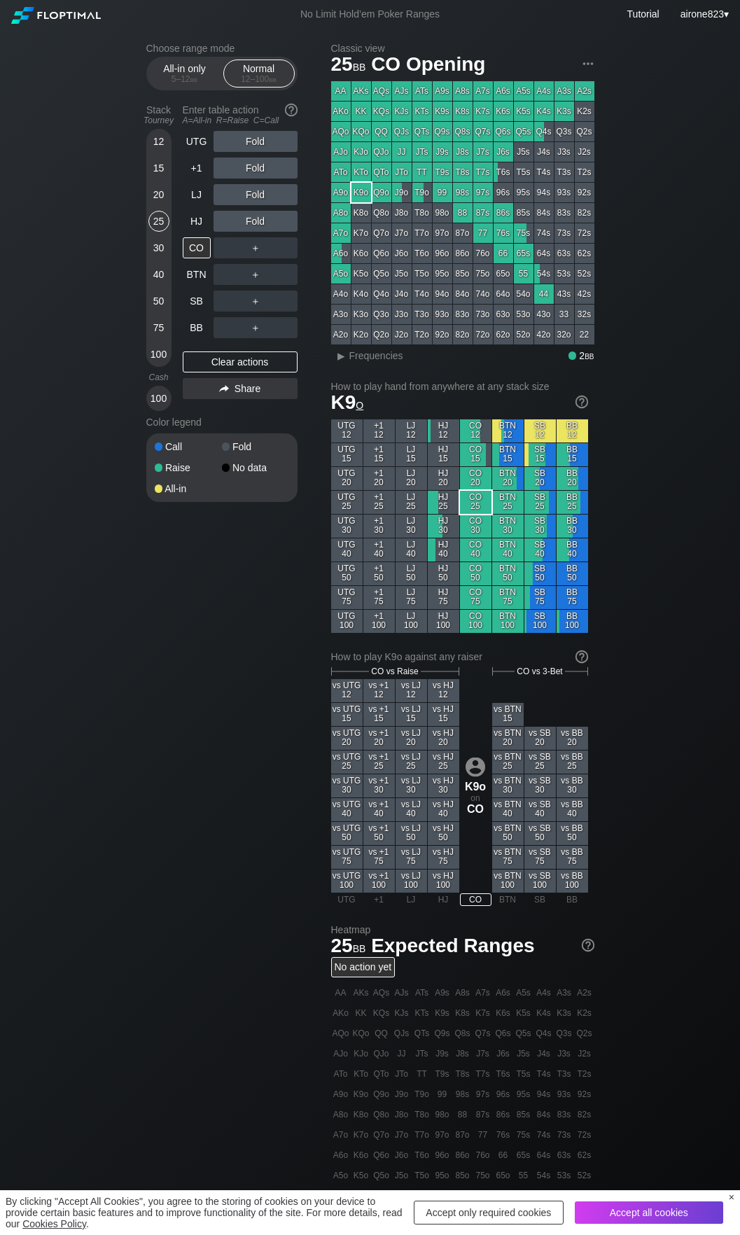
click at [733, 1198] on div "×" at bounding box center [732, 1197] width 6 height 11
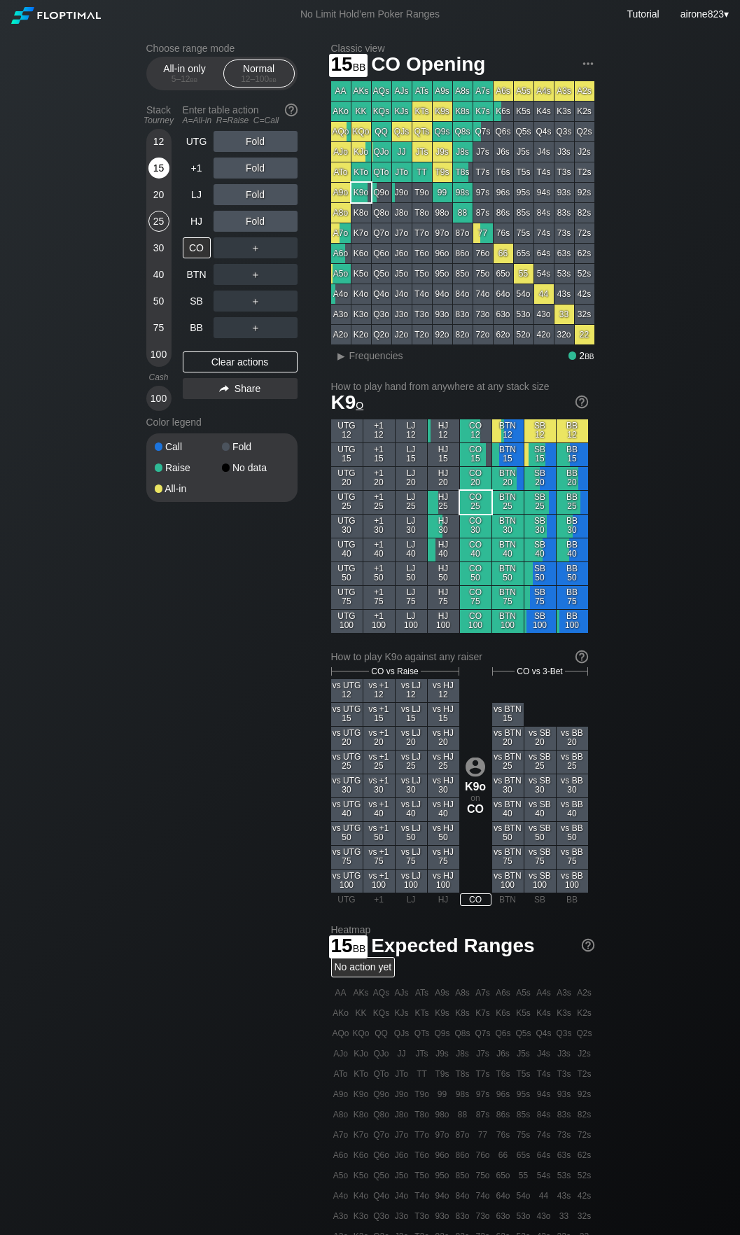
click at [156, 169] on div "15" at bounding box center [158, 168] width 21 height 21
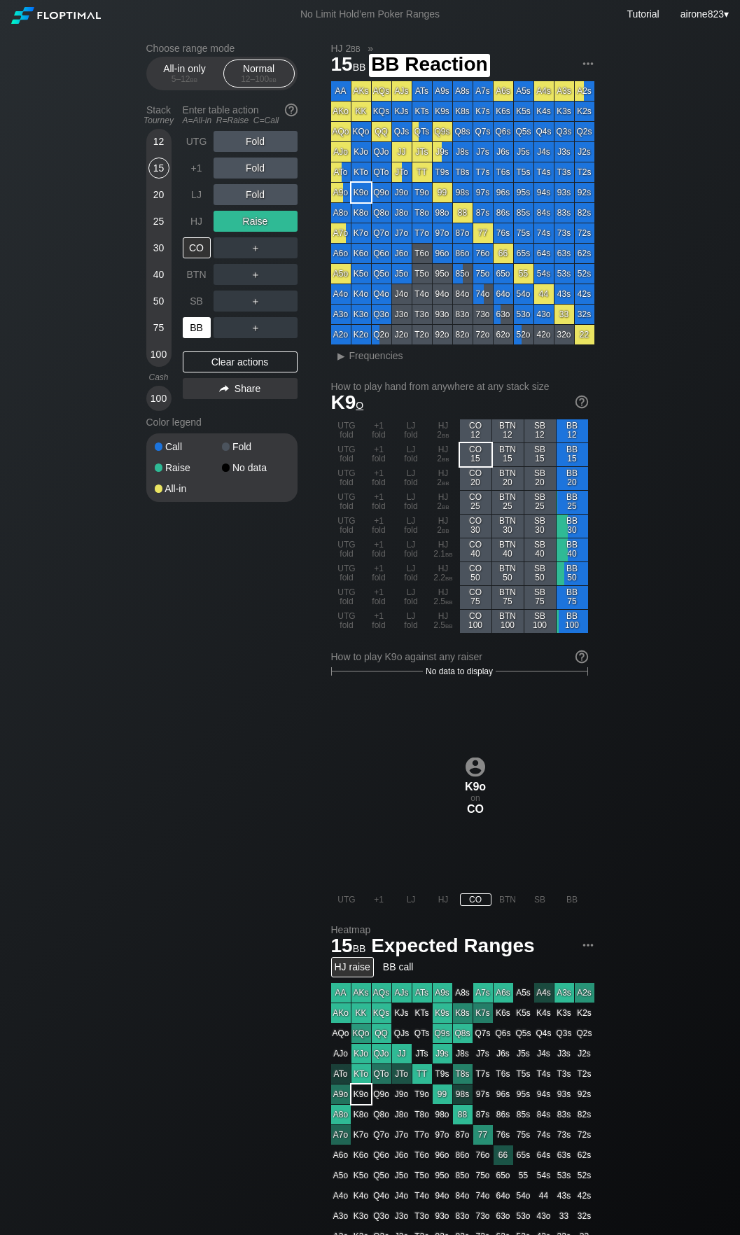
click at [197, 325] on div "BB" at bounding box center [197, 327] width 28 height 21
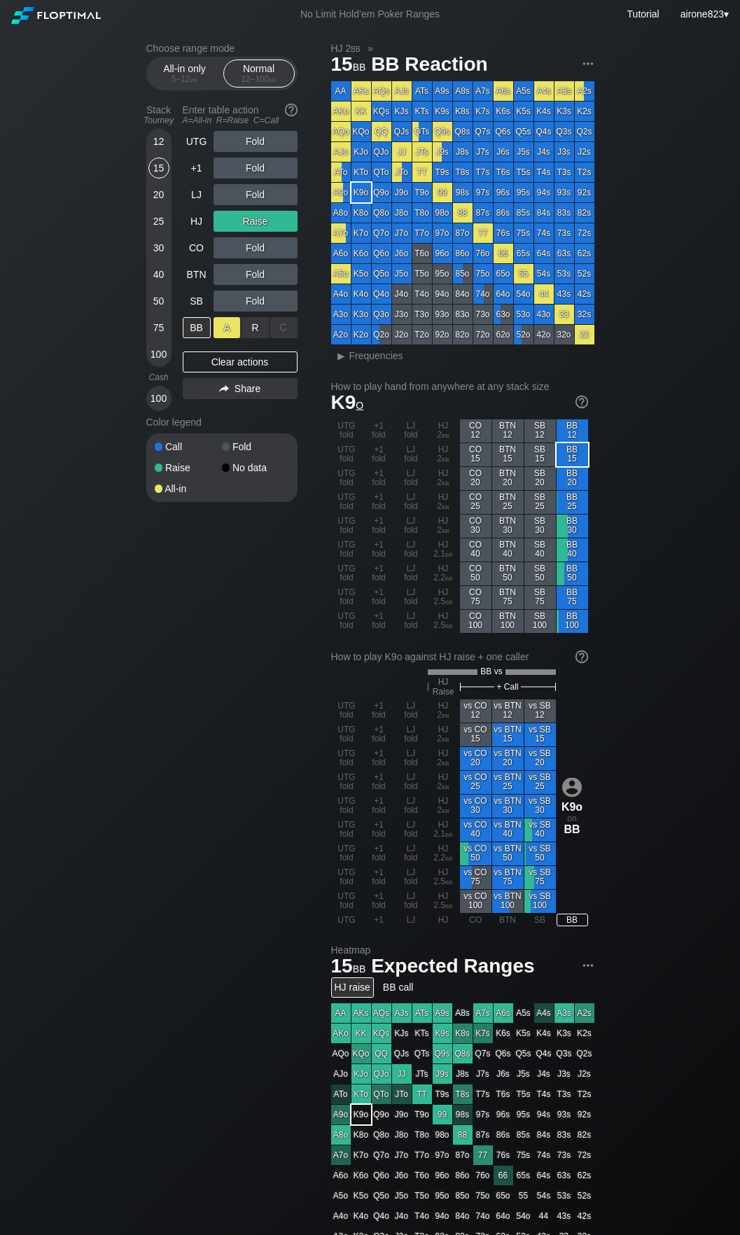
click at [223, 329] on div "A ✕" at bounding box center [227, 327] width 27 height 21
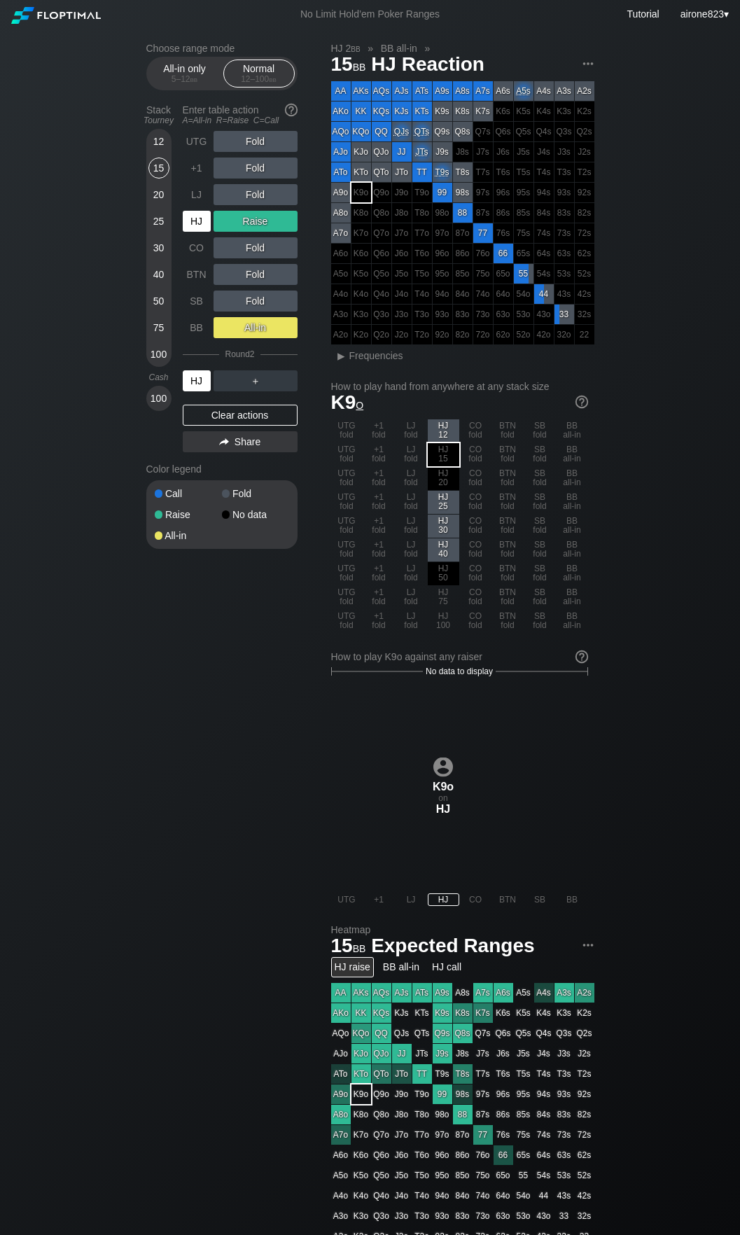
click at [198, 385] on div "HJ" at bounding box center [197, 380] width 28 height 21
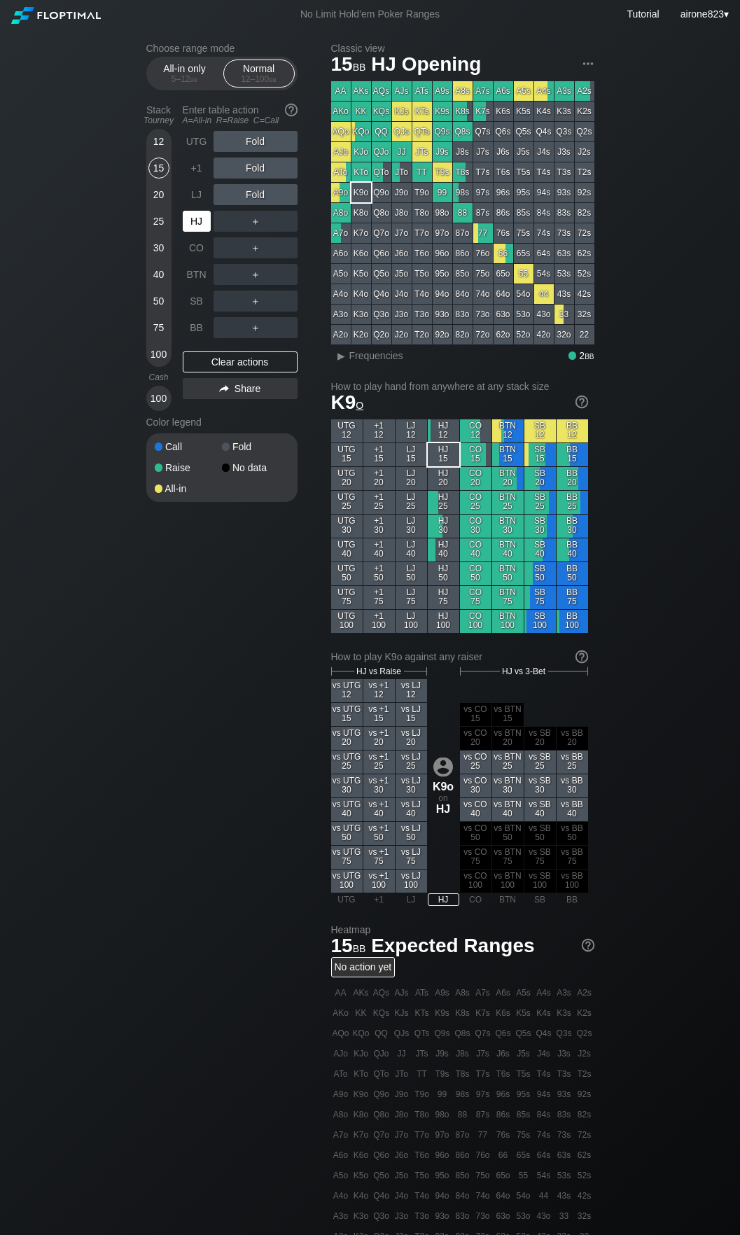
click at [203, 230] on div "HJ" at bounding box center [197, 221] width 28 height 21
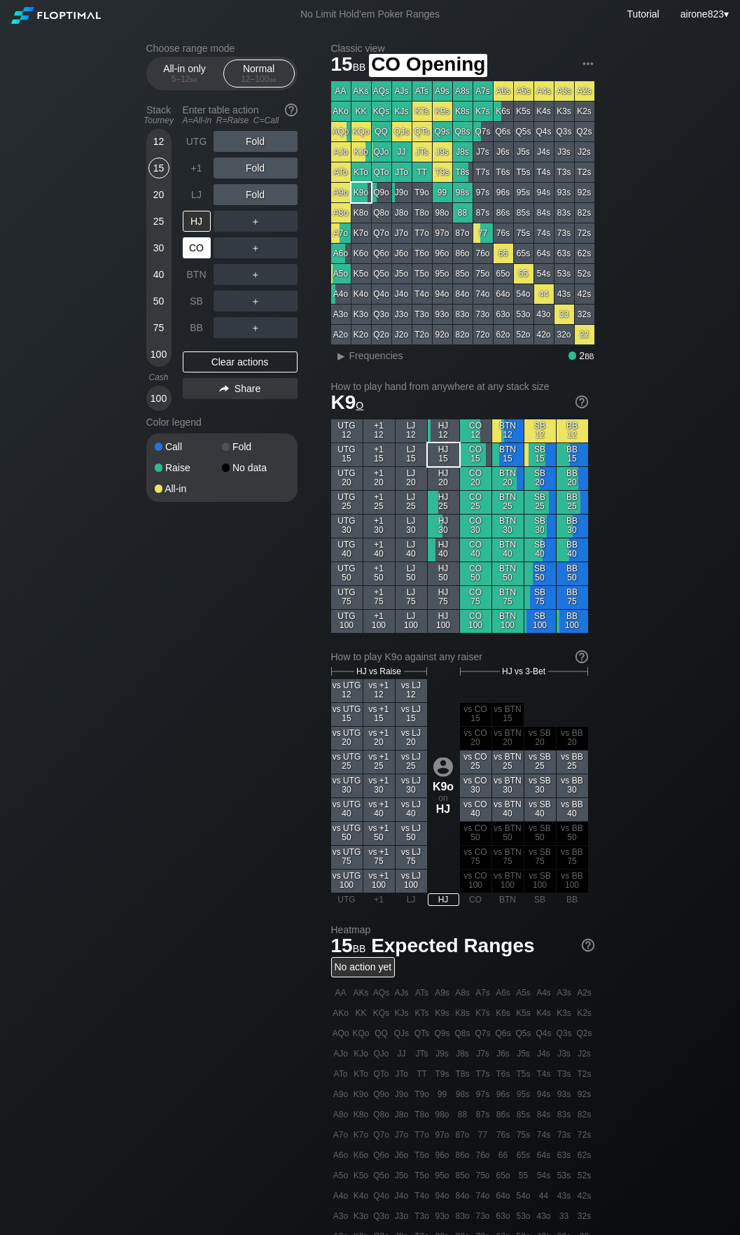
click at [198, 261] on div "CO" at bounding box center [198, 248] width 31 height 27
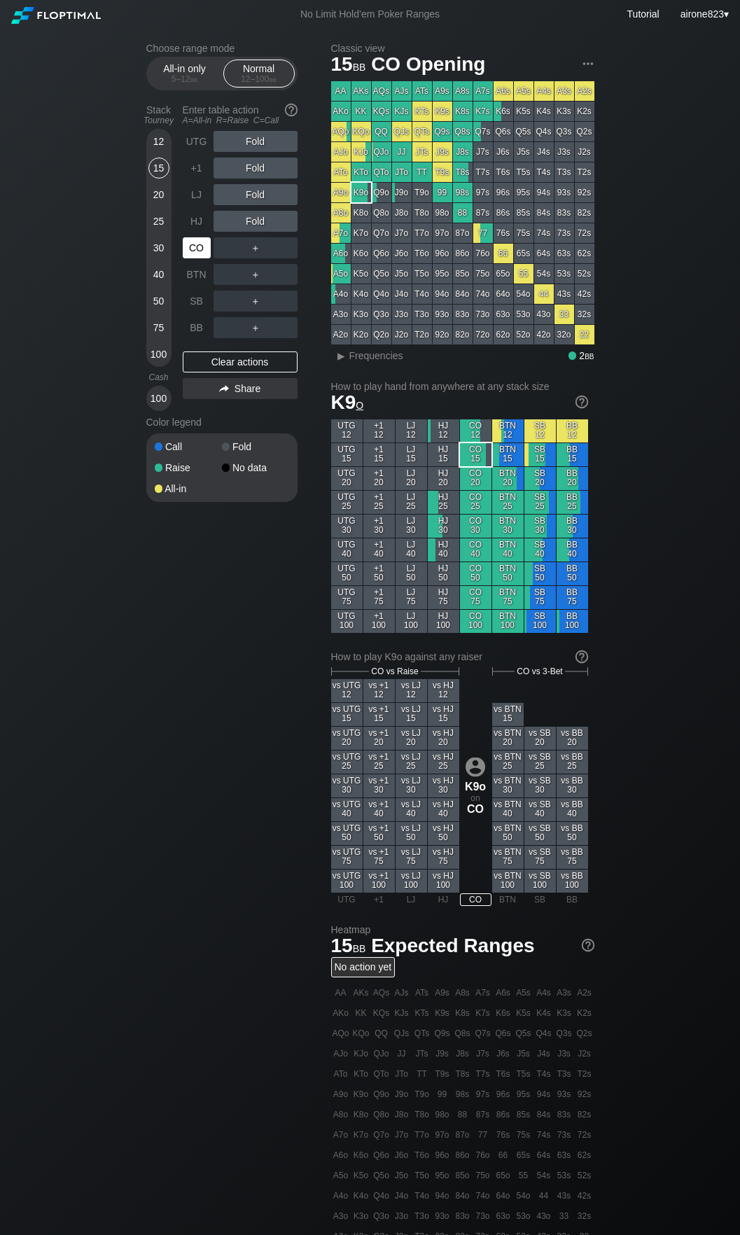
click at [198, 261] on div "CO" at bounding box center [198, 248] width 31 height 27
click at [100, 938] on div "Choose range mode All-in only 5 – 12 bb Normal 12 – 100 bb Stack Tourney Enter …" at bounding box center [370, 815] width 740 height 1573
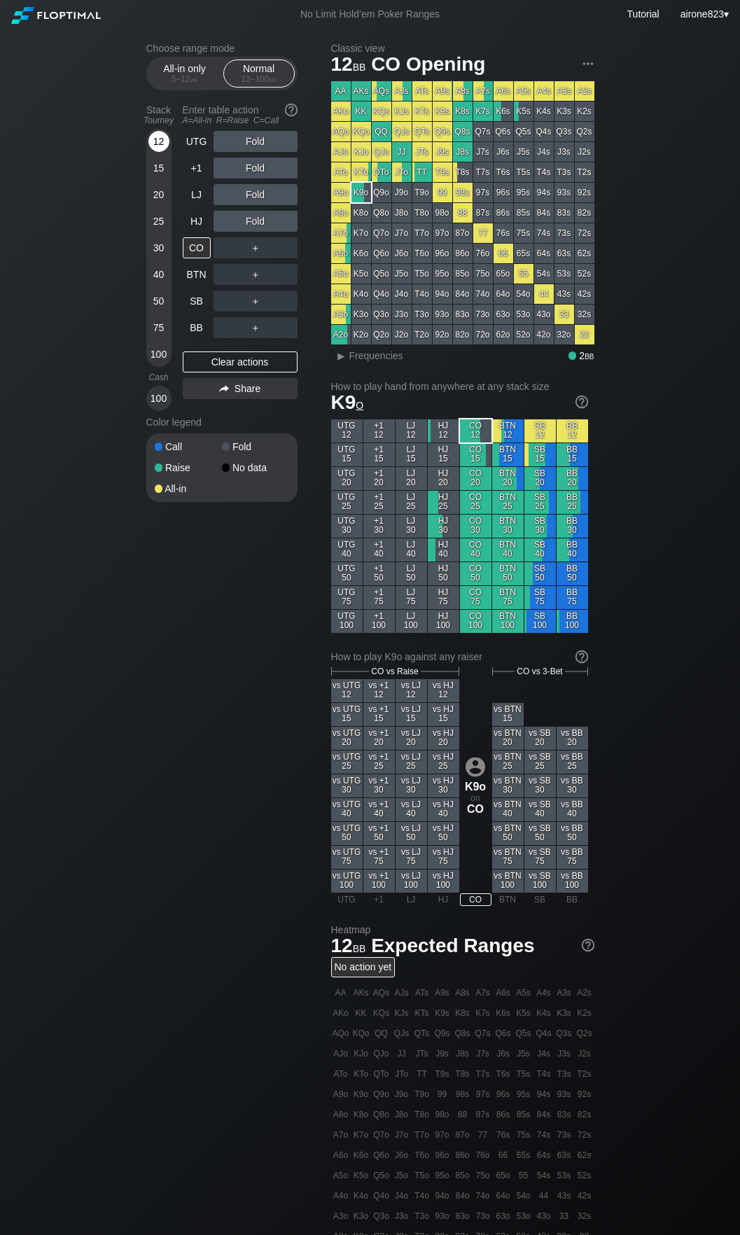
click at [160, 150] on div "12" at bounding box center [158, 141] width 21 height 21
click at [162, 144] on div "12" at bounding box center [158, 141] width 21 height 21
click at [166, 146] on div "12" at bounding box center [158, 141] width 21 height 21
click at [263, 177] on div "R ✕" at bounding box center [255, 168] width 27 height 21
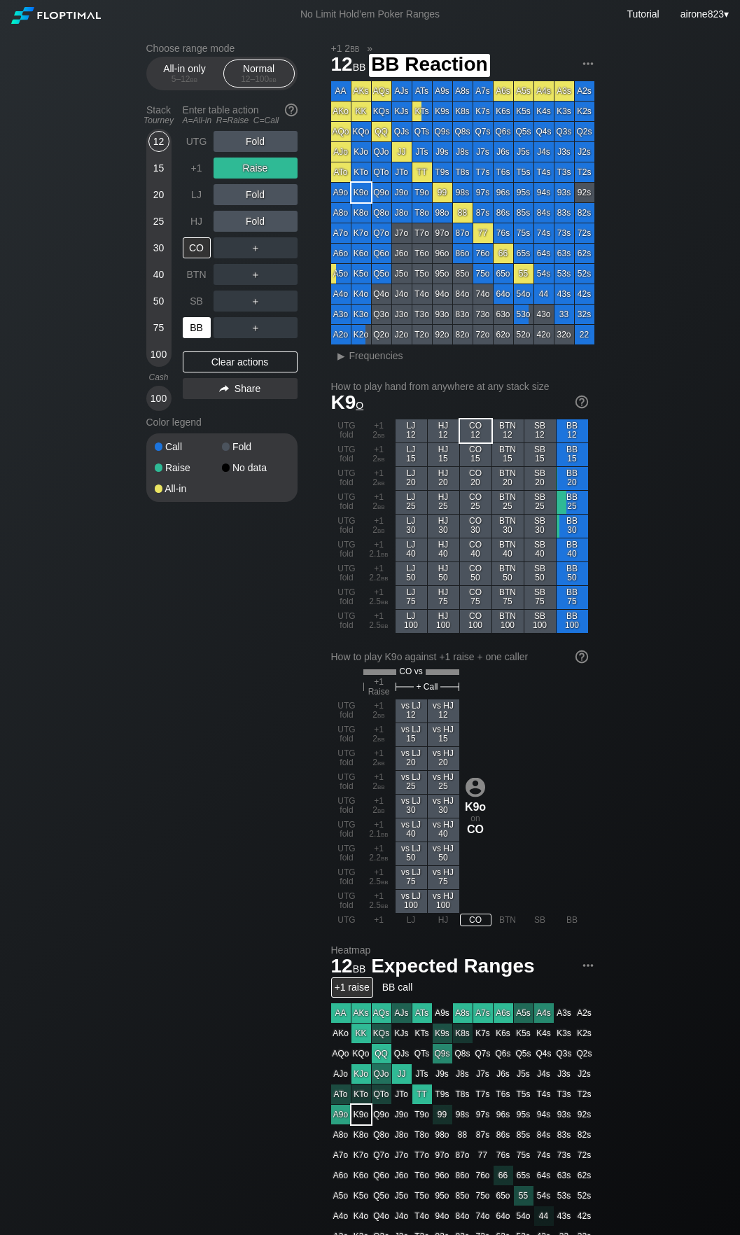
click at [200, 327] on div "BB" at bounding box center [197, 327] width 28 height 21
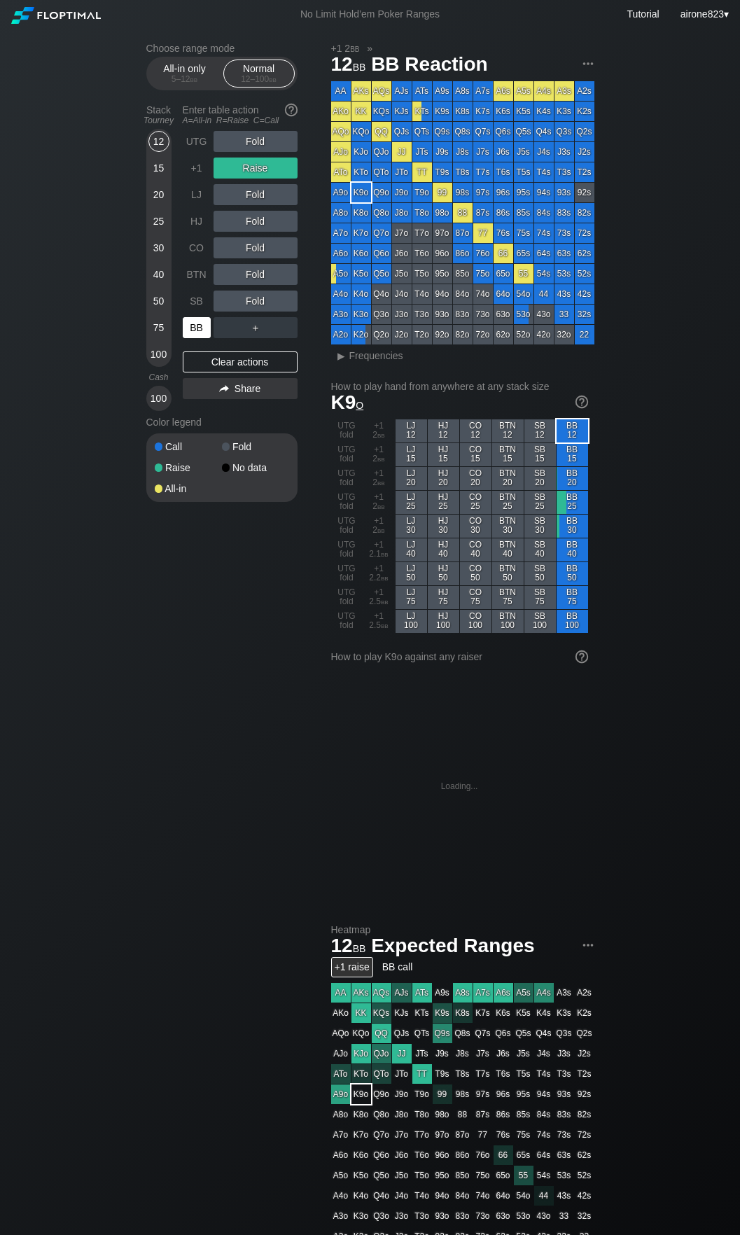
click at [200, 327] on div "BB" at bounding box center [197, 327] width 28 height 21
click at [200, 326] on div "BB" at bounding box center [197, 327] width 28 height 21
click at [202, 324] on div "BB" at bounding box center [197, 327] width 28 height 21
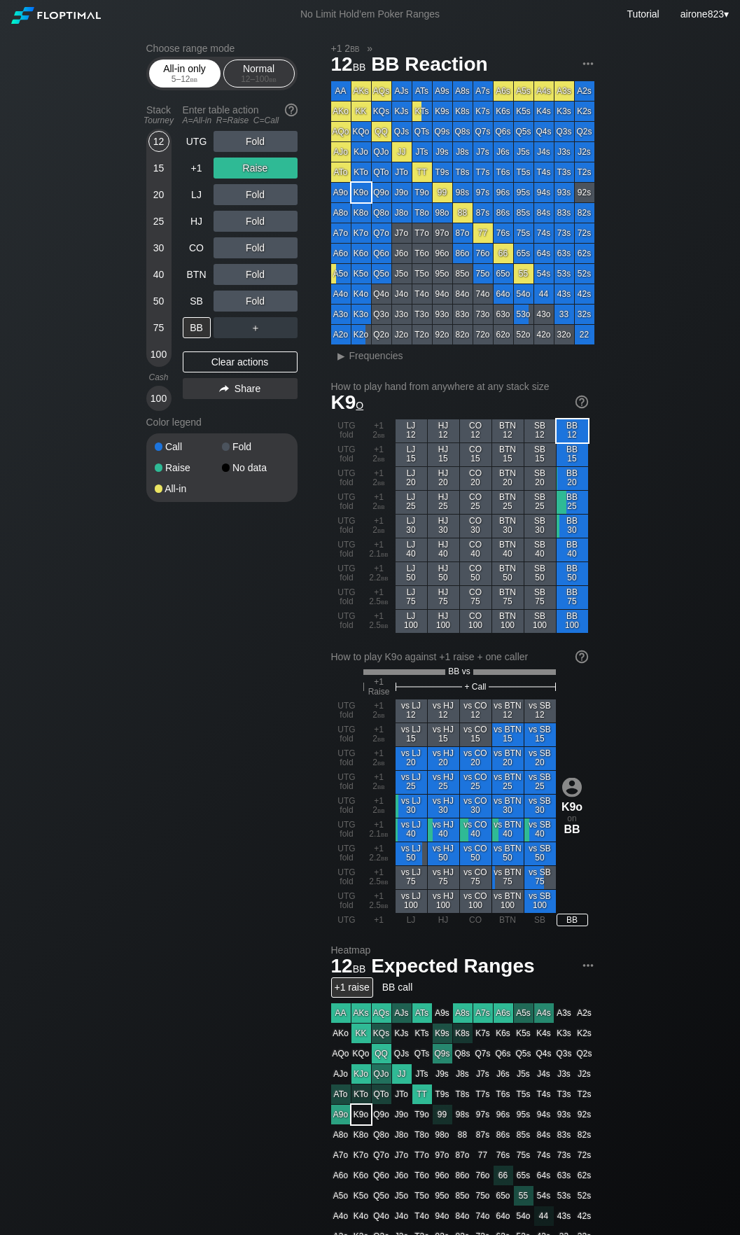
click at [197, 77] on span "bb" at bounding box center [194, 79] width 8 height 10
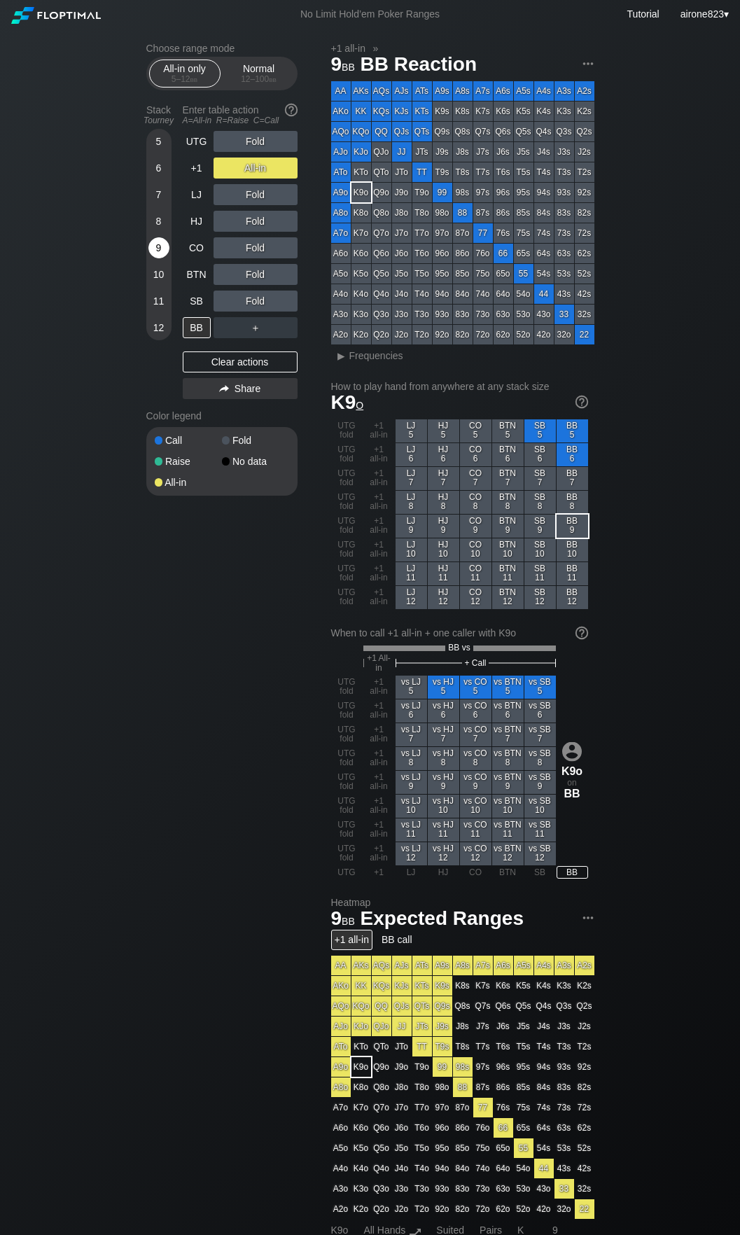
click at [164, 255] on div "9" at bounding box center [158, 247] width 21 height 21
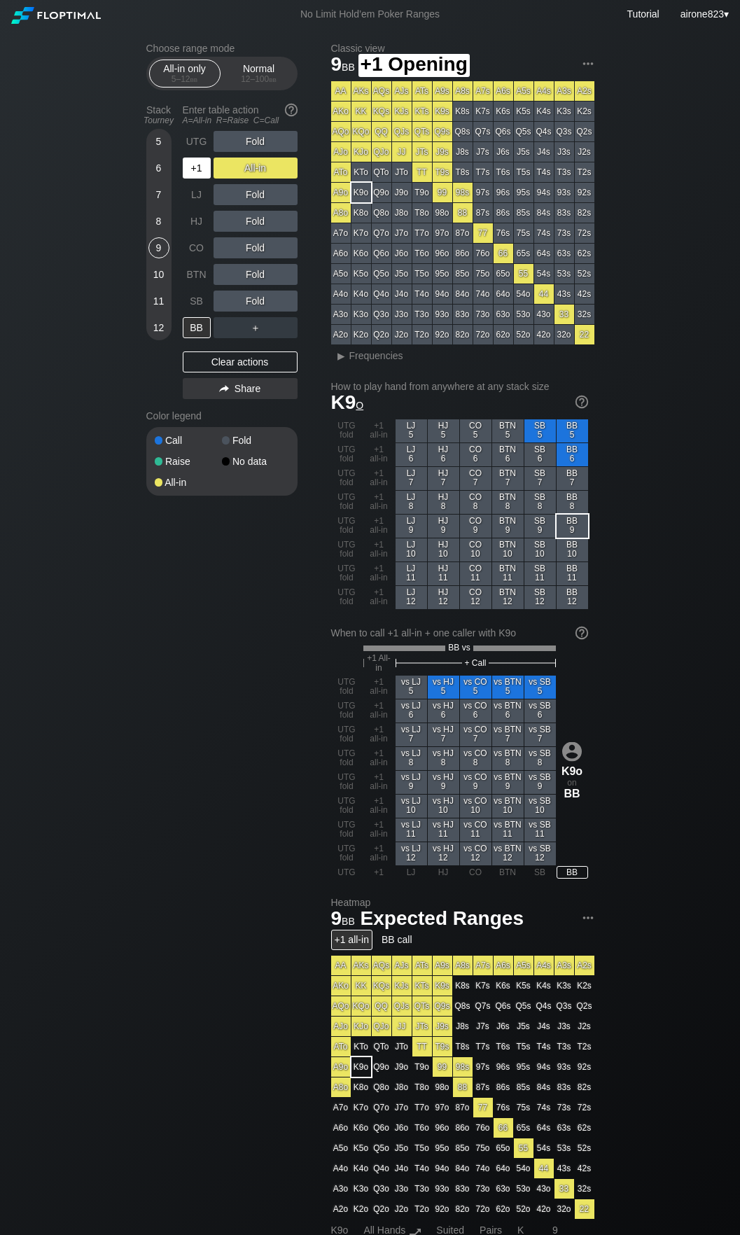
click at [196, 167] on div "+1" at bounding box center [197, 168] width 28 height 21
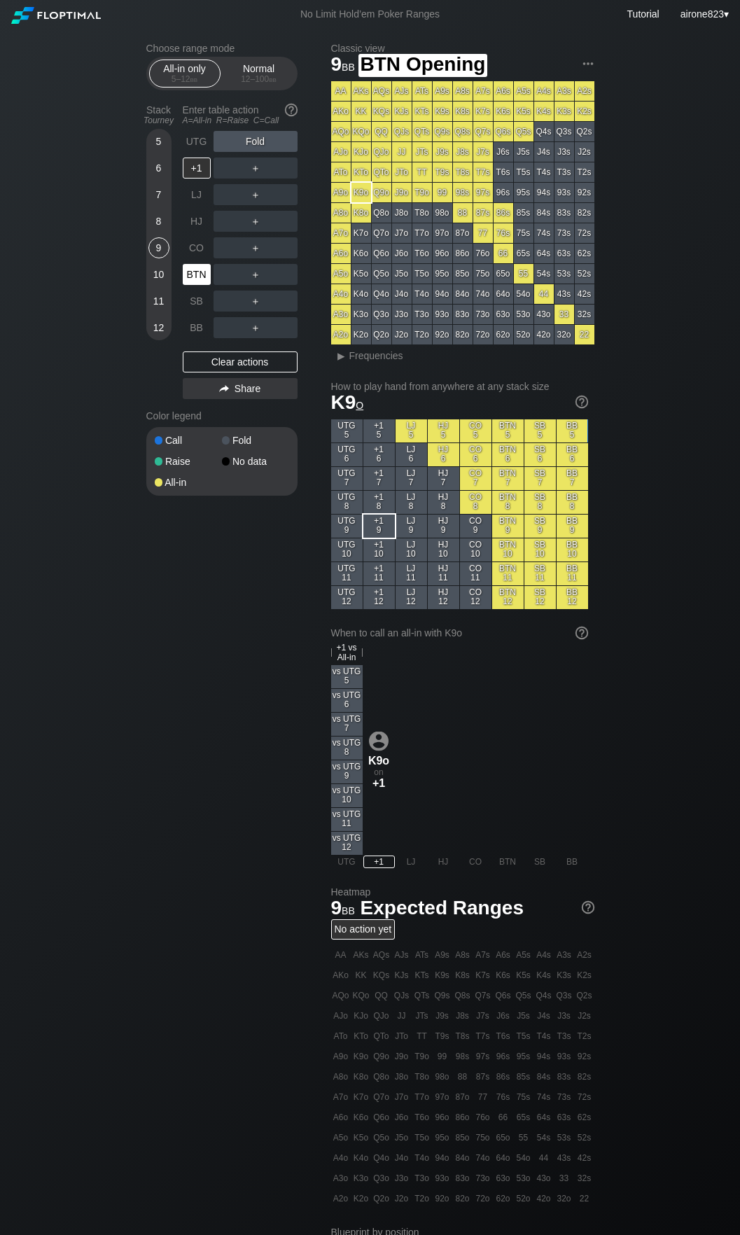
click at [193, 275] on div "BTN" at bounding box center [197, 274] width 28 height 21
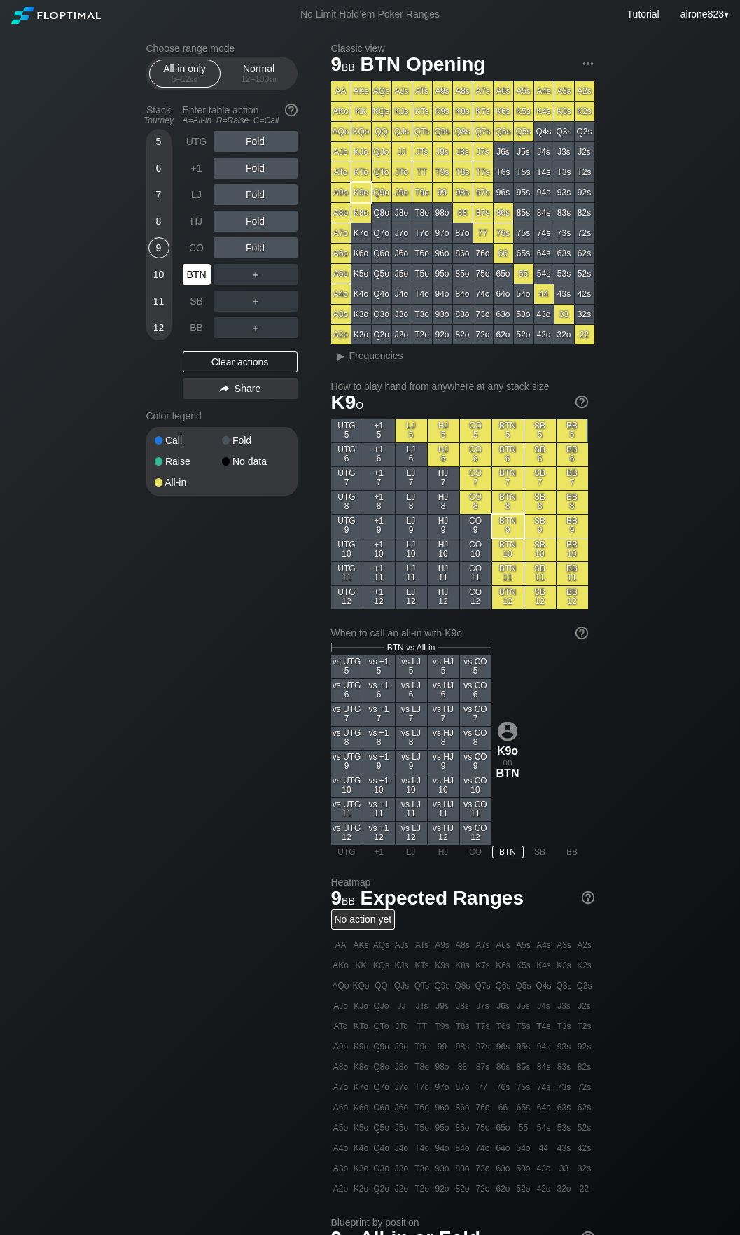
click at [193, 275] on div "BTN" at bounding box center [197, 274] width 28 height 21
click at [193, 276] on div "BTN" at bounding box center [197, 274] width 28 height 21
click at [254, 67] on div "Normal 12 – 100 bb" at bounding box center [259, 73] width 64 height 27
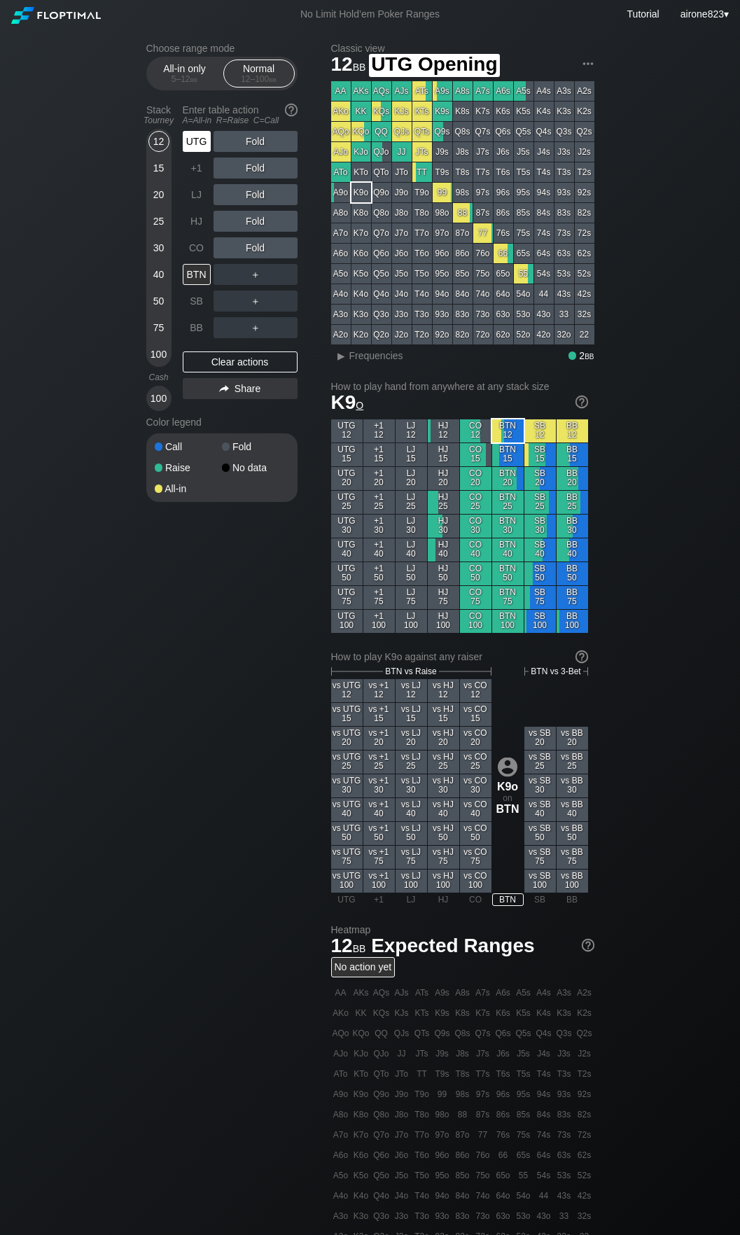
click at [199, 151] on div "UTG" at bounding box center [197, 141] width 28 height 21
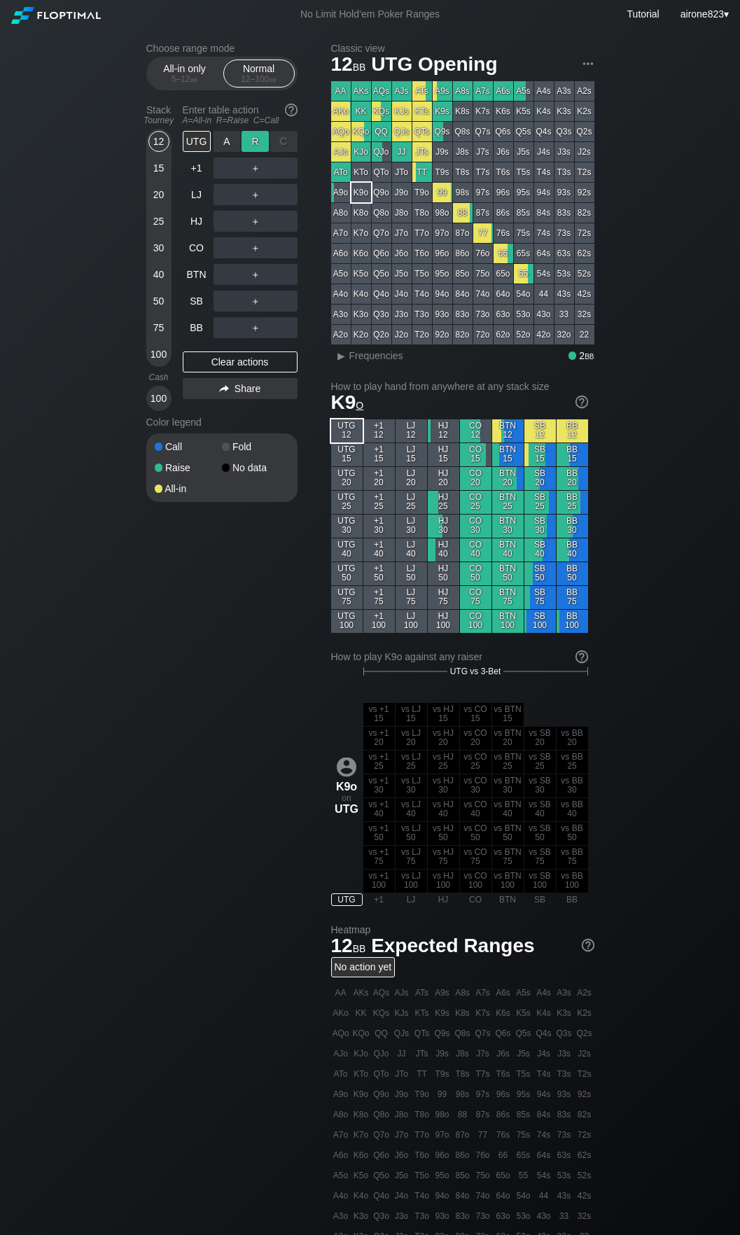
click at [256, 137] on div "R ✕" at bounding box center [255, 141] width 27 height 21
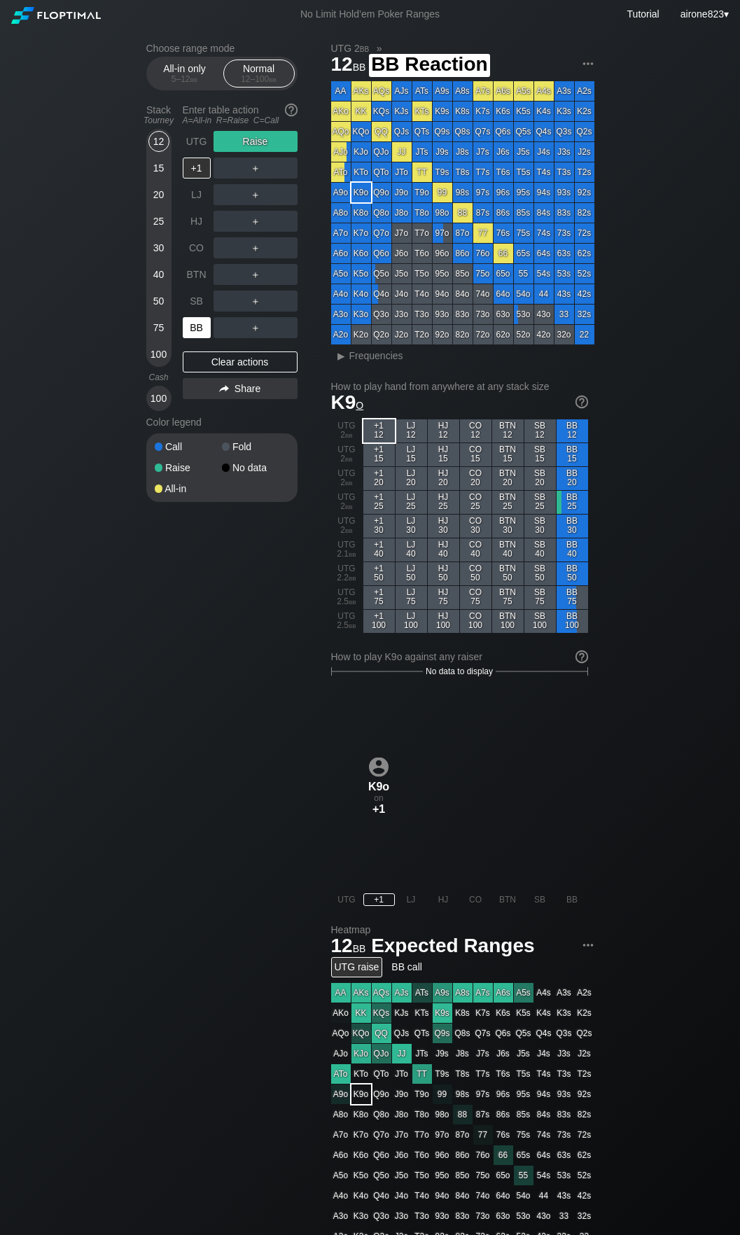
click at [201, 326] on div "BB" at bounding box center [197, 327] width 28 height 21
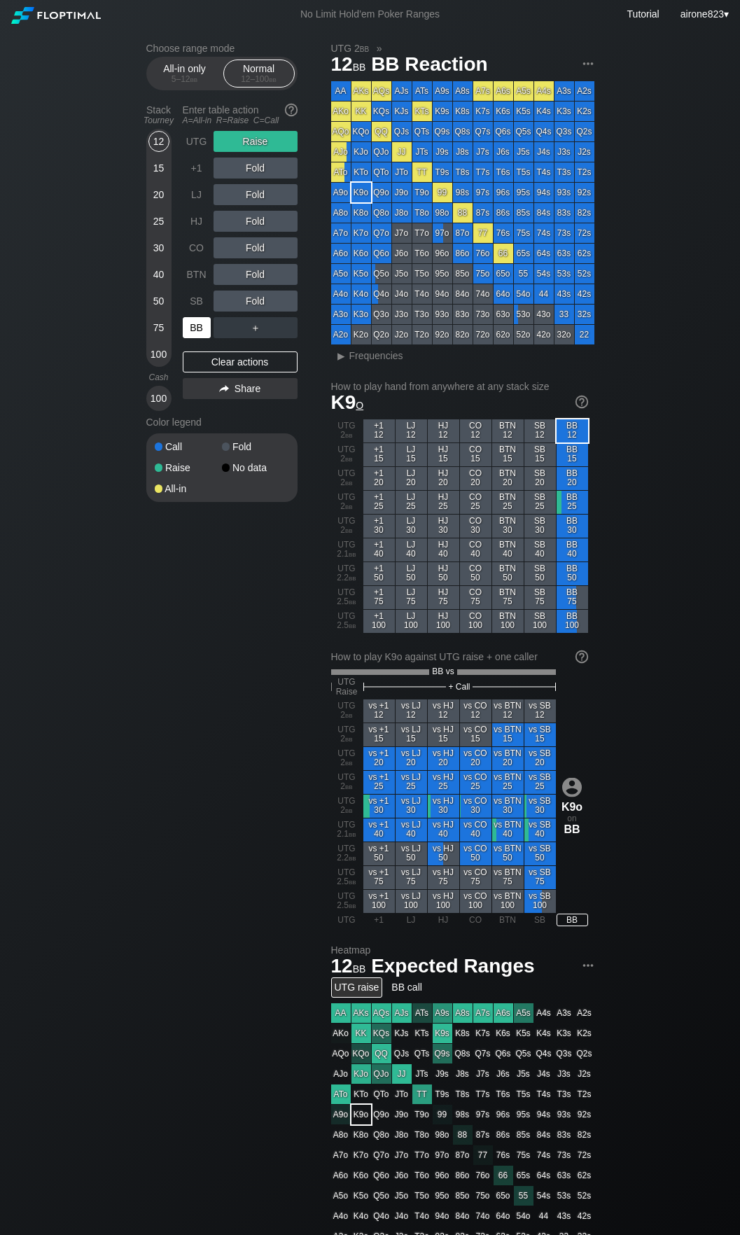
click at [201, 326] on div "BB" at bounding box center [197, 327] width 28 height 21
click at [201, 299] on div "SB" at bounding box center [197, 301] width 28 height 21
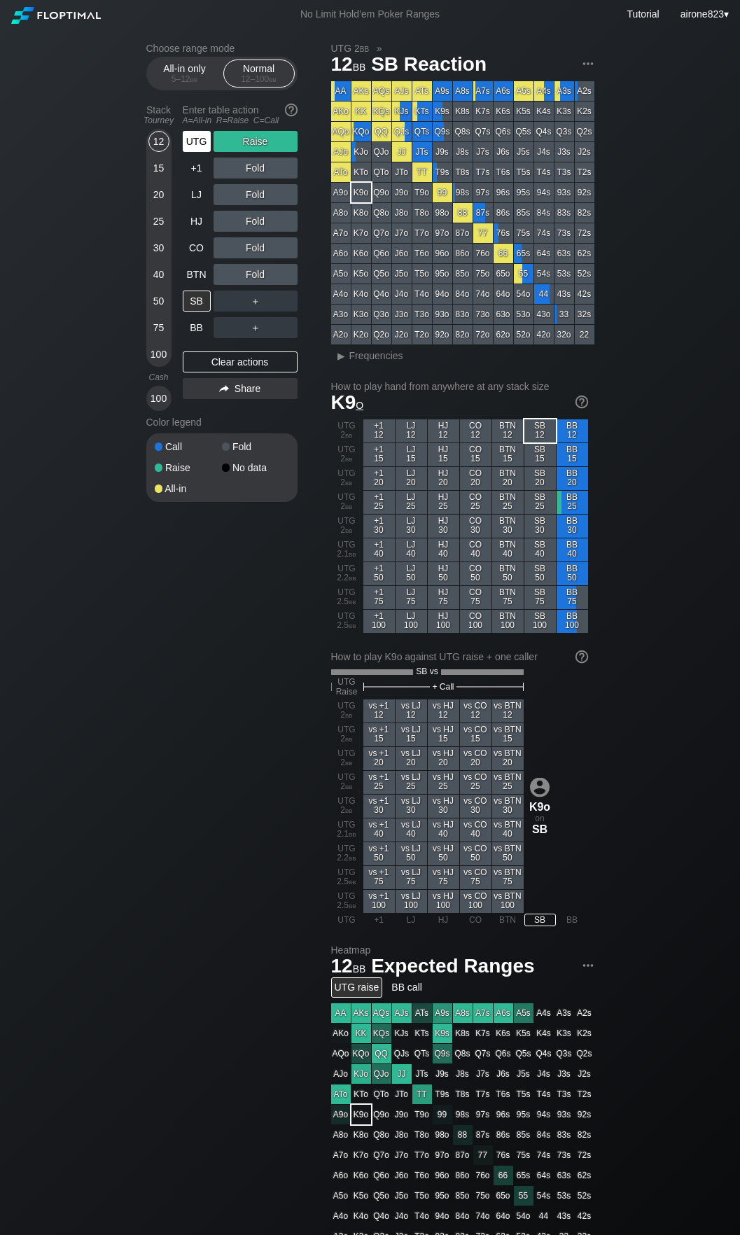
click at [195, 141] on div "UTG" at bounding box center [197, 141] width 28 height 21
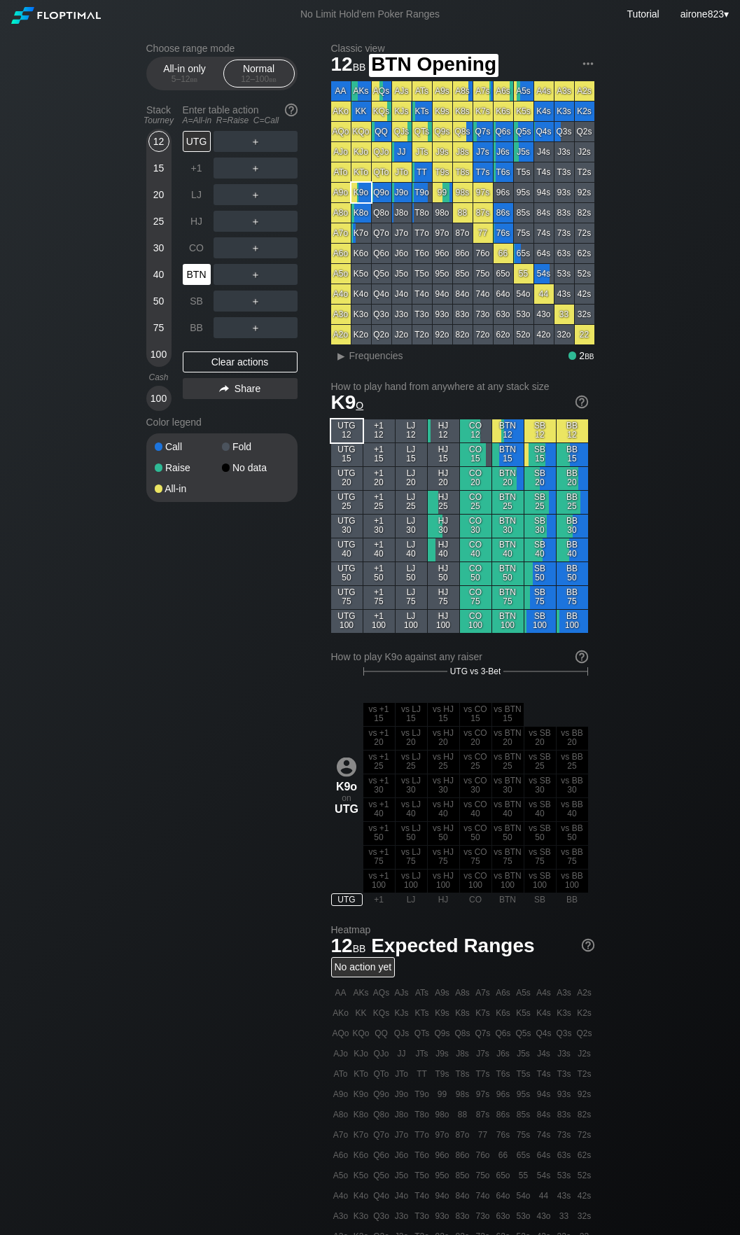
click at [198, 272] on div "BTN" at bounding box center [197, 274] width 28 height 21
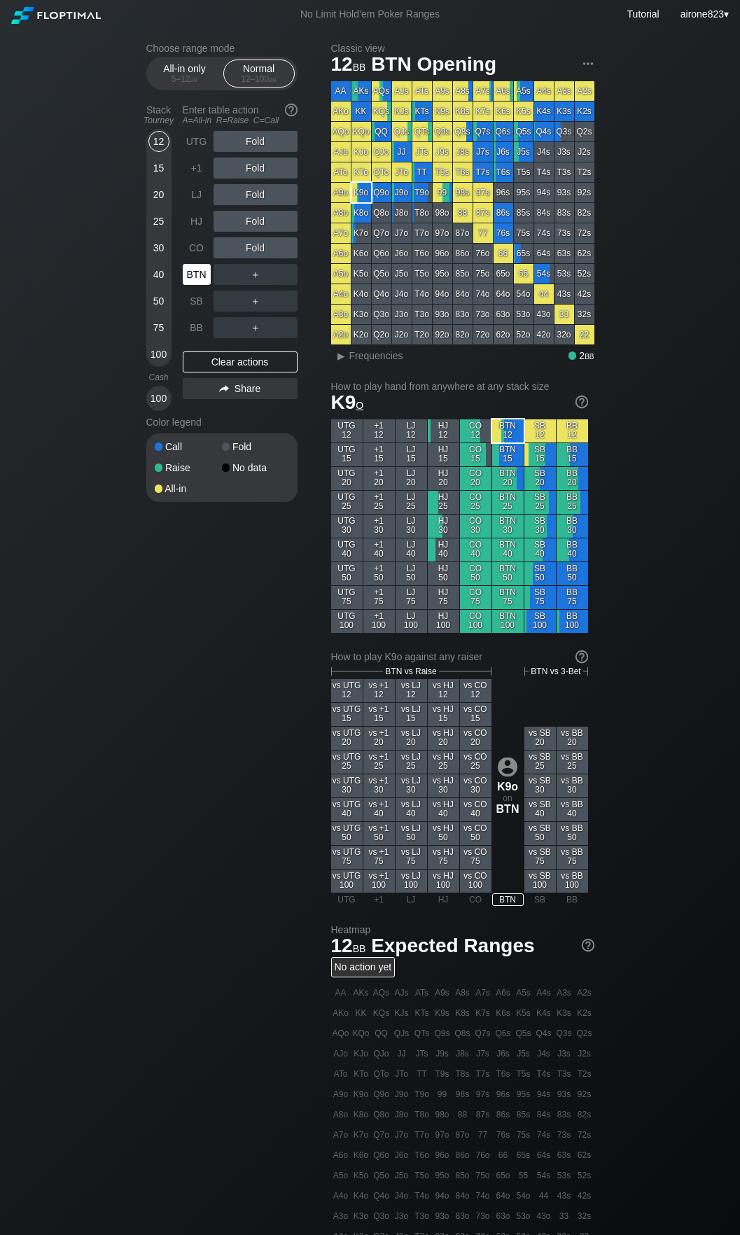
click at [198, 272] on div "BTN" at bounding box center [197, 274] width 28 height 21
click at [179, 84] on div "5 – 12 bb" at bounding box center [184, 79] width 59 height 10
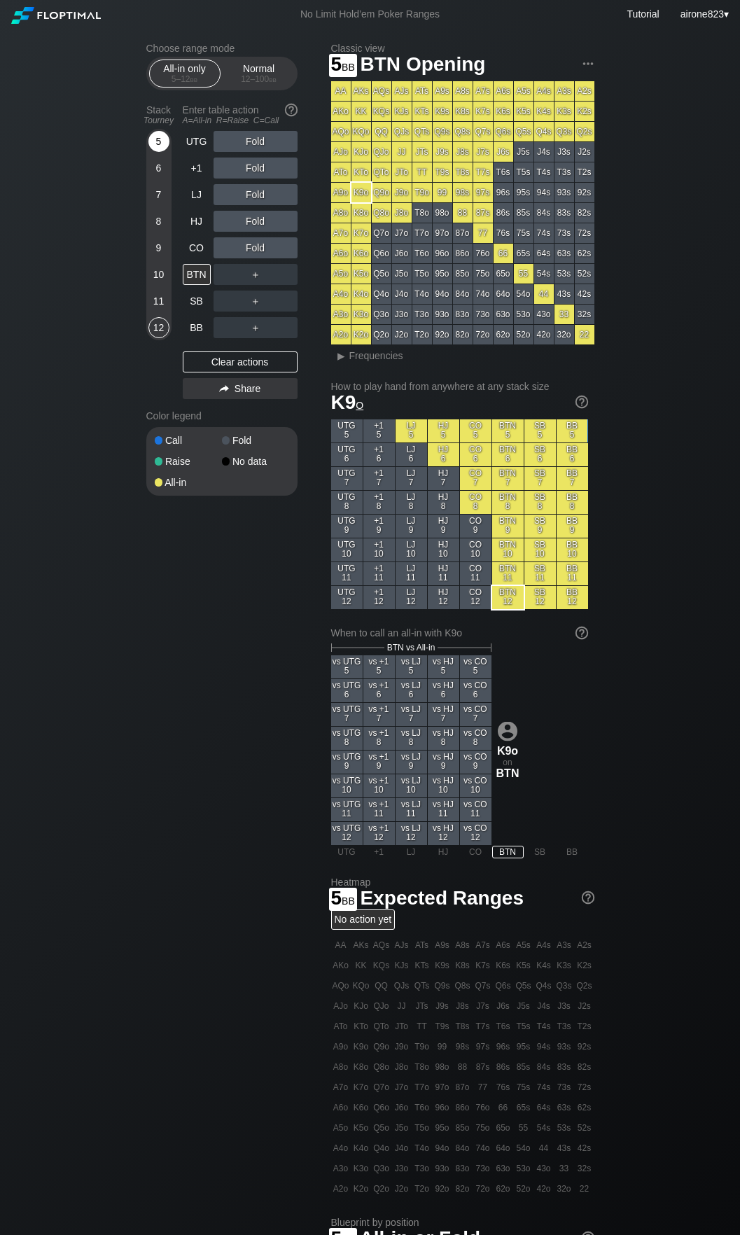
click at [162, 150] on div "5" at bounding box center [158, 141] width 21 height 21
click at [218, 136] on div "A ✕" at bounding box center [227, 141] width 27 height 21
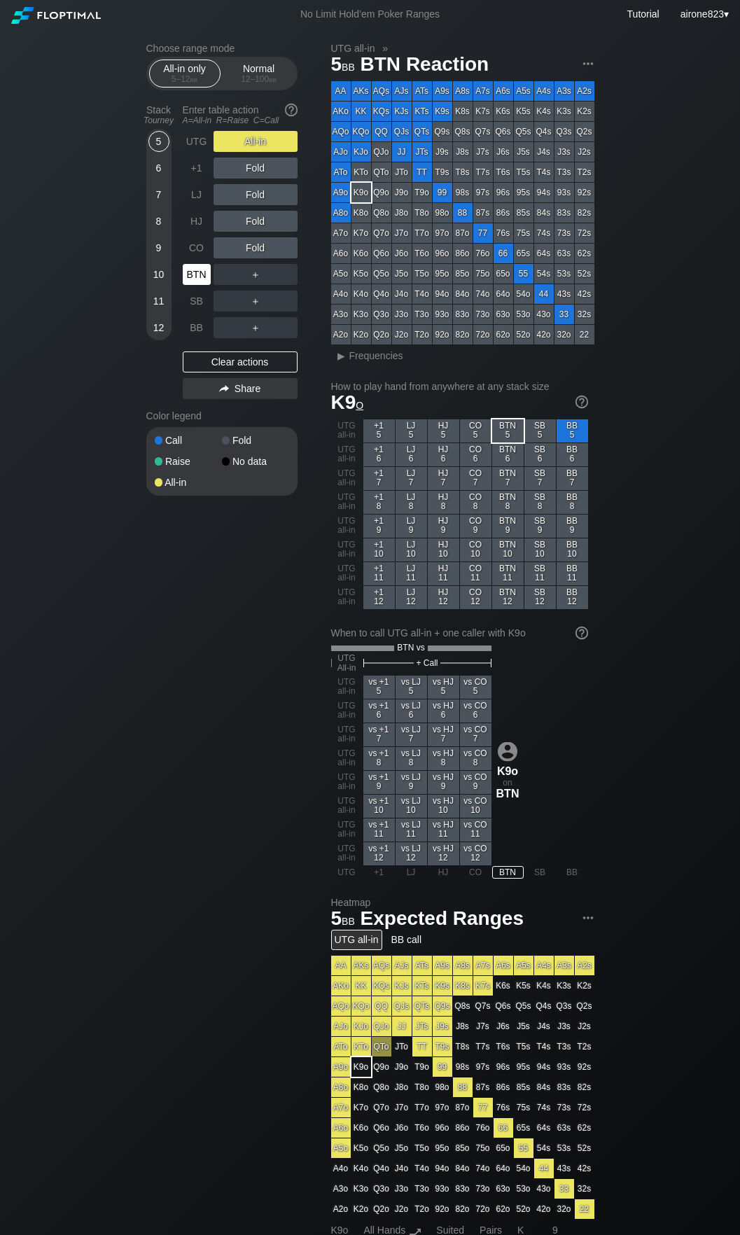
click at [200, 272] on div "BTN" at bounding box center [197, 274] width 28 height 21
click at [203, 249] on div "CO" at bounding box center [197, 247] width 28 height 21
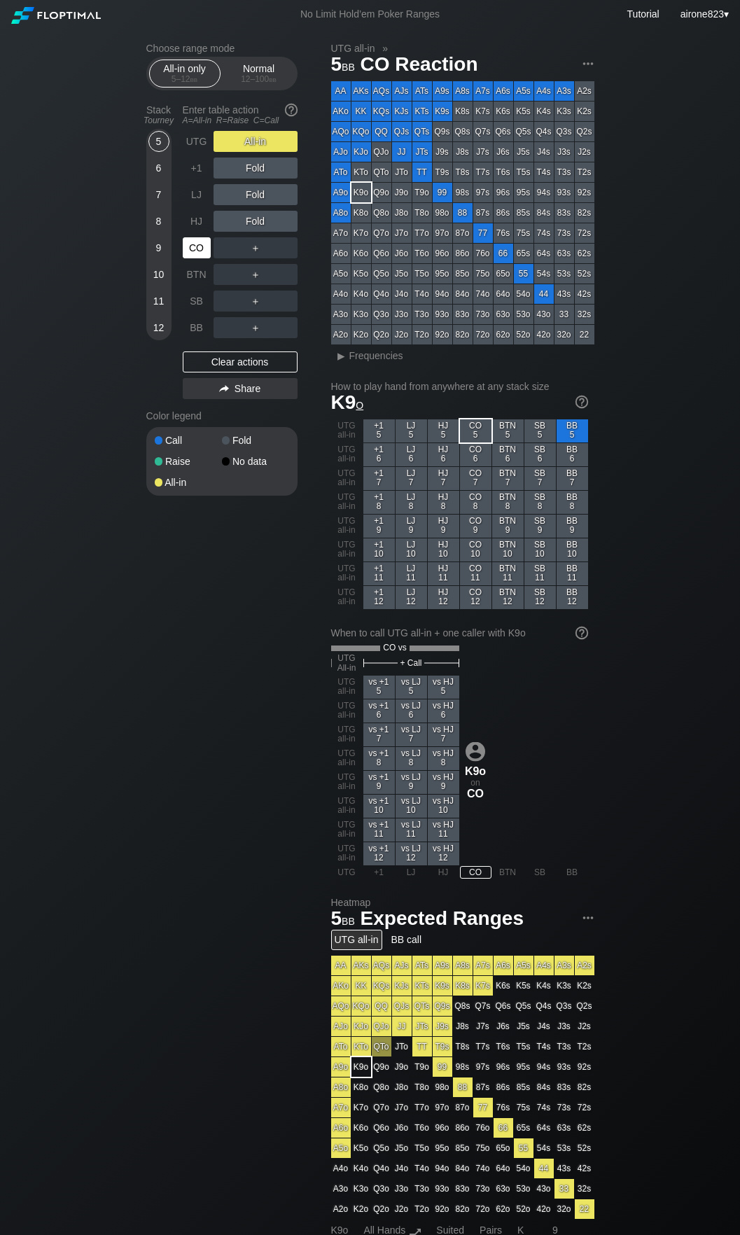
click at [203, 249] on div "CO" at bounding box center [197, 247] width 28 height 21
